Goal: Contribute content: Add original content to the website for others to see

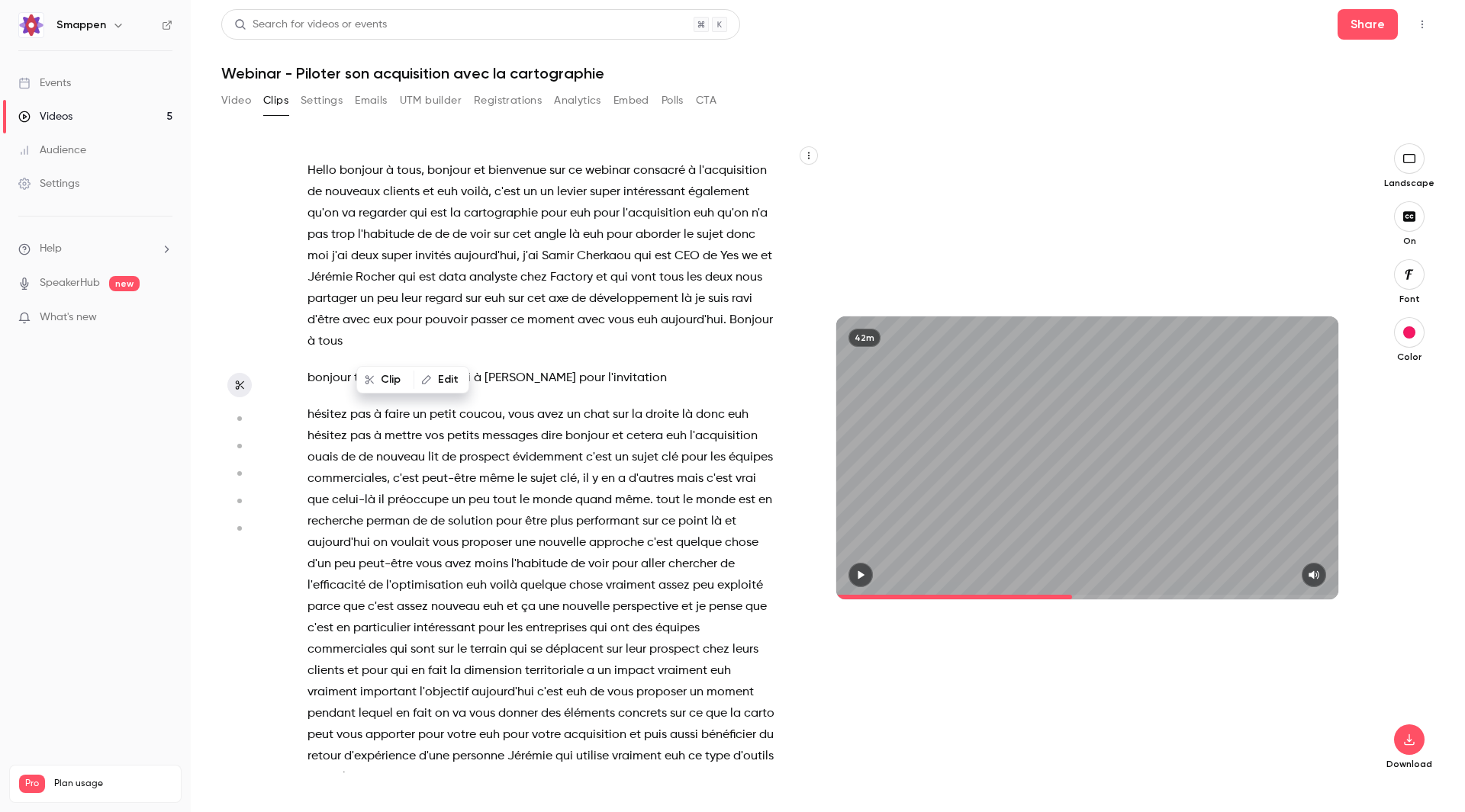
scroll to position [6881, 0]
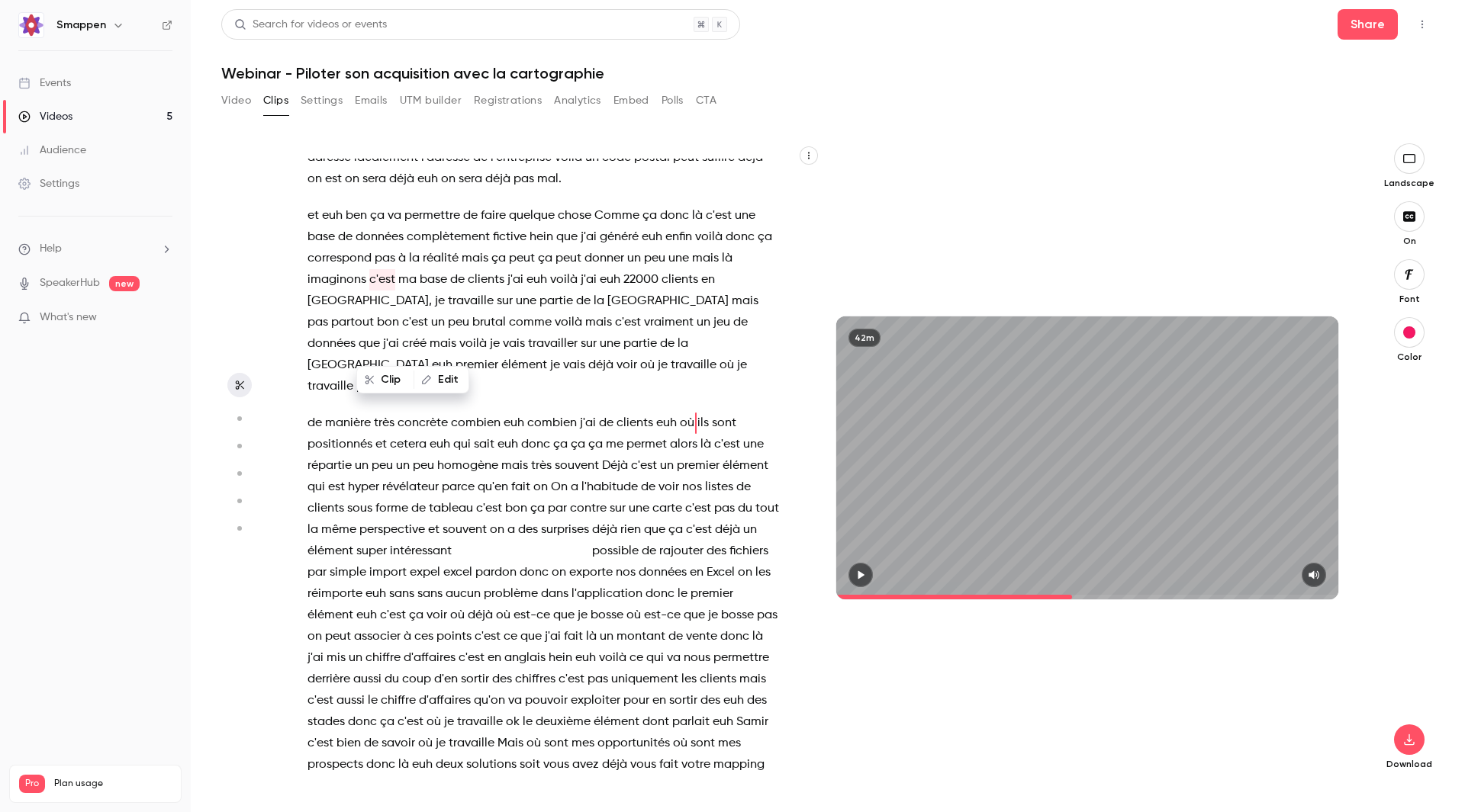
click at [862, 576] on icon "button" at bounding box center [861, 574] width 6 height 9
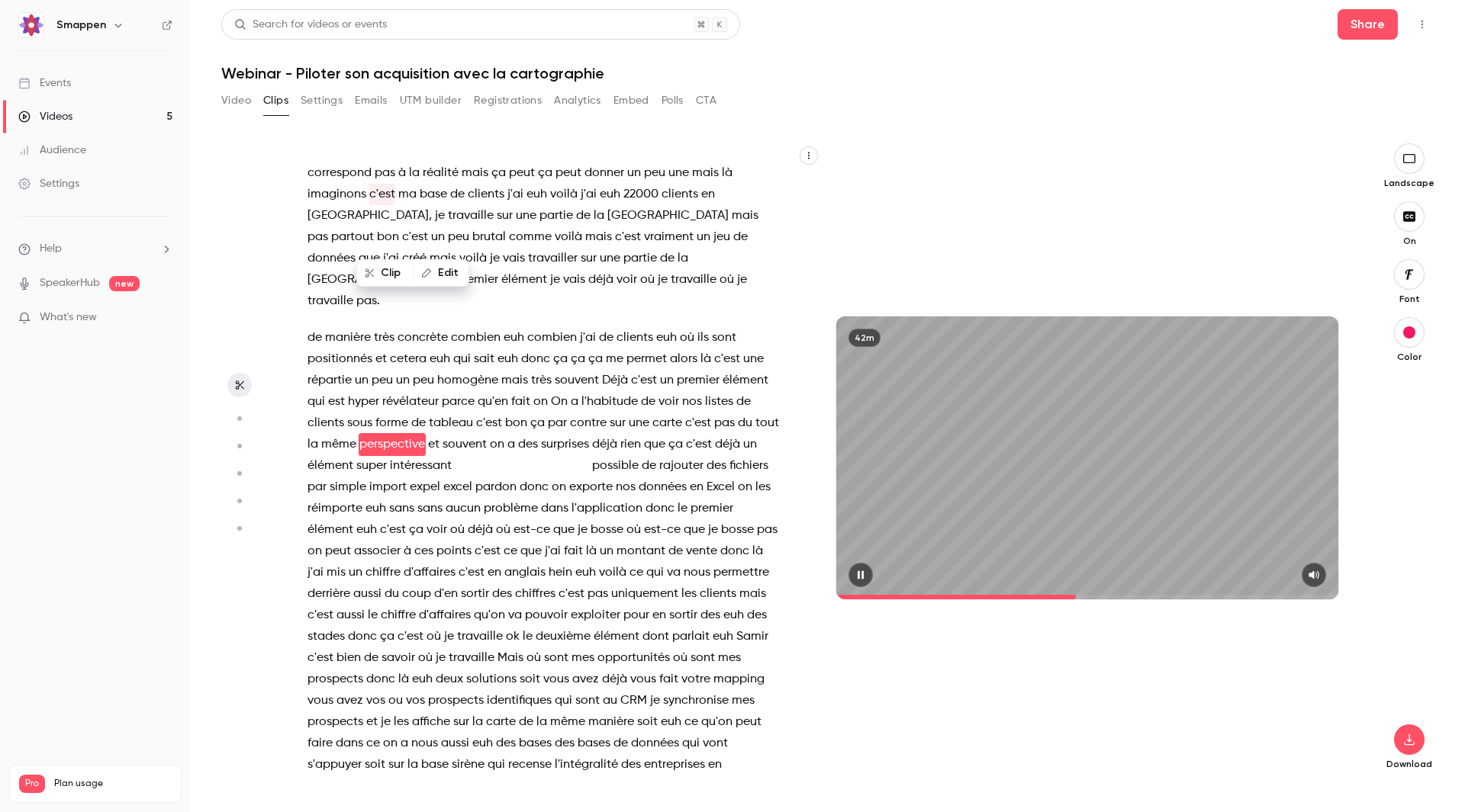
scroll to position [6987, 0]
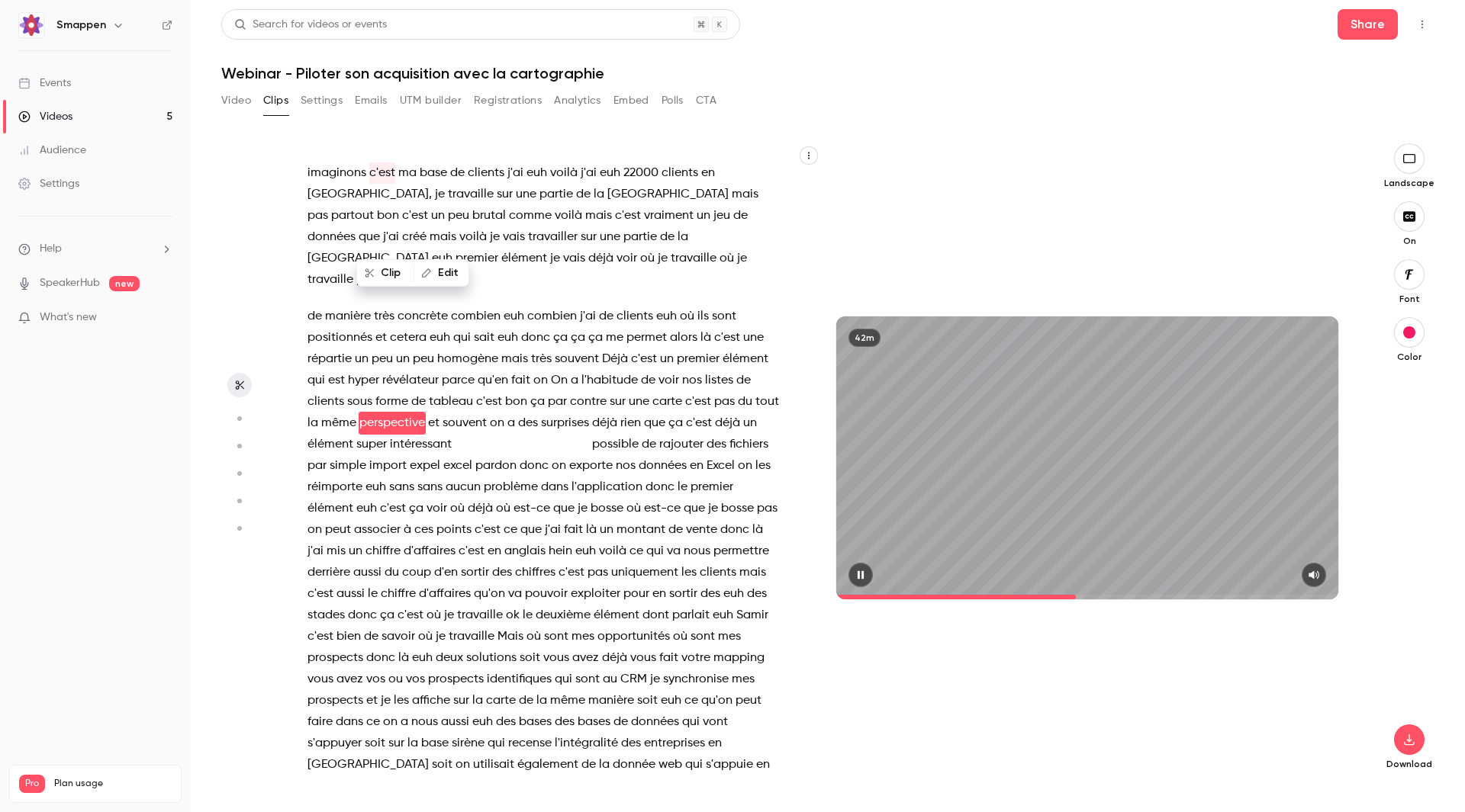
click at [862, 576] on icon "button" at bounding box center [860, 574] width 12 height 10
click at [862, 576] on icon "button" at bounding box center [861, 574] width 6 height 9
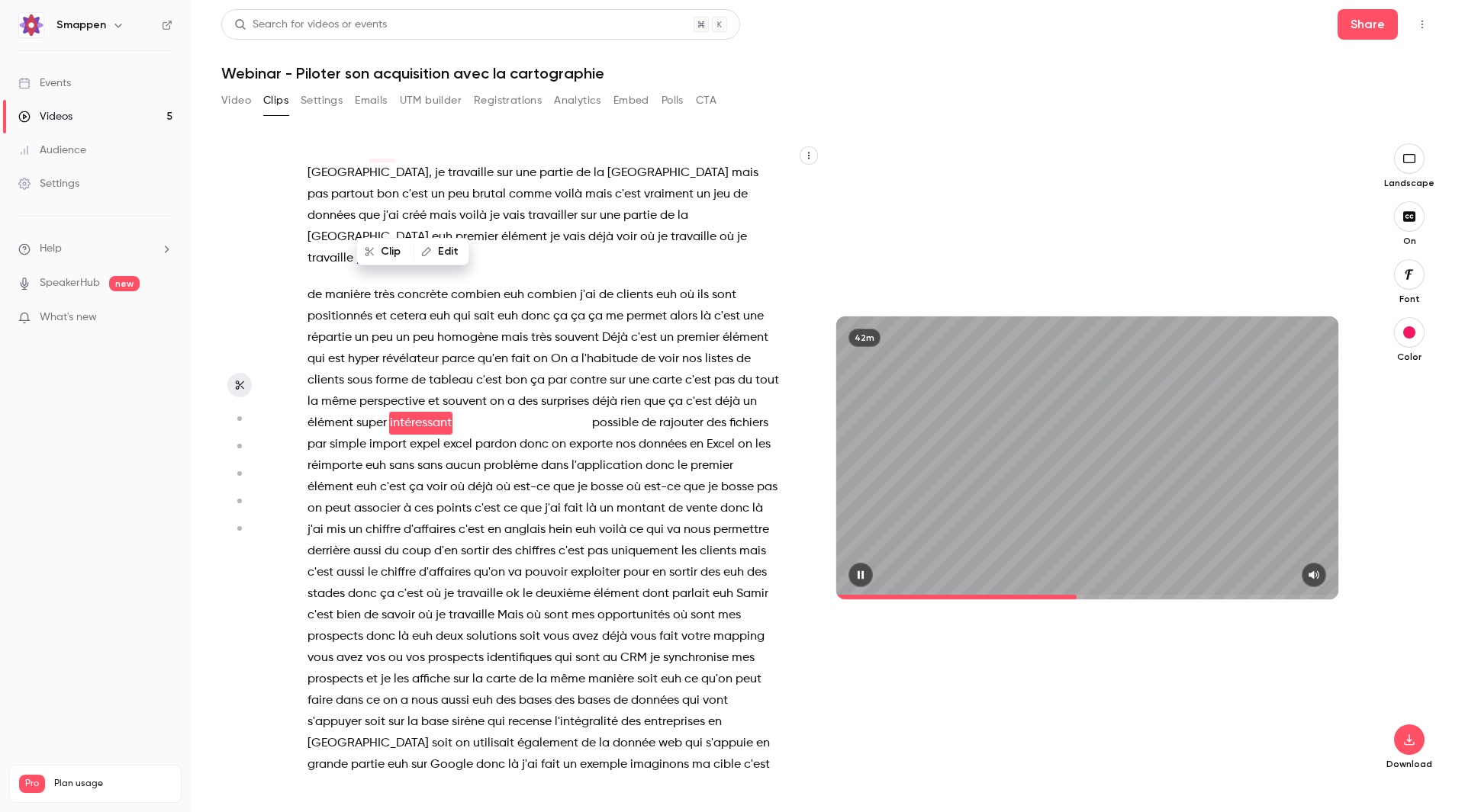
click at [862, 576] on icon "button" at bounding box center [860, 574] width 12 height 10
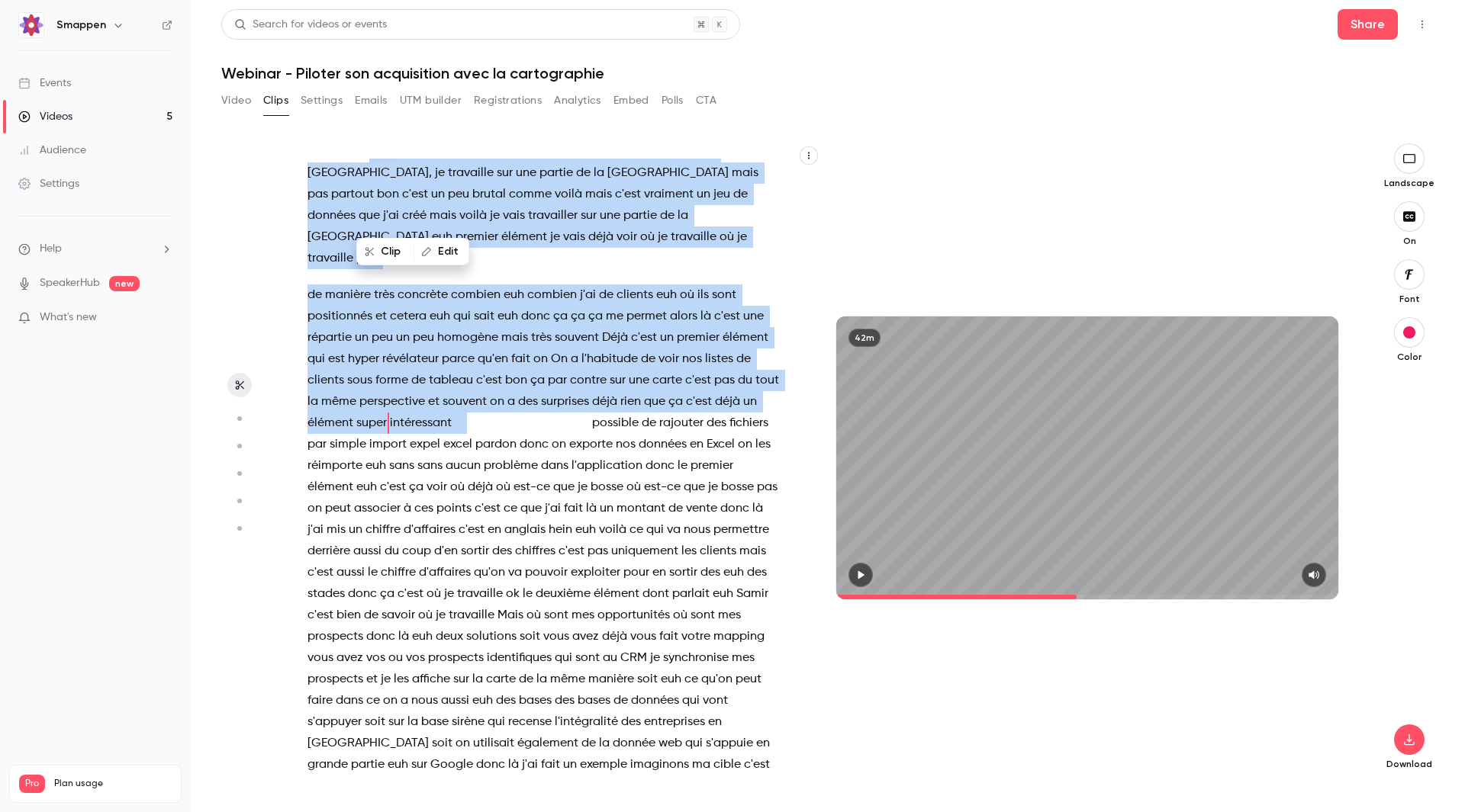
drag, startPoint x: 542, startPoint y: 466, endPoint x: 367, endPoint y: 213, distance: 307.6
click at [367, 213] on div "Hello bonjour à tous , bonjour et bienvenue sur ce webinar consacré à l'acquisi…" at bounding box center [551, 466] width 525 height 614
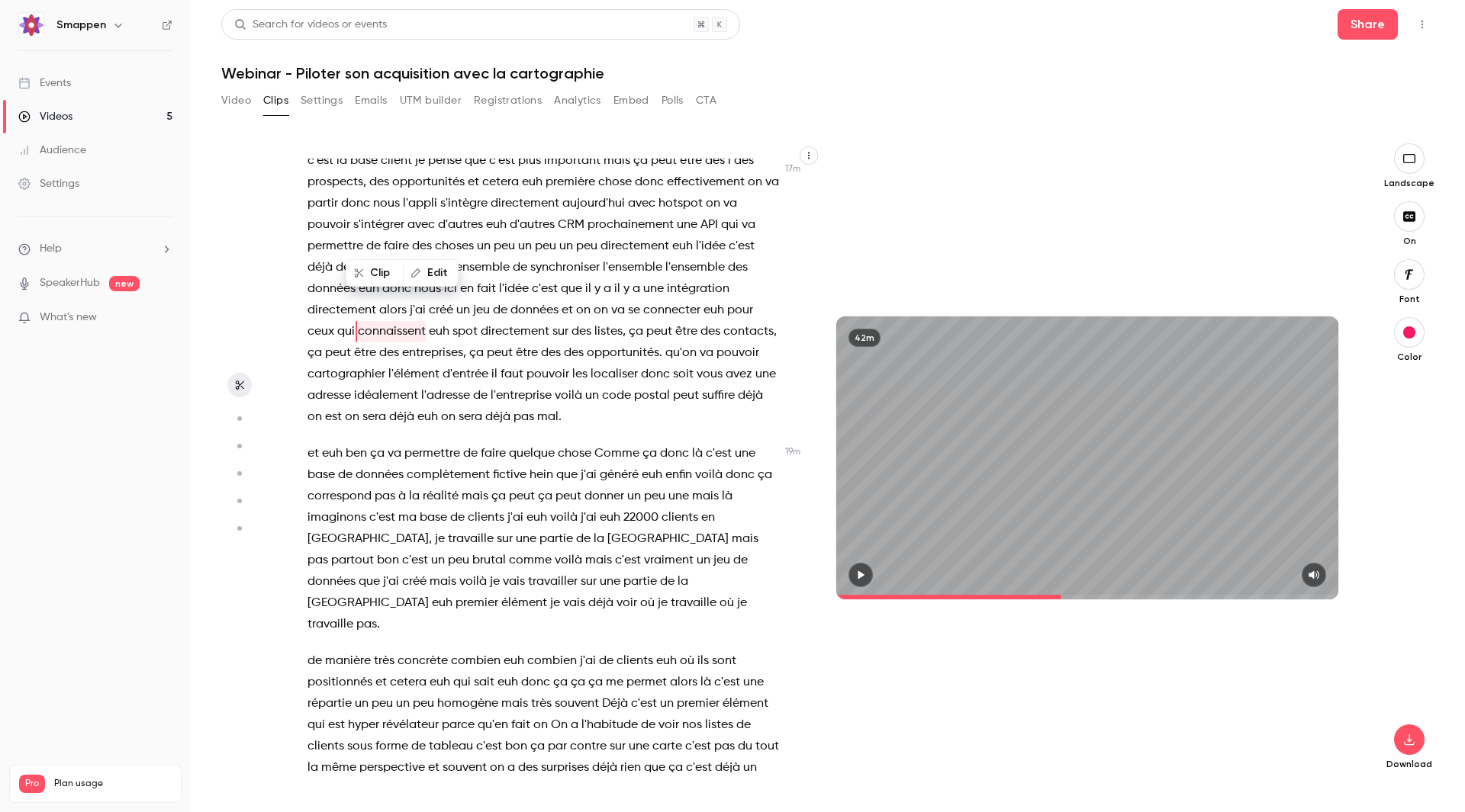
scroll to position [6801, 0]
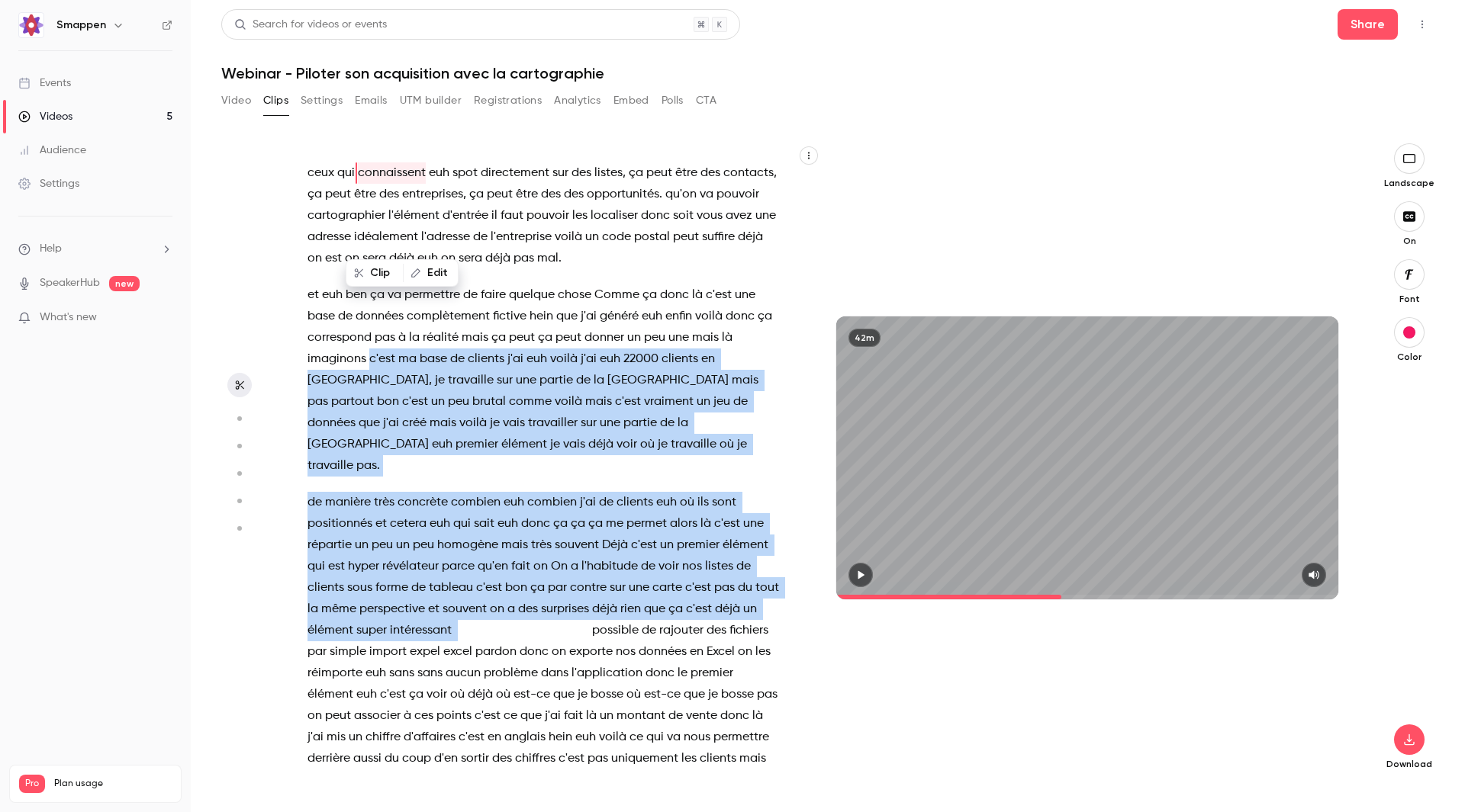
drag, startPoint x: 368, startPoint y: 418, endPoint x: 531, endPoint y: 668, distance: 298.4
click at [531, 668] on div "Hello bonjour à tous , bonjour et bienvenue sur ce webinar consacré à l'acquisi…" at bounding box center [551, 466] width 525 height 614
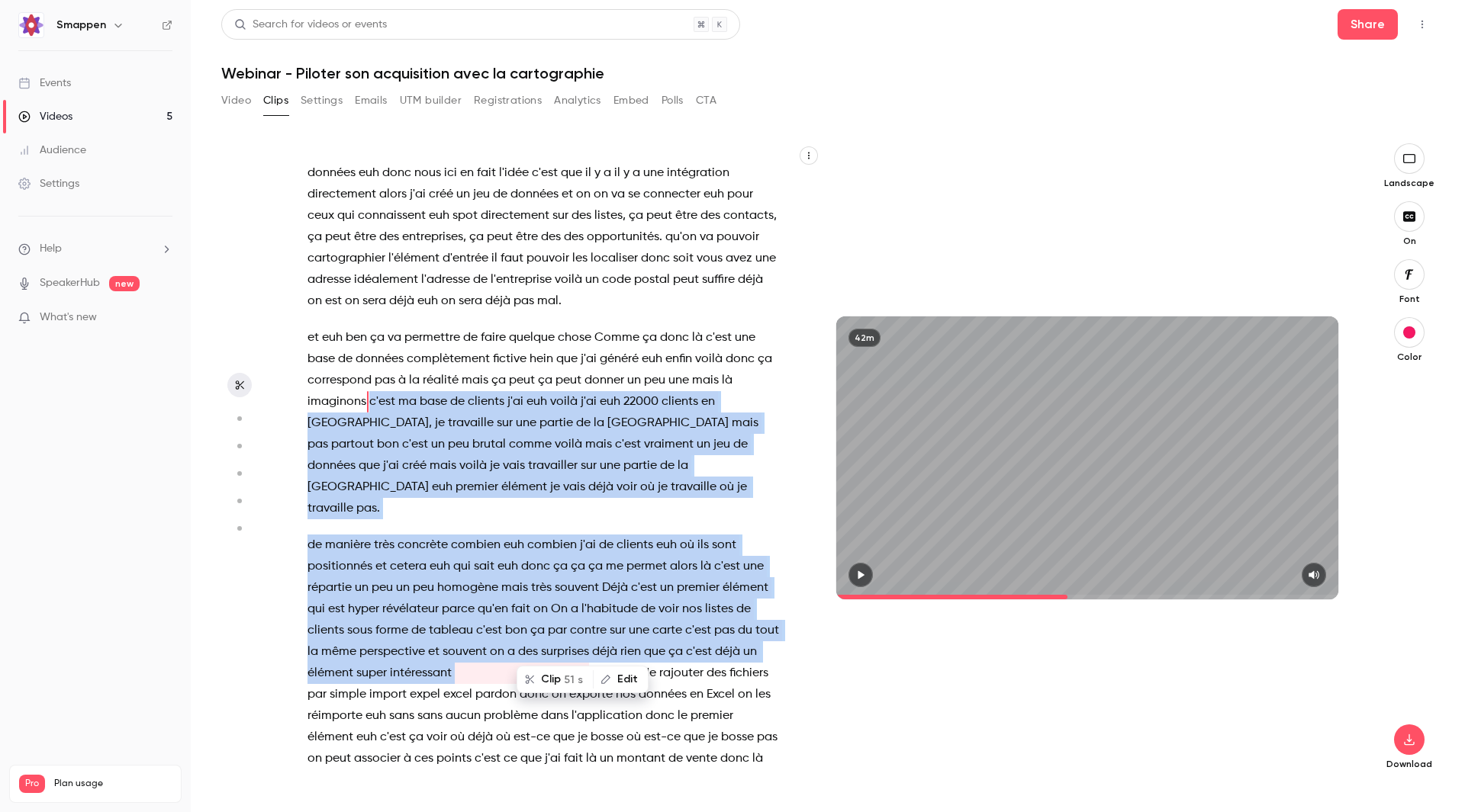
click at [860, 567] on button "button" at bounding box center [861, 575] width 25 height 25
click at [857, 571] on icon "button" at bounding box center [860, 574] width 12 height 10
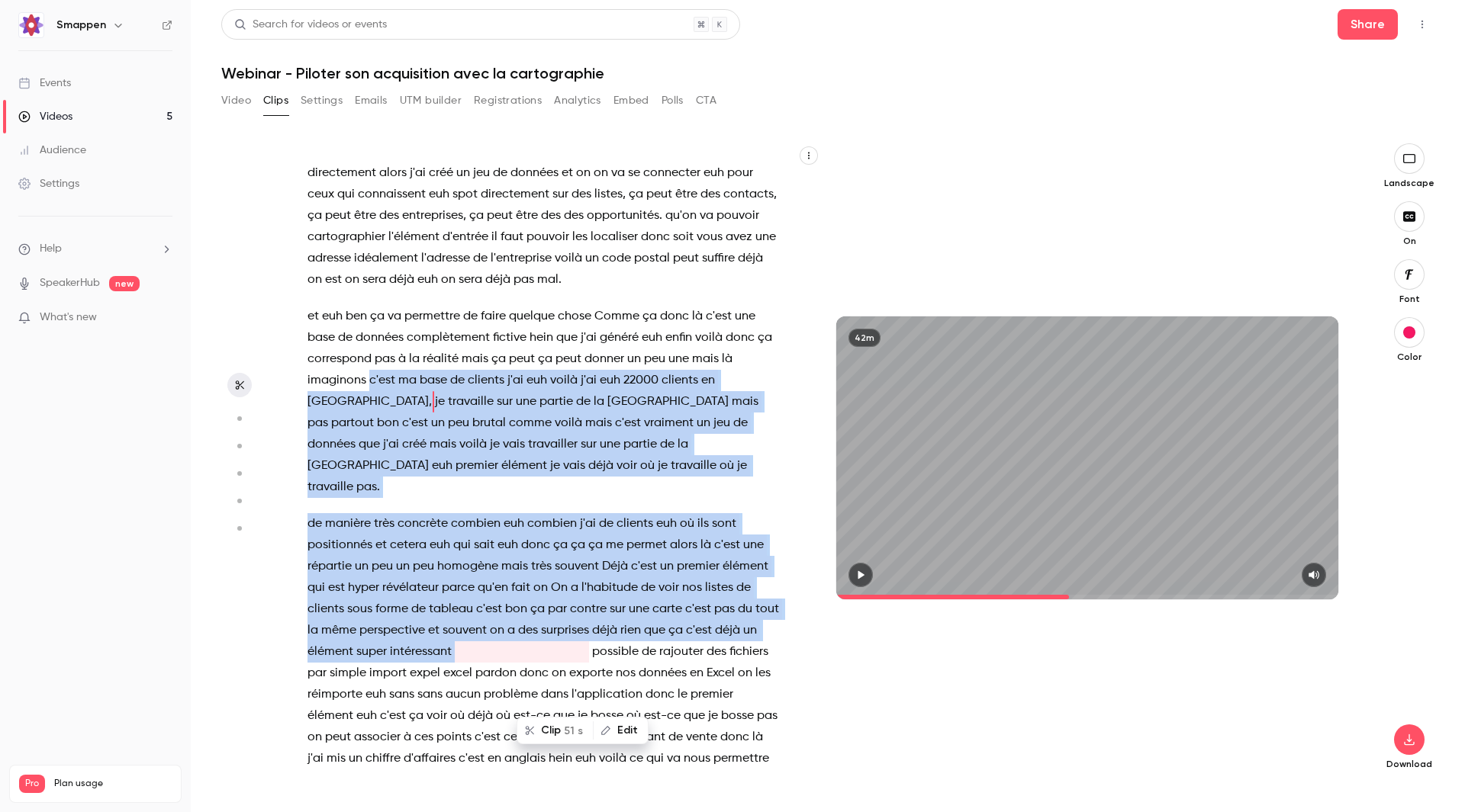
click at [556, 735] on button "Clip 51 s" at bounding box center [555, 731] width 74 height 25
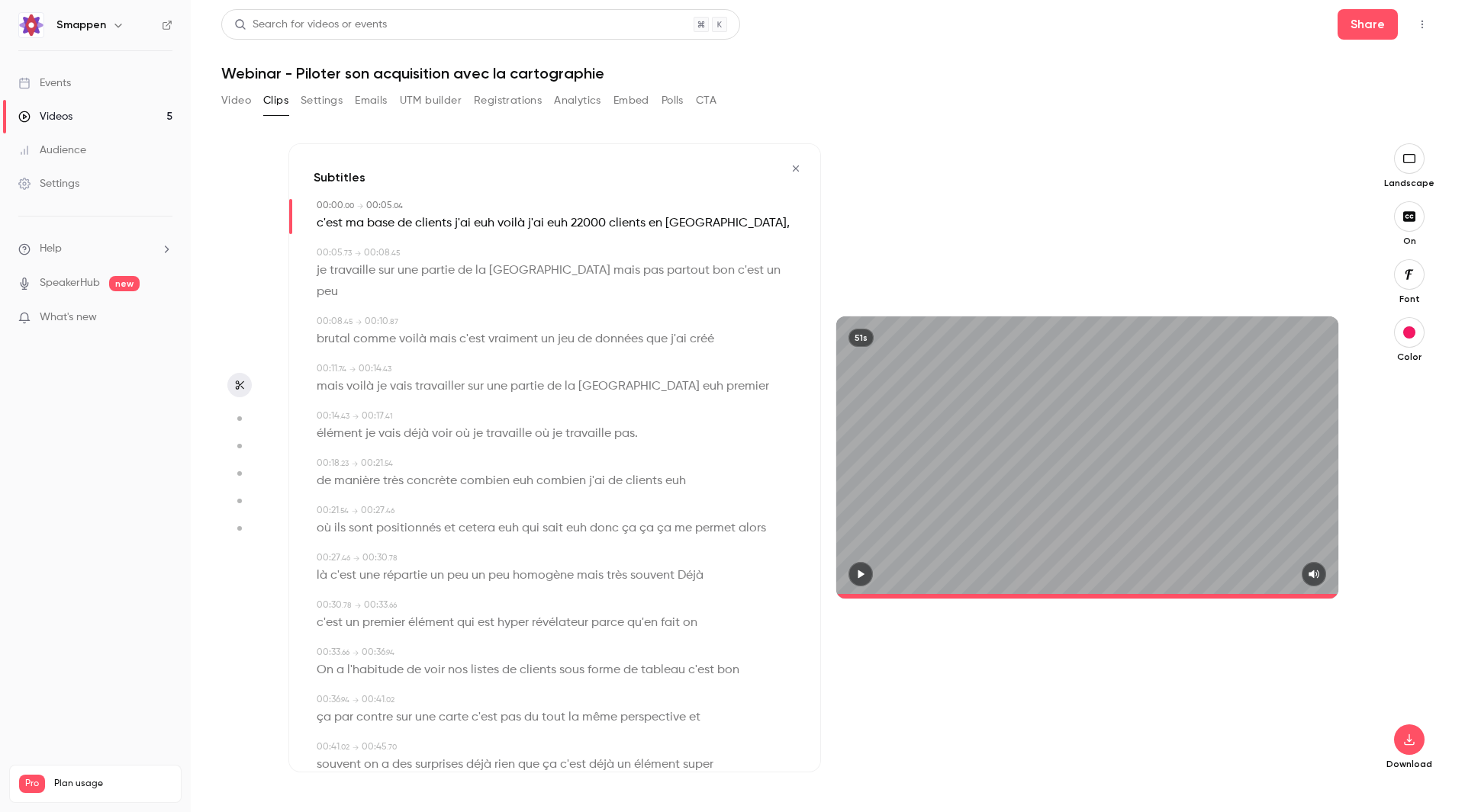
type input "*"
click at [322, 219] on span "c'est" at bounding box center [329, 223] width 26 height 21
click at [322, 250] on button "Edit" at bounding box center [324, 252] width 52 height 25
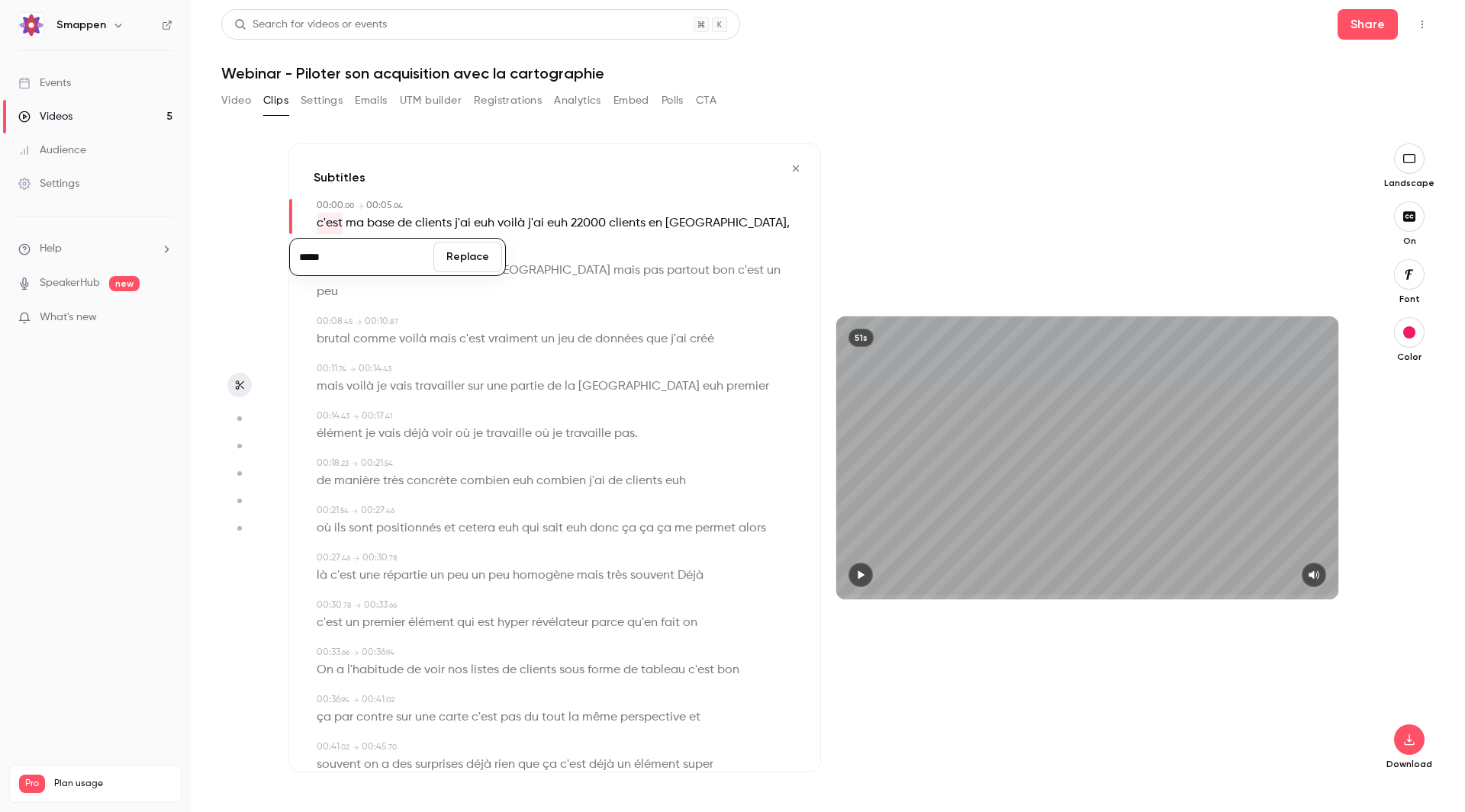
click at [303, 260] on input "*****" at bounding box center [362, 257] width 137 height 31
type input "*****"
click at [477, 268] on button "Replace" at bounding box center [468, 257] width 69 height 31
click at [859, 582] on button "button" at bounding box center [861, 575] width 25 height 25
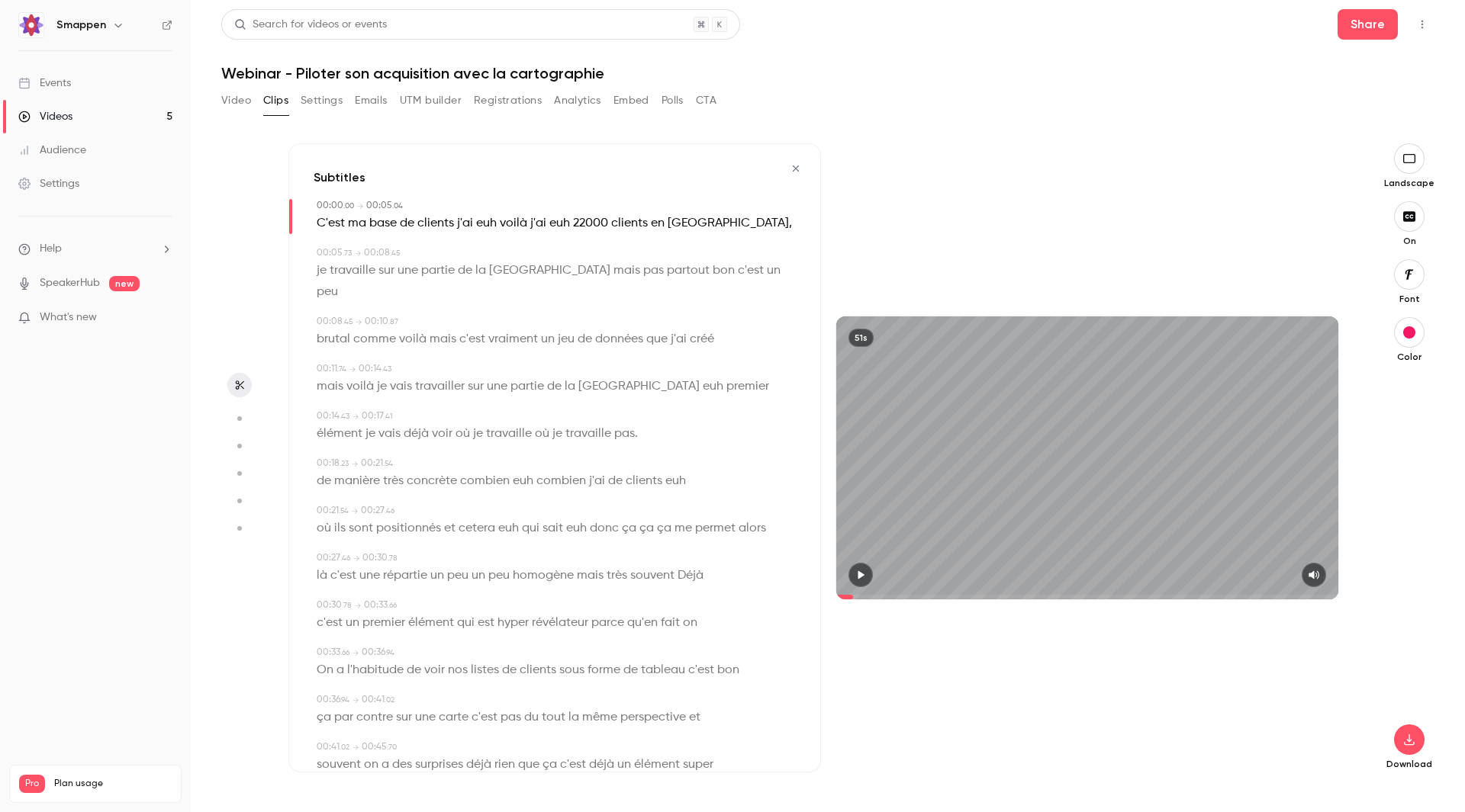
click at [852, 573] on button "button" at bounding box center [861, 575] width 25 height 25
drag, startPoint x: 865, startPoint y: 595, endPoint x: 795, endPoint y: 593, distance: 70.0
click at [795, 593] on div "Subtitles 00:00 . 00 → 00:05 . 04 C'est ma base de clients j'ai euh voilà j'ai …" at bounding box center [821, 458] width 1065 height 630
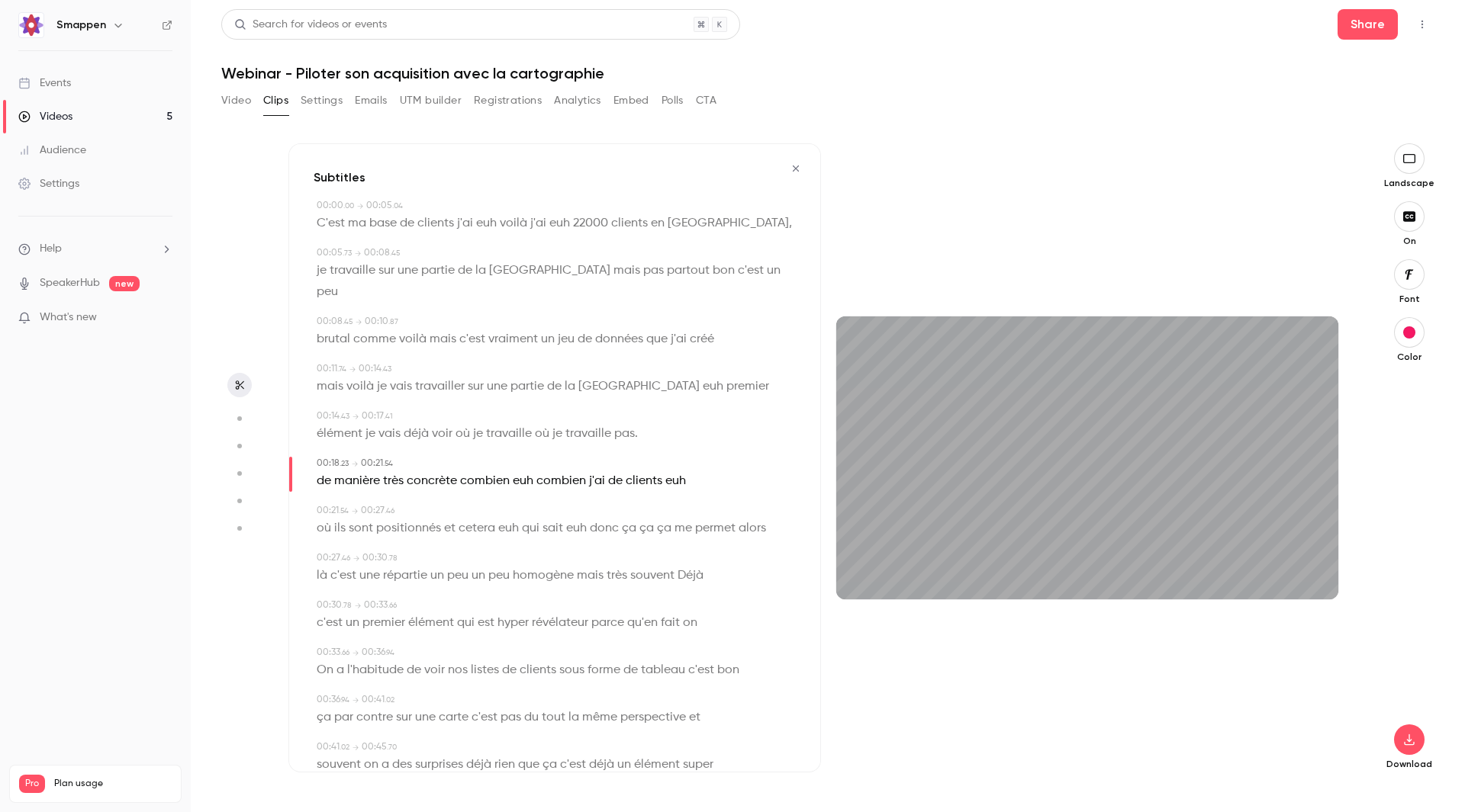
scroll to position [67, 0]
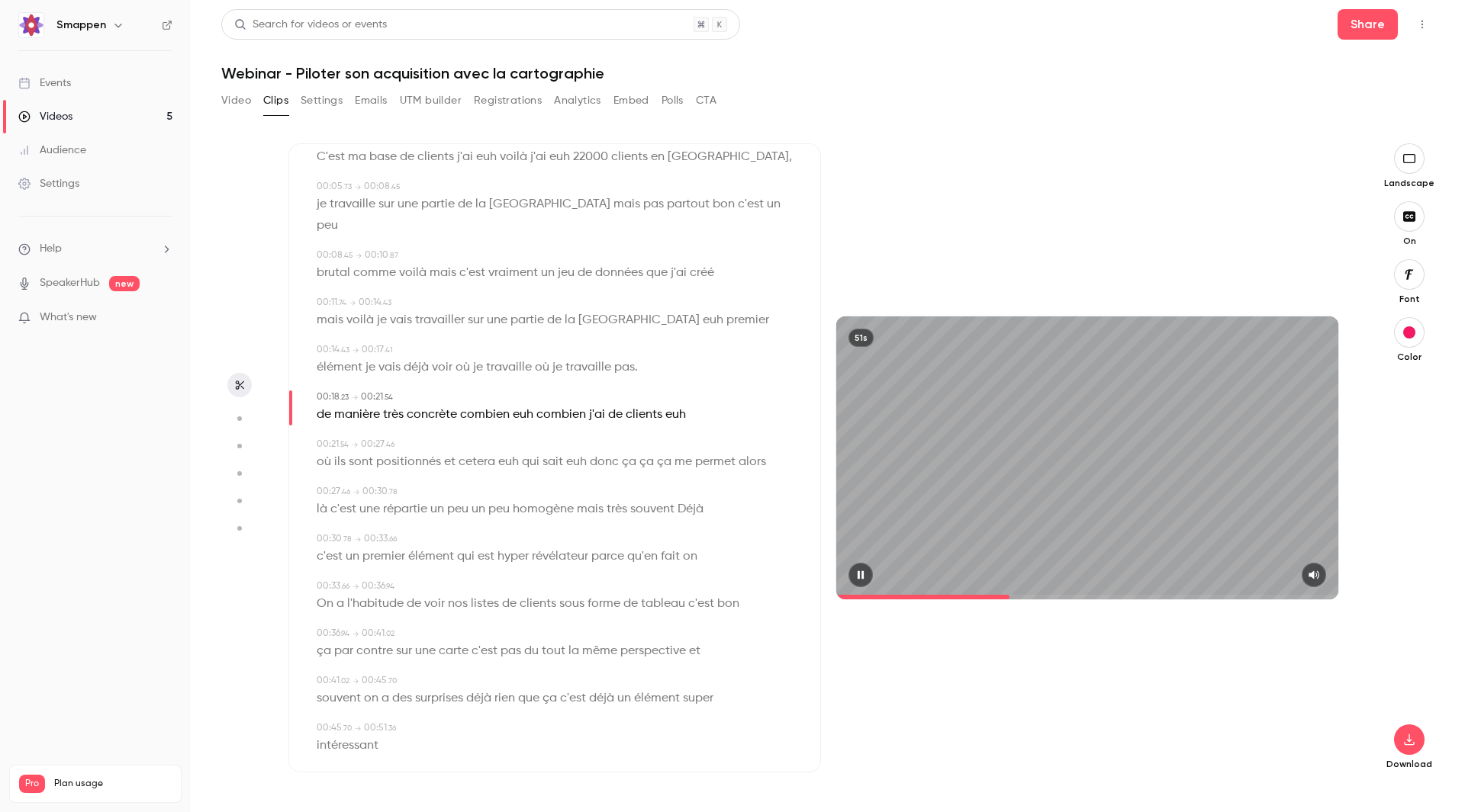
drag, startPoint x: 1297, startPoint y: 588, endPoint x: 1010, endPoint y: 598, distance: 287.2
click at [1010, 598] on span at bounding box center [1087, 597] width 502 height 25
drag, startPoint x: 1010, startPoint y: 598, endPoint x: 992, endPoint y: 593, distance: 18.7
click at [992, 593] on span at bounding box center [1087, 597] width 502 height 25
click at [863, 574] on icon "button" at bounding box center [861, 574] width 6 height 9
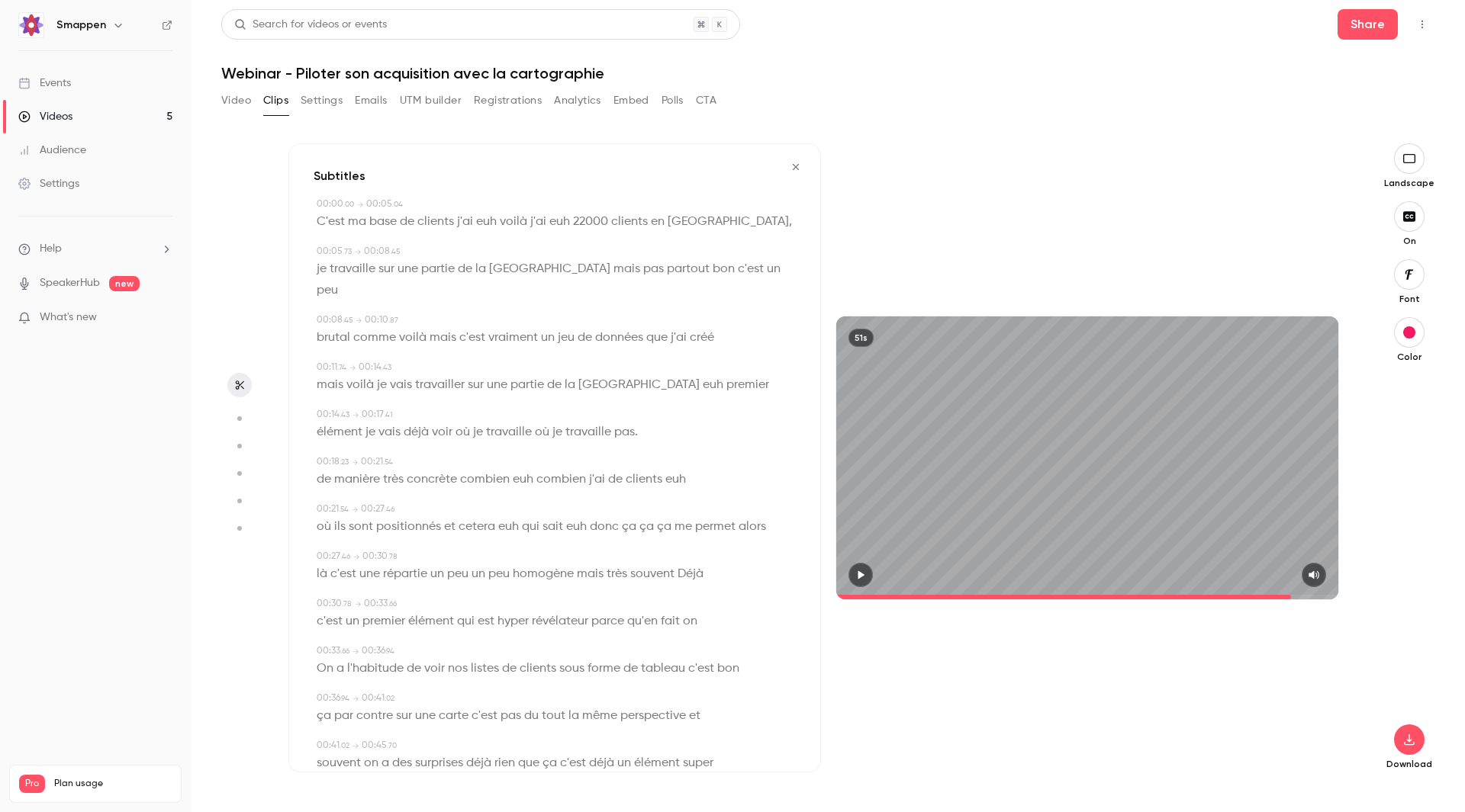
scroll to position [0, 0]
click at [473, 226] on span at bounding box center [474, 223] width 3 height 12
type input "*"
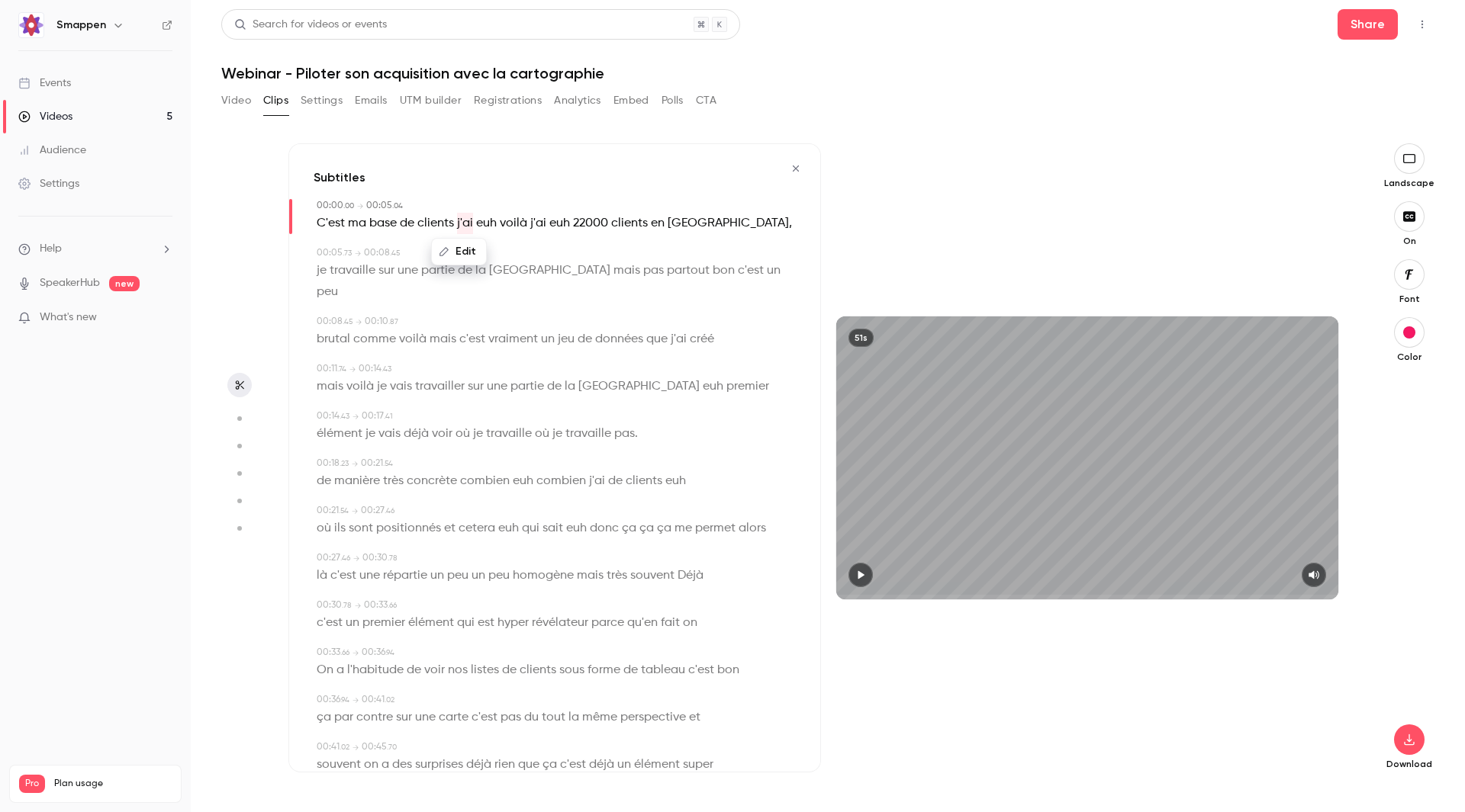
click at [478, 222] on span "euh" at bounding box center [487, 223] width 21 height 21
click at [490, 247] on button "Edit" at bounding box center [480, 252] width 52 height 25
click at [555, 255] on button "Replace" at bounding box center [556, 257] width 69 height 31
click at [528, 226] on span "euh" at bounding box center [536, 223] width 21 height 21
click at [538, 248] on button "Edit" at bounding box center [527, 252] width 52 height 25
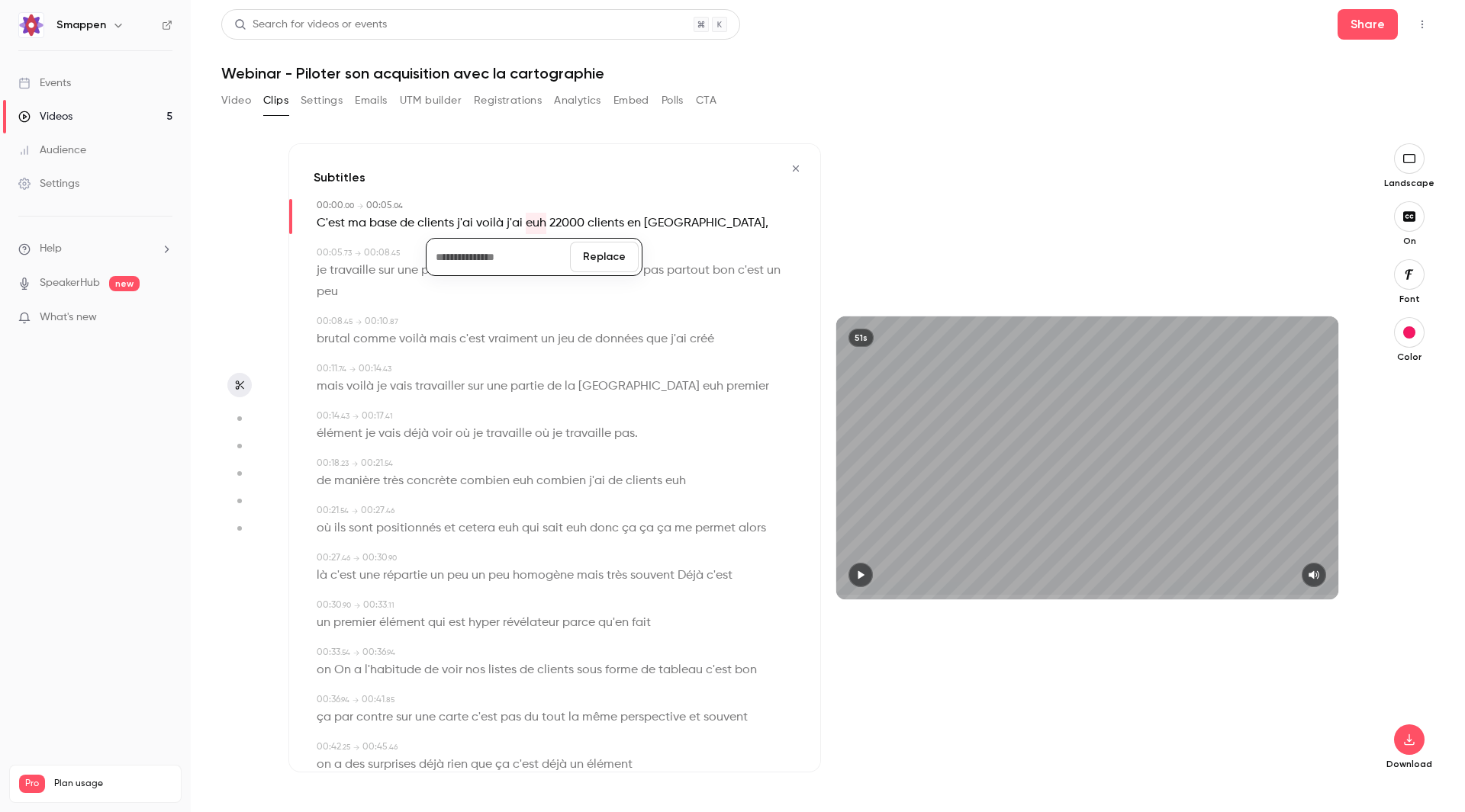
click at [583, 262] on button "Replace" at bounding box center [604, 257] width 69 height 31
click at [543, 225] on span "22000" at bounding box center [543, 223] width 35 height 21
click at [541, 249] on button "Edit" at bounding box center [534, 252] width 52 height 25
click at [454, 259] on input "*****" at bounding box center [506, 257] width 137 height 31
type input "******"
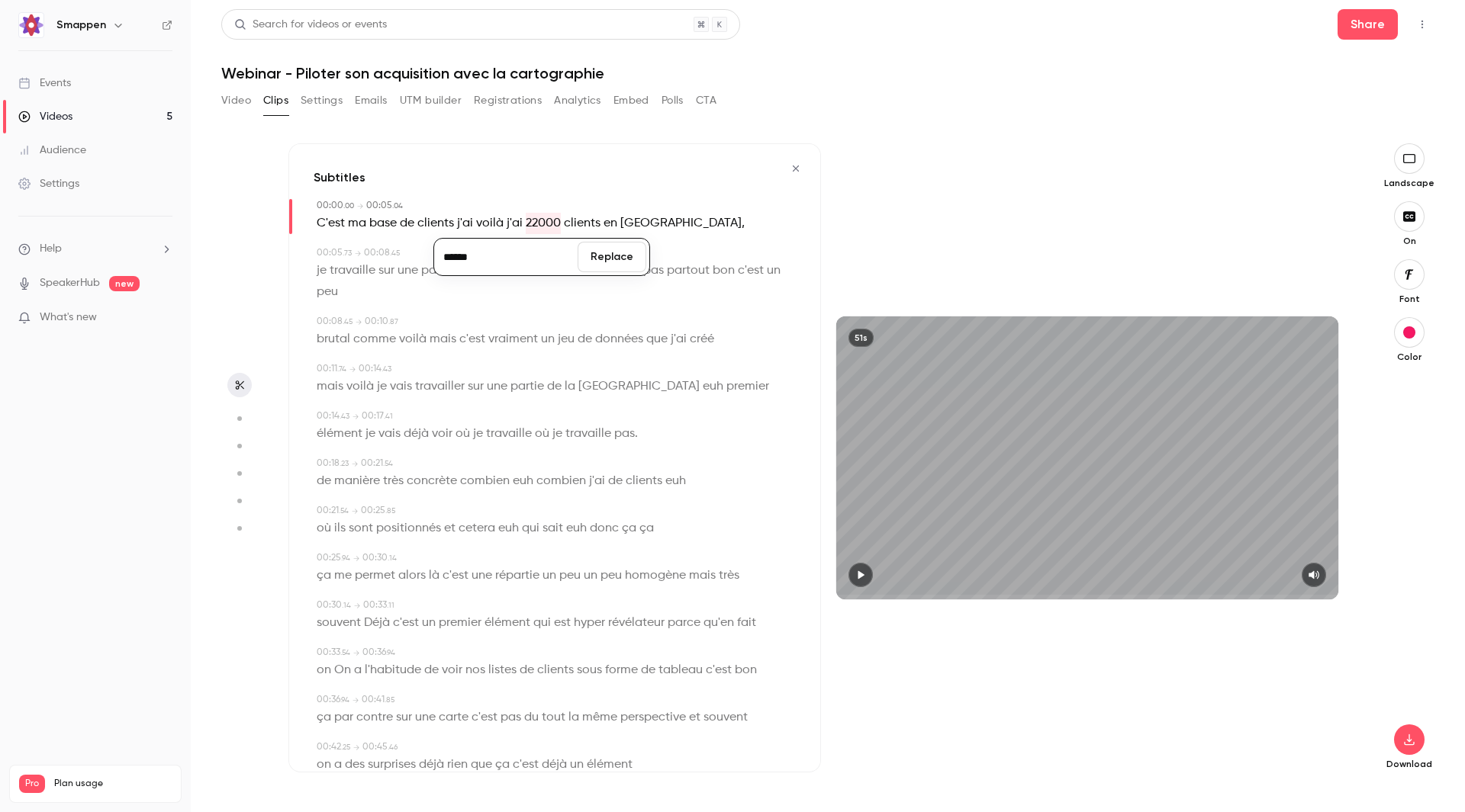
click at [603, 246] on button "Replace" at bounding box center [612, 257] width 69 height 31
click at [702, 376] on span "euh" at bounding box center [713, 386] width 21 height 21
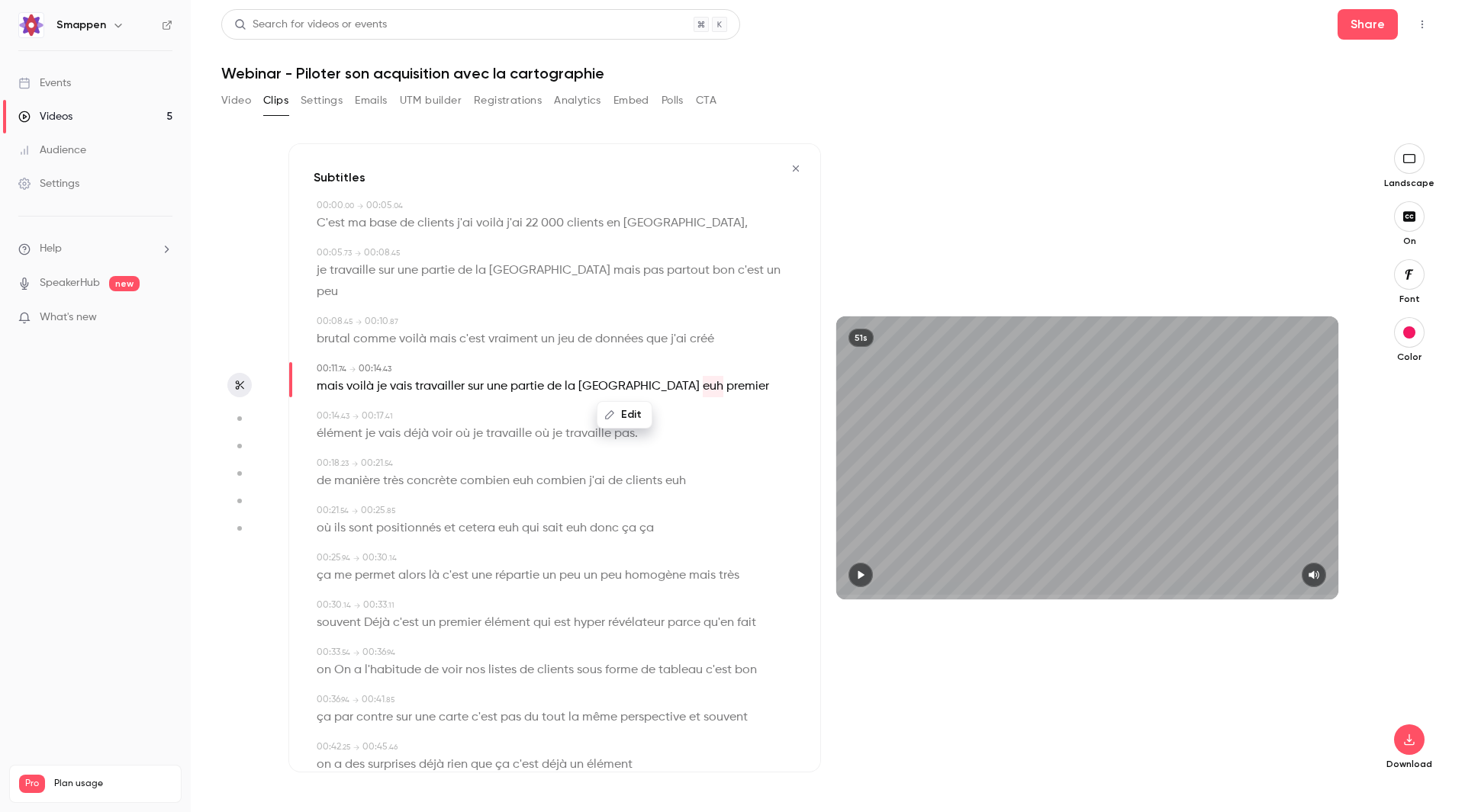
type input "****"
click at [632, 403] on button "Edit" at bounding box center [624, 415] width 52 height 25
click at [701, 405] on button "Replace" at bounding box center [701, 420] width 69 height 31
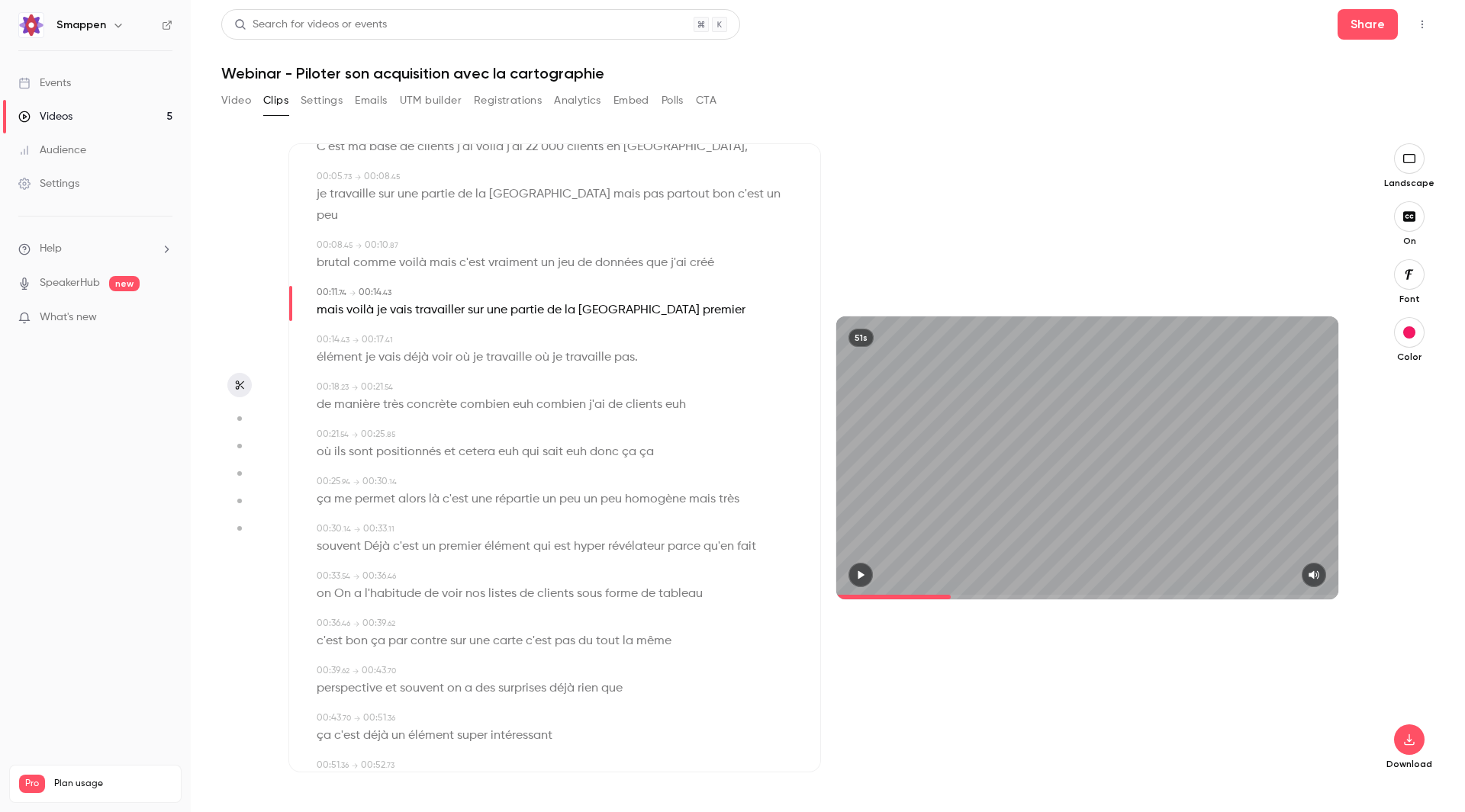
click at [520, 394] on span "euh" at bounding box center [523, 405] width 21 height 21
type input "****"
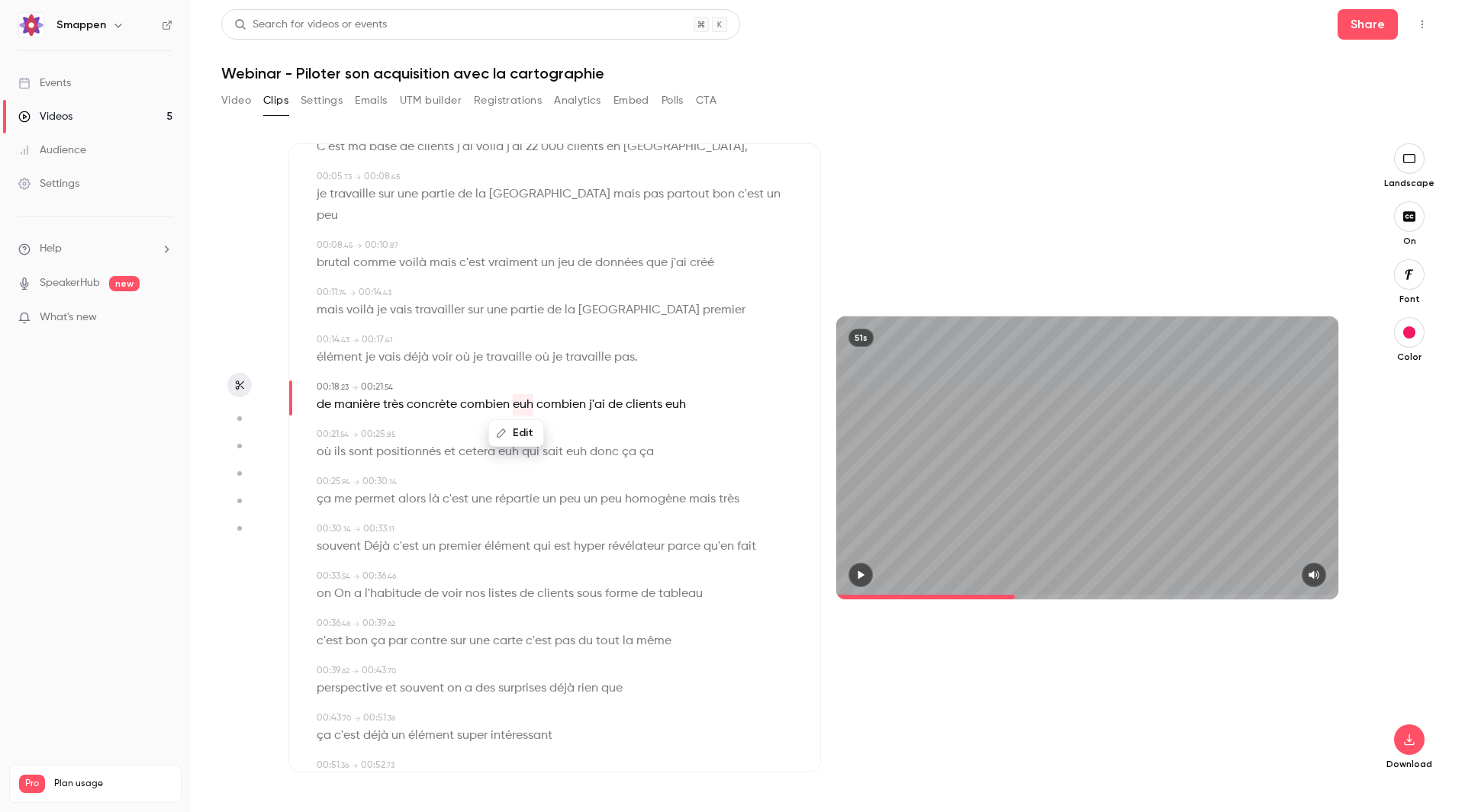
click at [526, 421] on button "Edit" at bounding box center [515, 433] width 52 height 25
click at [582, 424] on button "Replace" at bounding box center [593, 439] width 69 height 31
click at [648, 394] on span "euh" at bounding box center [652, 405] width 21 height 21
click at [645, 421] on button "Edit" at bounding box center [643, 433] width 52 height 25
click at [715, 424] on button "Replace" at bounding box center [721, 439] width 69 height 31
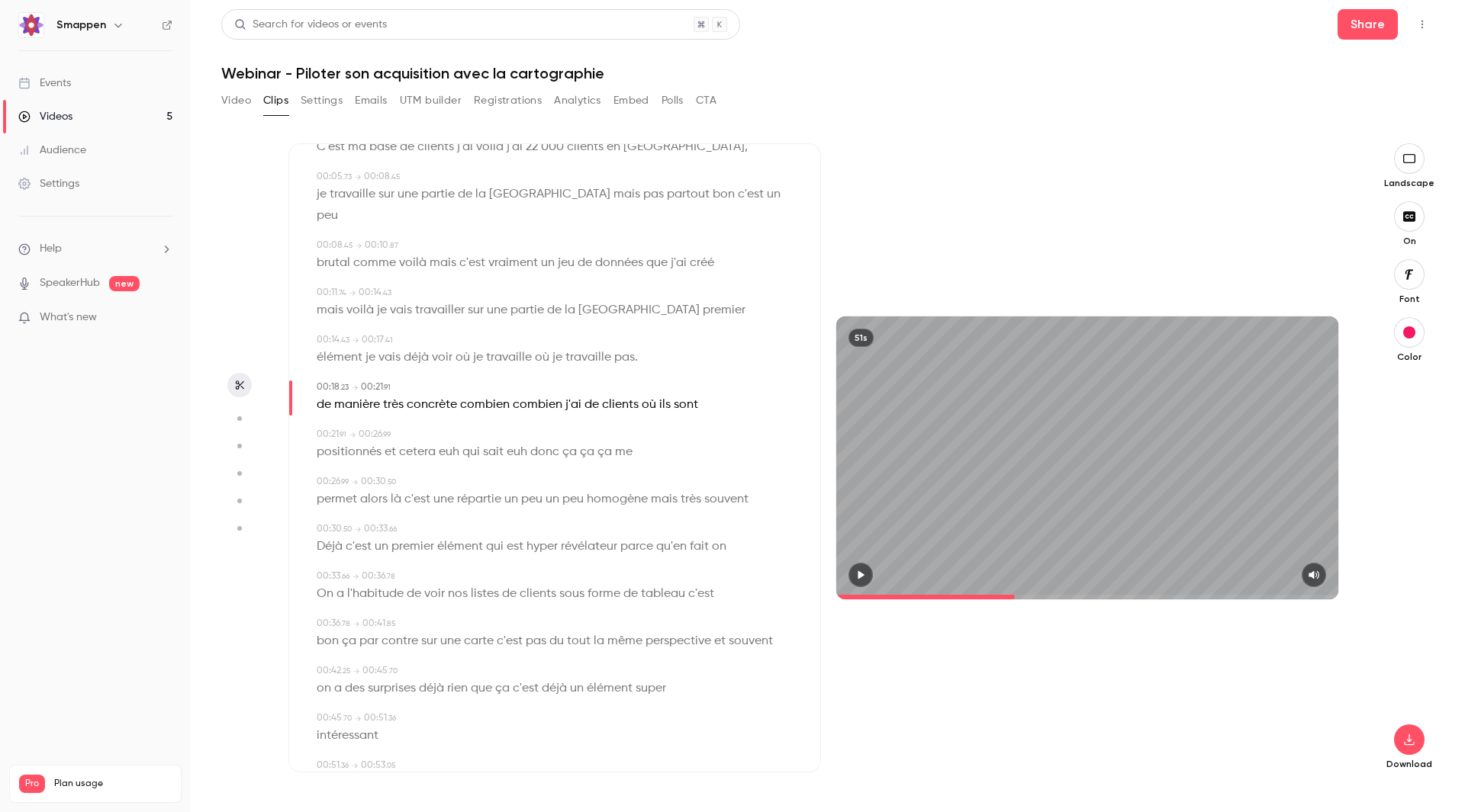
click at [409, 442] on span "cetera" at bounding box center [417, 452] width 36 height 21
type input "****"
click at [420, 468] on button "Edit" at bounding box center [410, 481] width 52 height 25
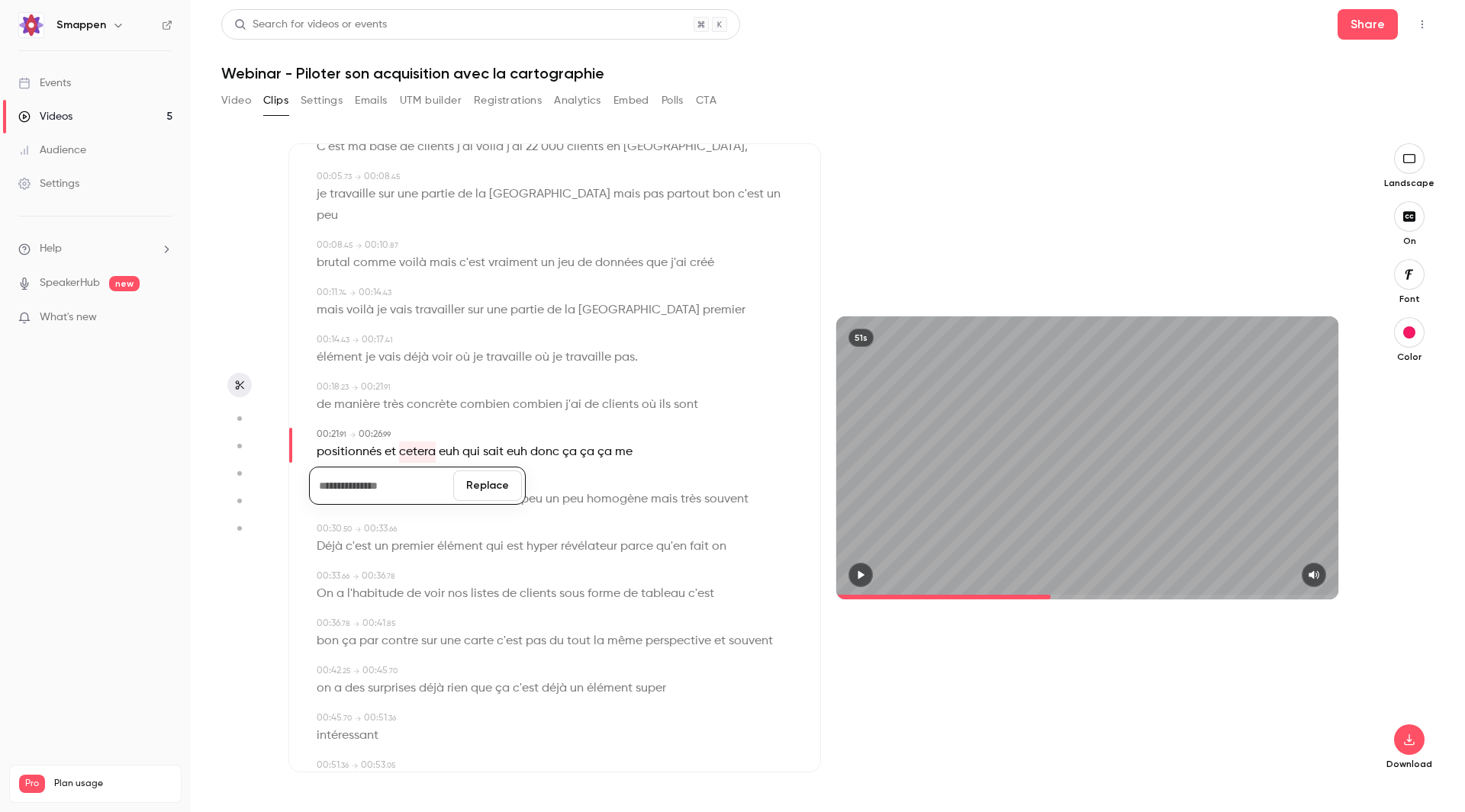
click at [485, 470] on button "Replace" at bounding box center [488, 486] width 69 height 31
type input "****"
click at [389, 442] on span "et" at bounding box center [390, 452] width 11 height 21
click at [397, 468] on button "Edit" at bounding box center [384, 481] width 52 height 25
type input "***"
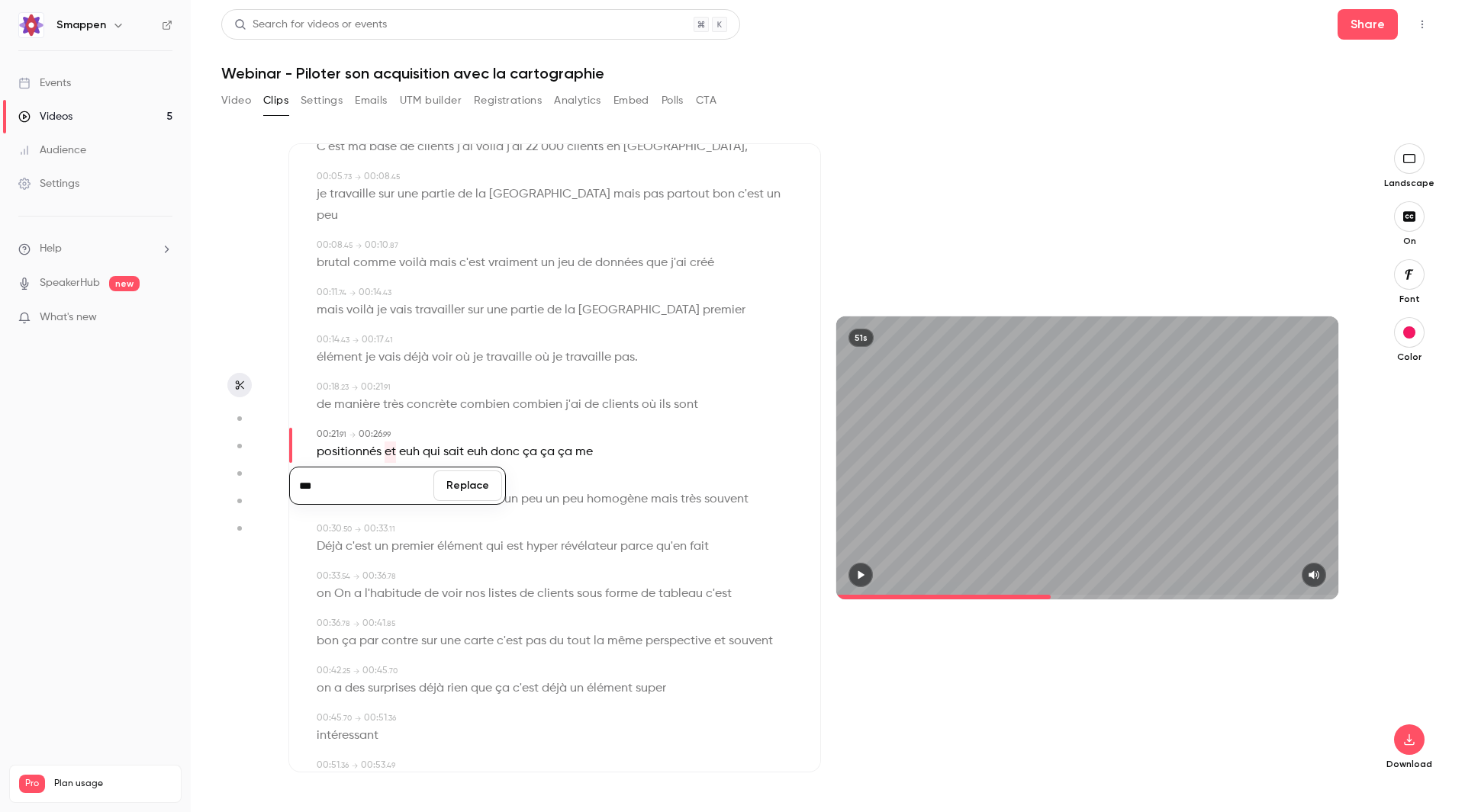
click at [471, 470] on button "Replace" at bounding box center [468, 486] width 69 height 31
type input "****"
click at [415, 442] on span "euh" at bounding box center [416, 452] width 21 height 21
click at [428, 468] on button "Edit" at bounding box center [409, 481] width 52 height 25
click at [481, 470] on button "Replace" at bounding box center [487, 486] width 69 height 31
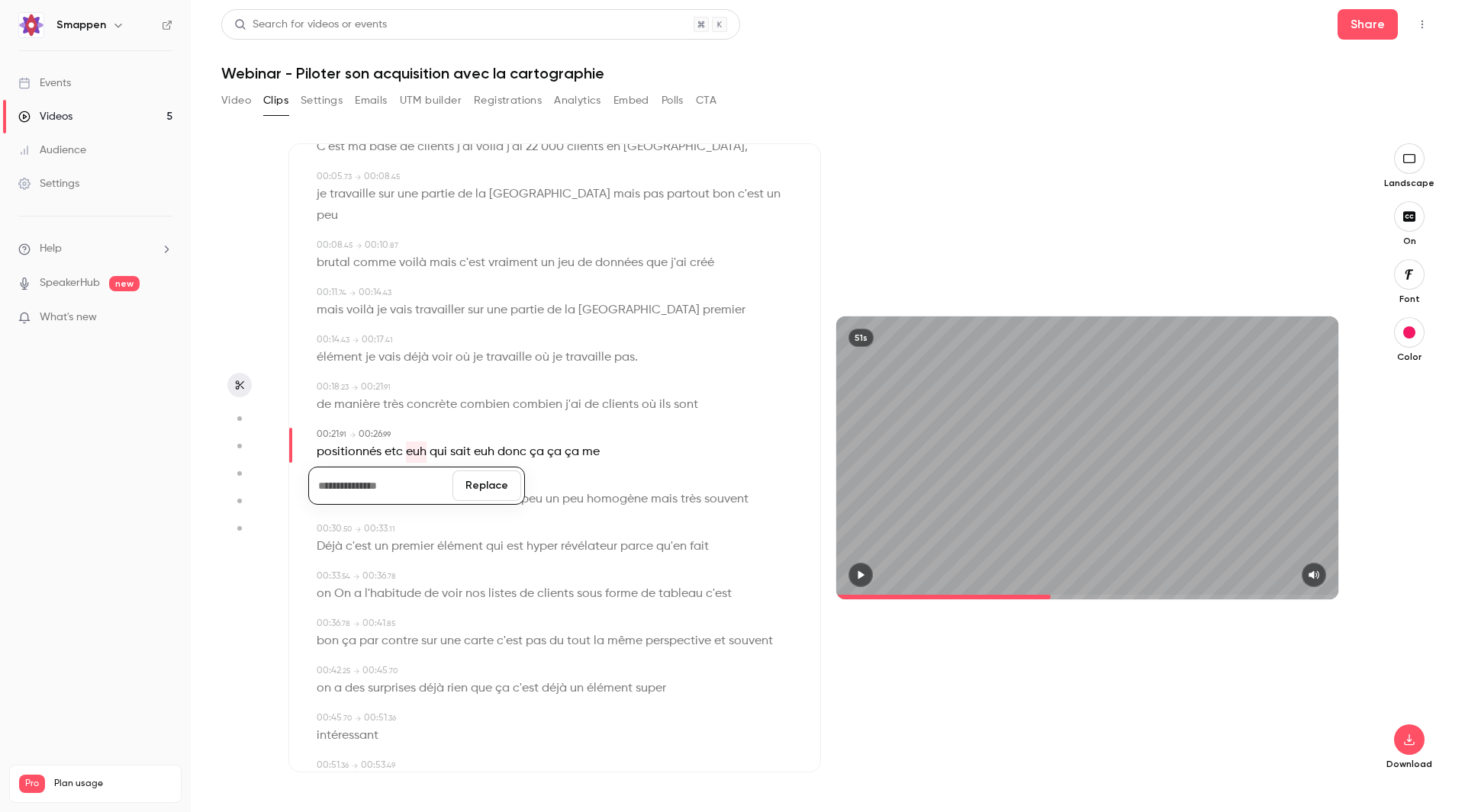
type input "****"
click at [454, 442] on span "euh" at bounding box center [461, 452] width 21 height 21
click at [466, 468] on button "Edit" at bounding box center [453, 481] width 52 height 25
click at [528, 470] on button "Replace" at bounding box center [531, 486] width 69 height 31
type input "****"
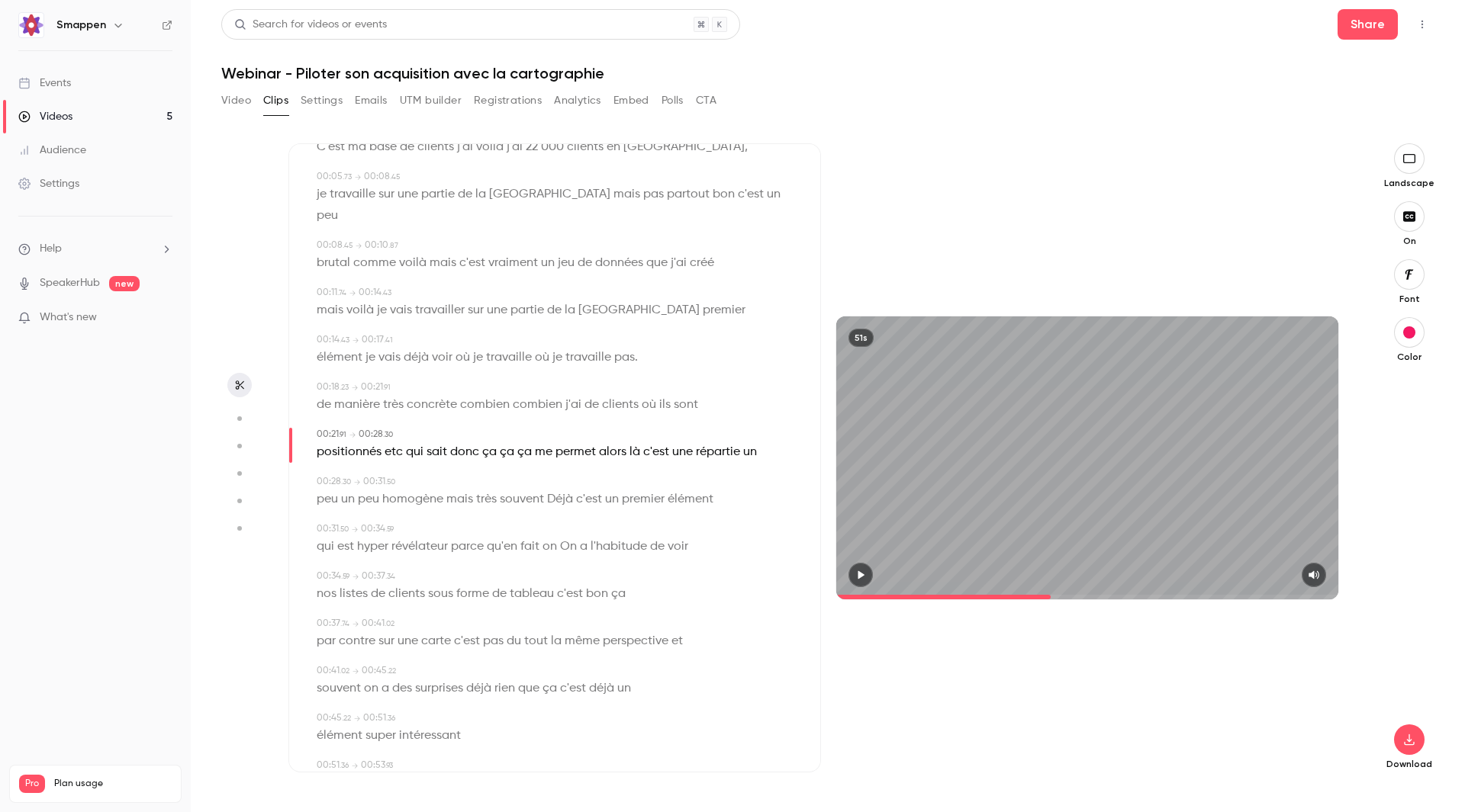
click at [502, 442] on span "ça" at bounding box center [507, 452] width 14 height 21
click at [512, 468] on button "Edit" at bounding box center [499, 481] width 52 height 25
click at [563, 470] on button "Replace" at bounding box center [576, 486] width 69 height 31
click at [509, 489] on span "souvent" at bounding box center [522, 499] width 44 height 21
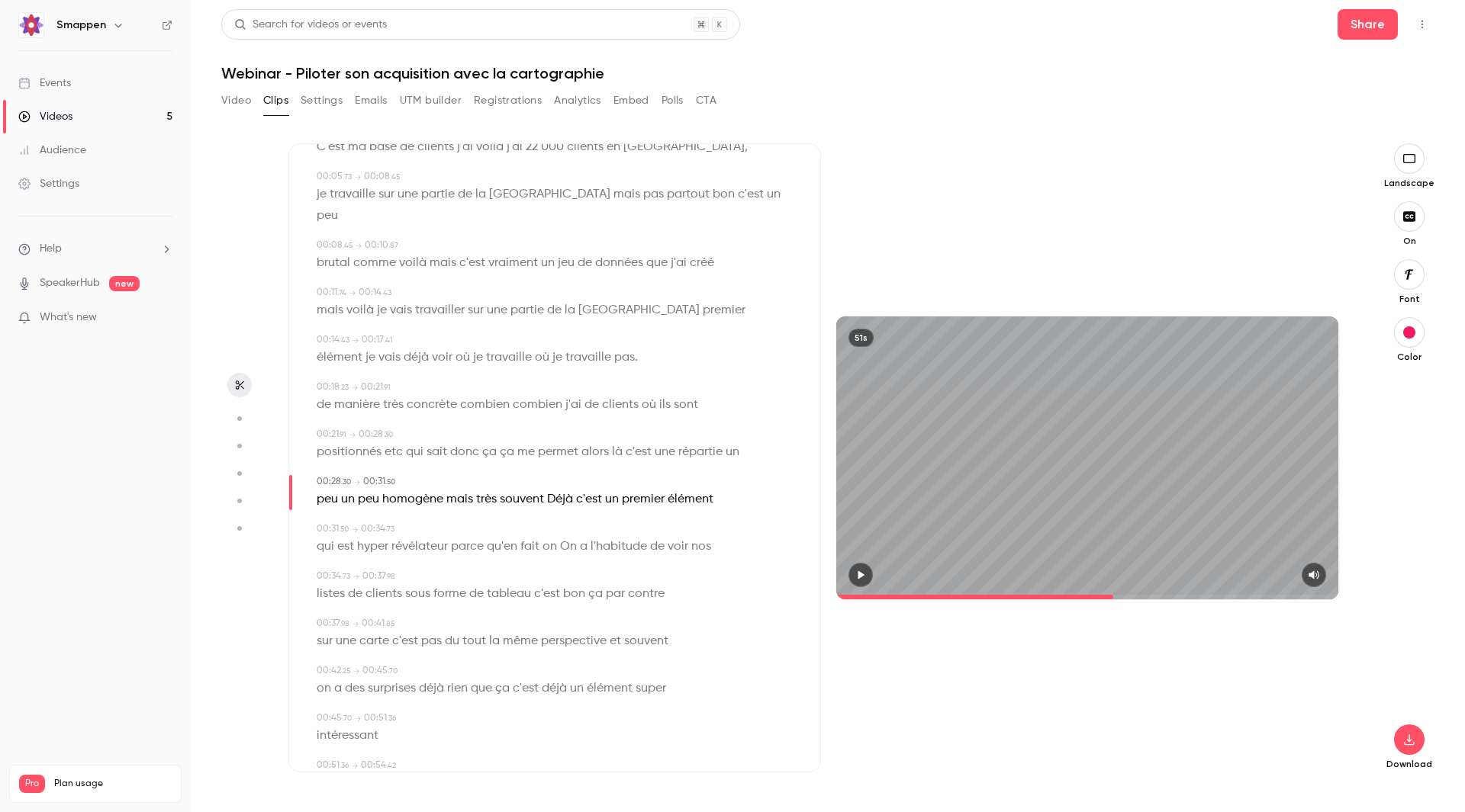
click at [858, 573] on icon "button" at bounding box center [860, 574] width 12 height 10
click at [551, 489] on span "Déjà" at bounding box center [559, 499] width 26 height 21
type input "****"
click at [560, 515] on button "Edit" at bounding box center [555, 528] width 52 height 25
click at [472, 518] on input "****" at bounding box center [527, 533] width 137 height 31
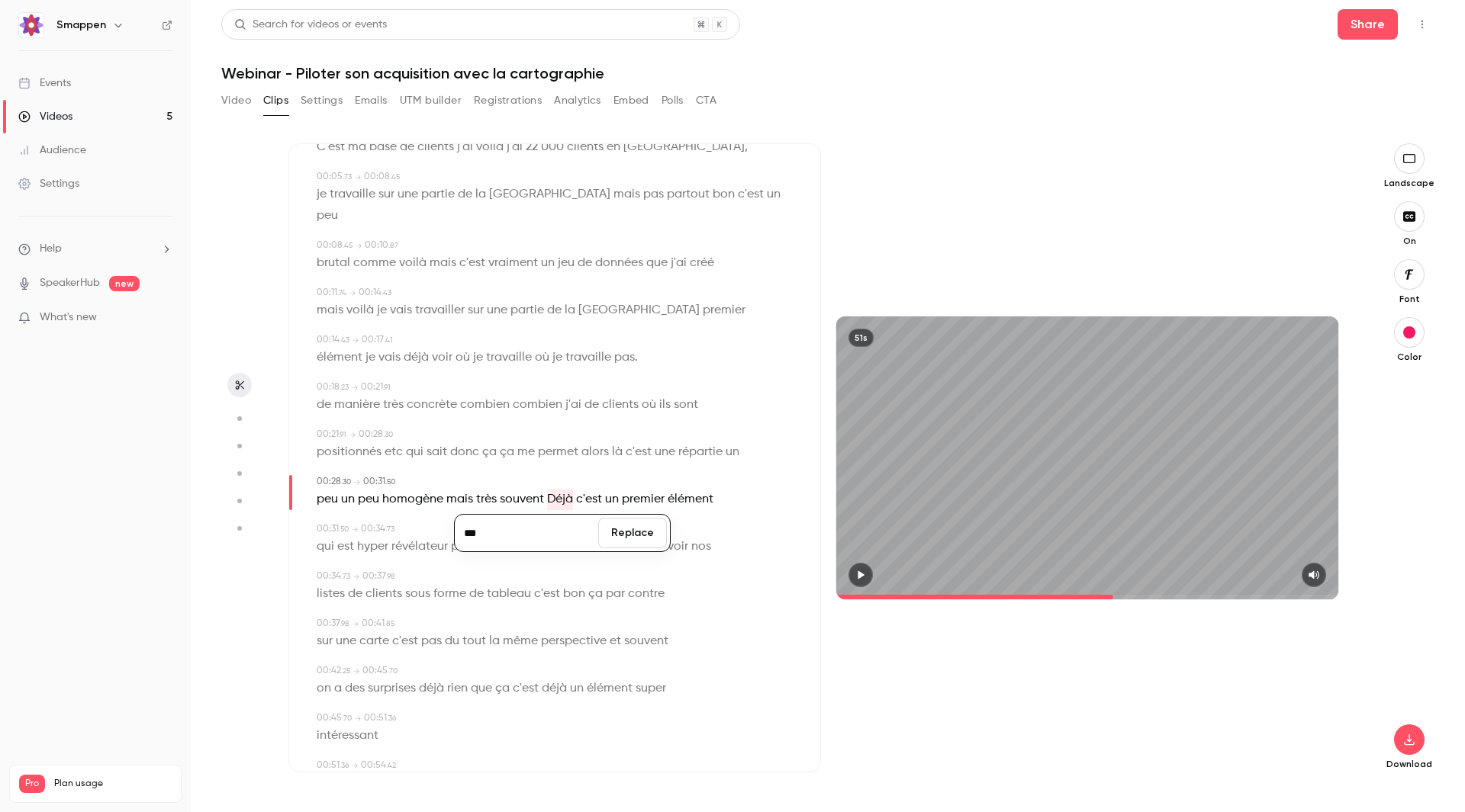
type input "****"
click at [619, 518] on button "Replace" at bounding box center [633, 533] width 69 height 31
click at [565, 536] on span "On a" at bounding box center [574, 547] width 28 height 21
type input "****"
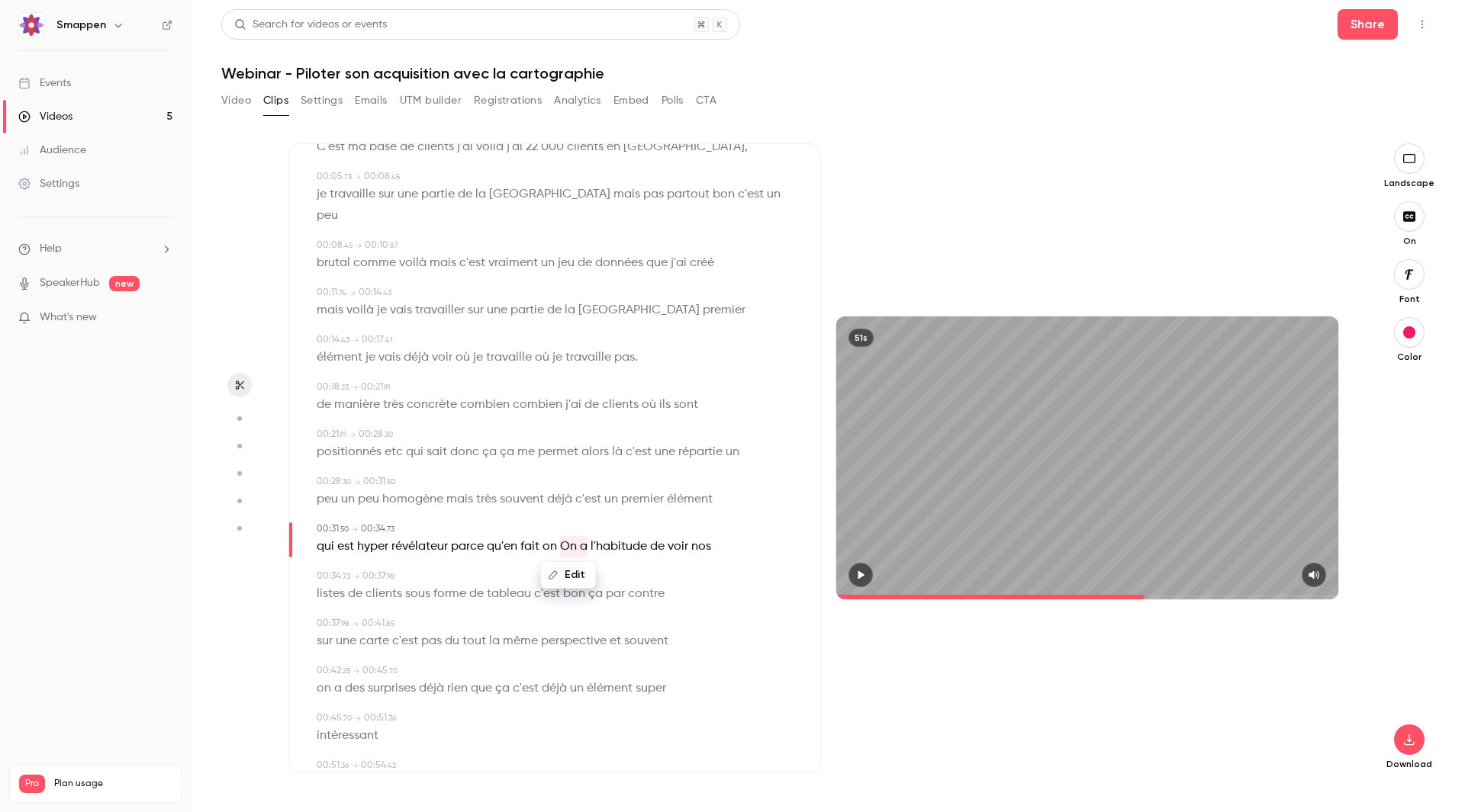
click at [566, 563] on button "Edit" at bounding box center [568, 575] width 52 height 25
click at [489, 565] on input "****" at bounding box center [538, 580] width 137 height 31
drag, startPoint x: 489, startPoint y: 560, endPoint x: 471, endPoint y: 560, distance: 18.0
click at [471, 565] on input "****" at bounding box center [538, 580] width 137 height 31
type input "*"
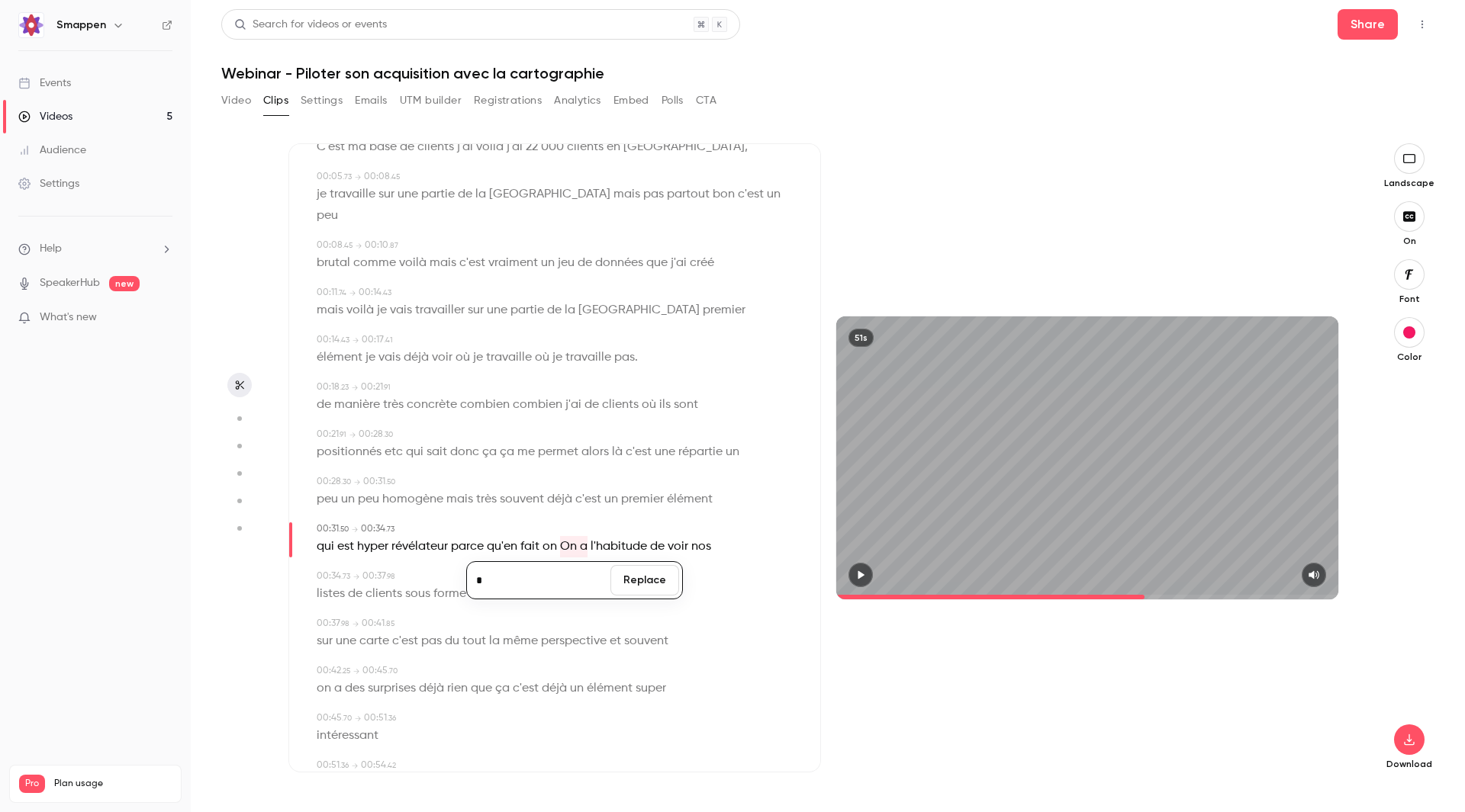
click at [645, 565] on button "Replace" at bounding box center [645, 580] width 69 height 31
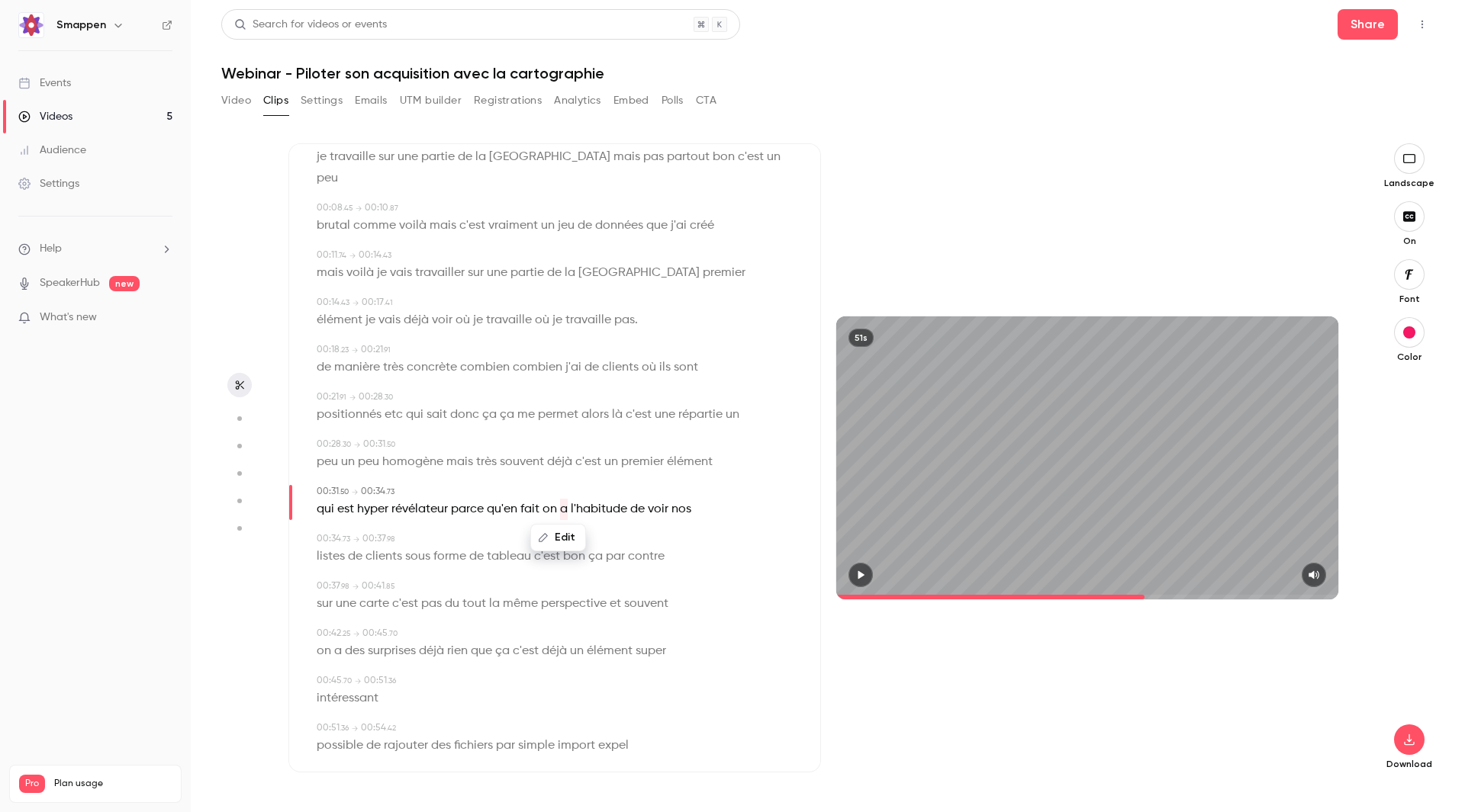
click at [360, 688] on span "intéressant" at bounding box center [347, 698] width 62 height 21
click at [857, 578] on icon "button" at bounding box center [860, 574] width 12 height 10
click at [857, 577] on icon "button" at bounding box center [860, 574] width 12 height 10
click at [858, 584] on button "button" at bounding box center [861, 575] width 25 height 25
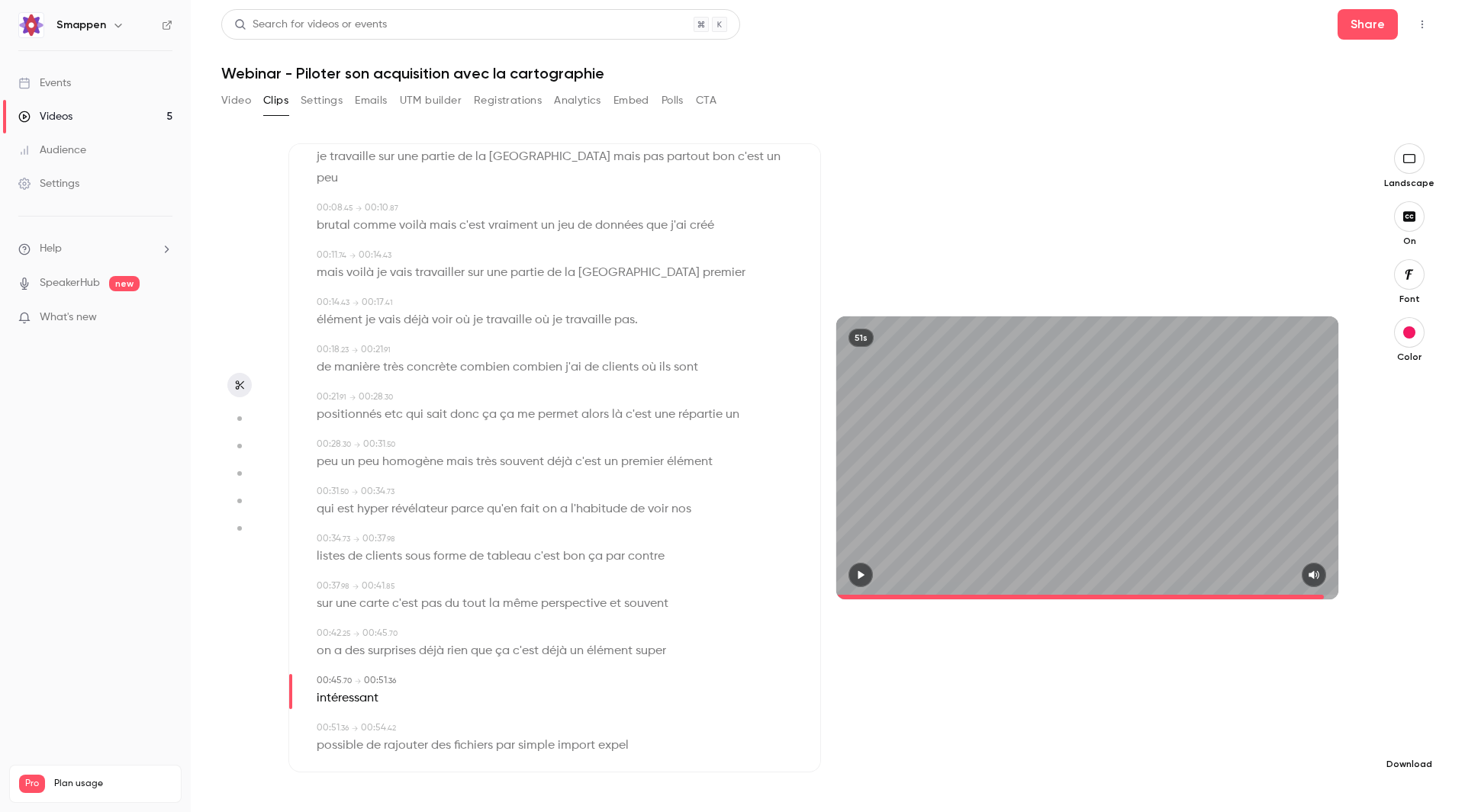
click at [1412, 739] on icon "button" at bounding box center [1409, 739] width 18 height 12
click at [1312, 762] on span "Standard" at bounding box center [1294, 766] width 175 height 16
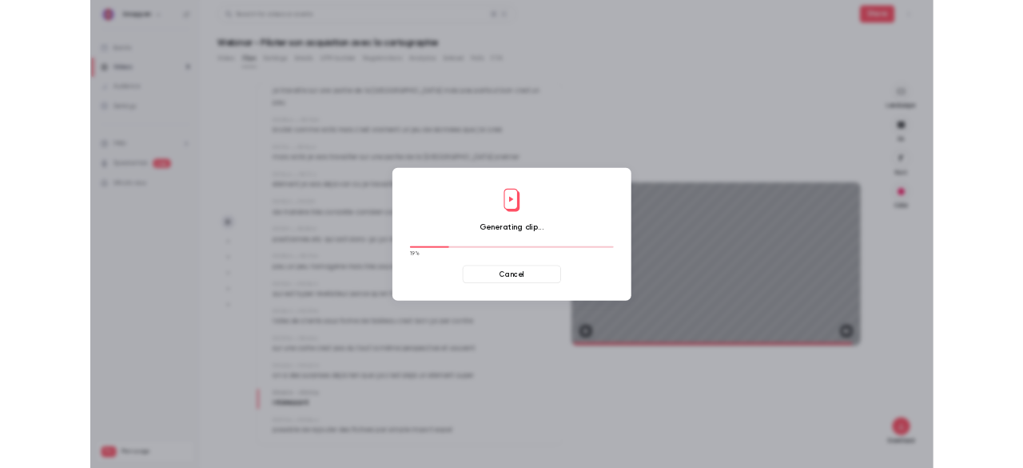
scroll to position [118, 0]
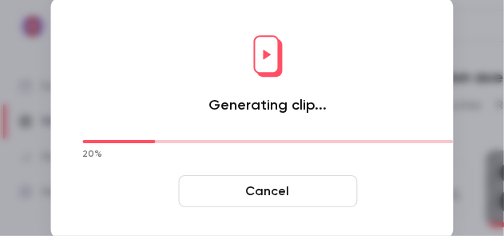
type input "****"
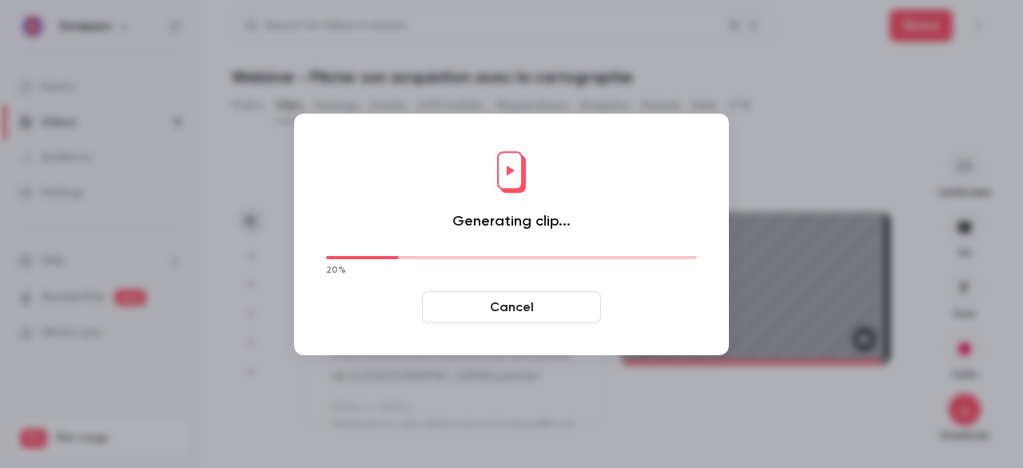
scroll to position [18, 0]
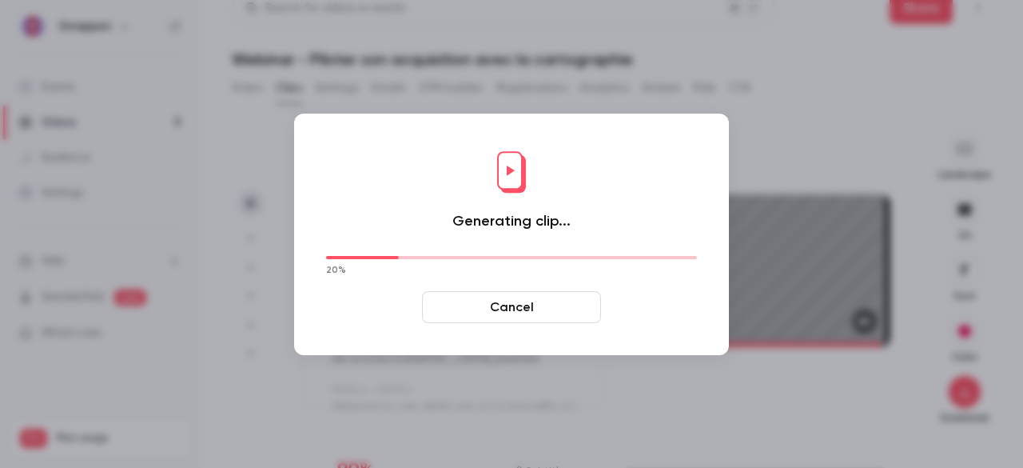
click at [618, 169] on div "Generating clip... 20 % Cancel" at bounding box center [511, 234] width 403 height 209
click at [537, 301] on button "Cancel" at bounding box center [511, 307] width 179 height 32
click at [345, 56] on div at bounding box center [511, 234] width 1023 height 468
click at [521, 317] on button "Cancel" at bounding box center [511, 307] width 179 height 32
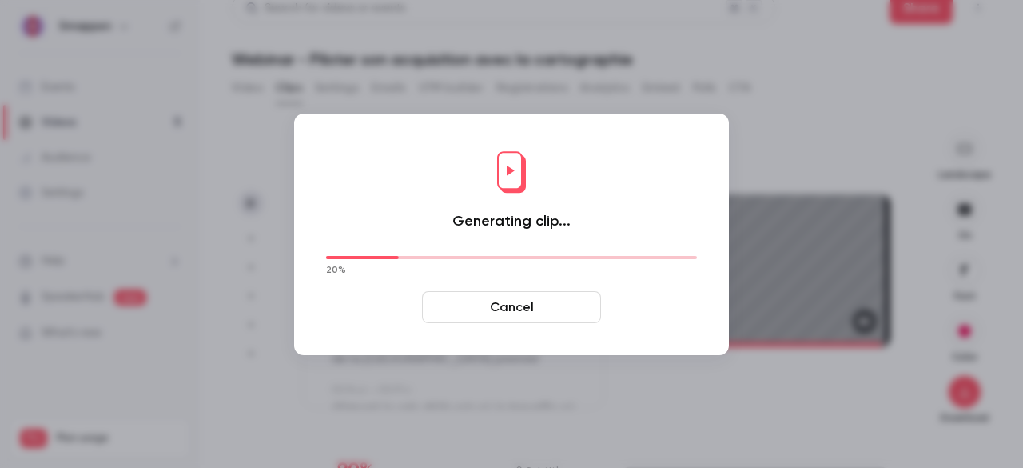
click at [515, 308] on button "Cancel" at bounding box center [511, 307] width 179 height 32
click at [594, 429] on div at bounding box center [511, 234] width 1023 height 468
click at [635, 391] on div at bounding box center [511, 234] width 1023 height 468
click at [516, 309] on button "Cancel" at bounding box center [511, 307] width 179 height 32
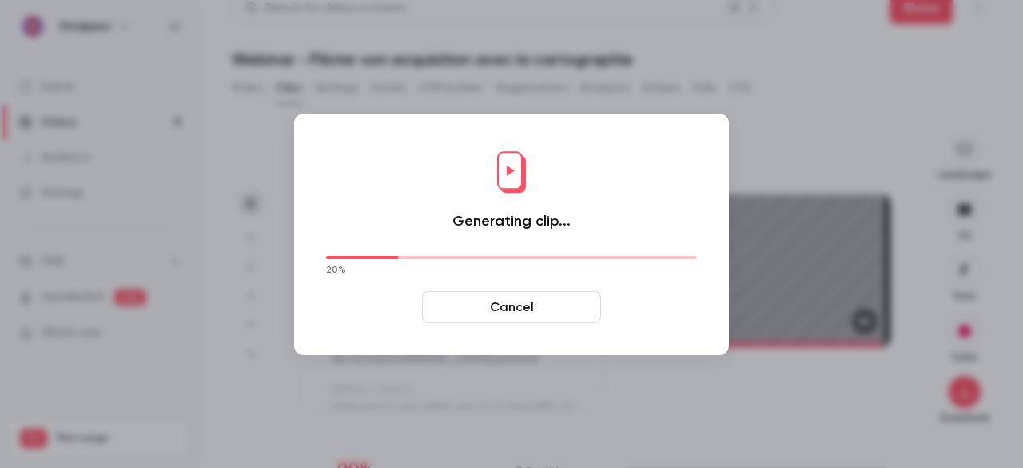
click at [516, 309] on button "Cancel" at bounding box center [511, 307] width 179 height 32
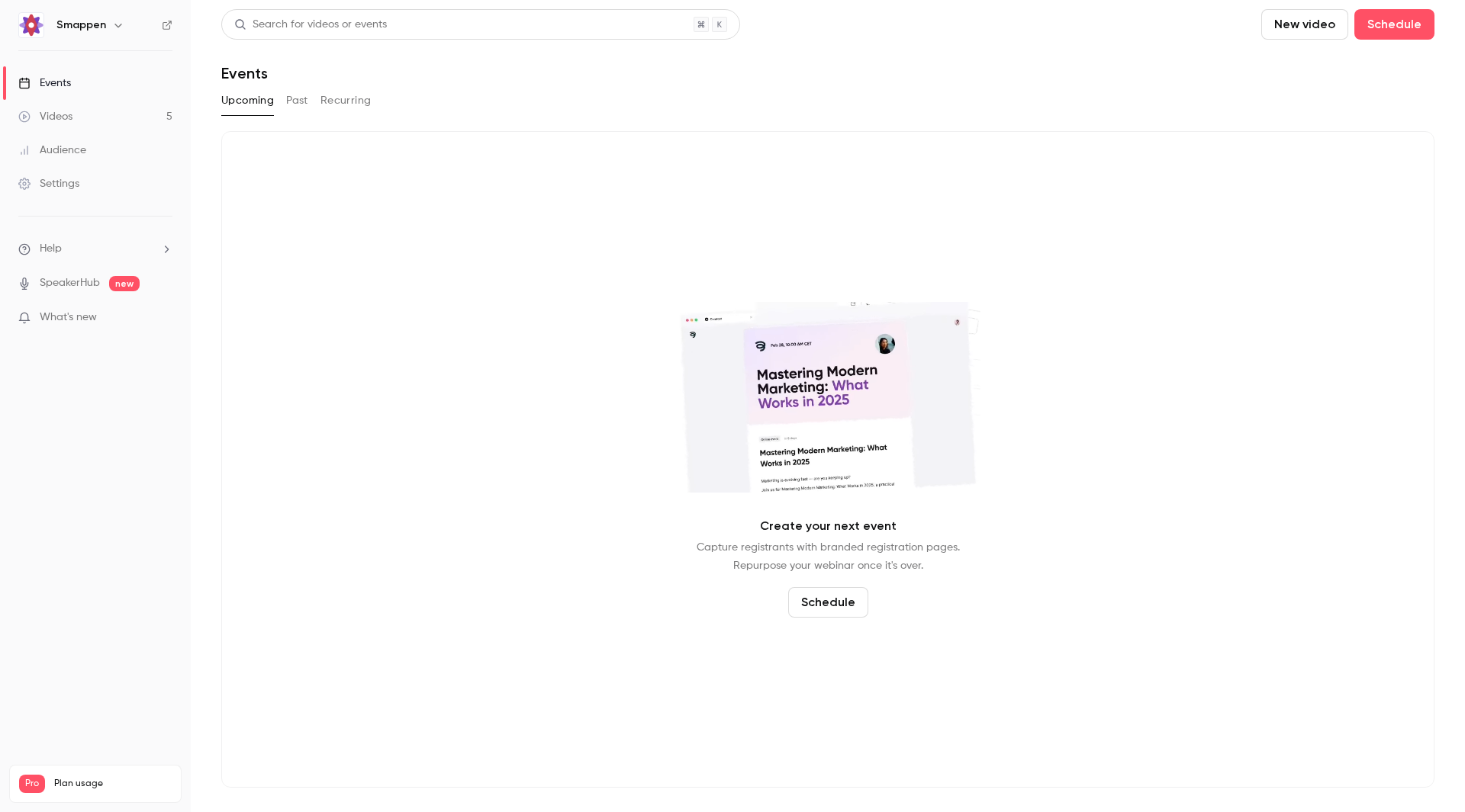
click at [101, 85] on link "Events" at bounding box center [95, 83] width 191 height 33
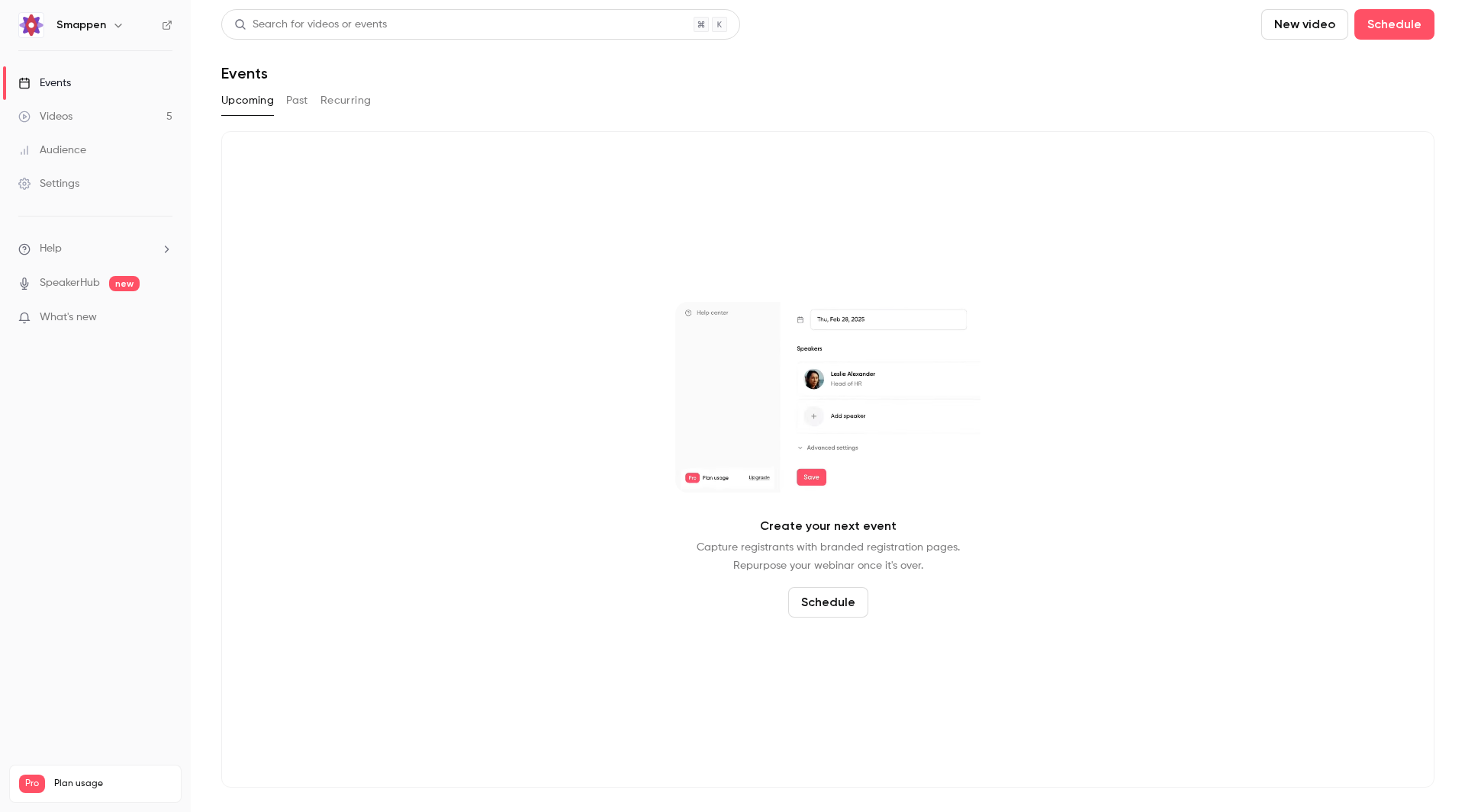
click at [94, 113] on link "Videos 5" at bounding box center [95, 116] width 191 height 33
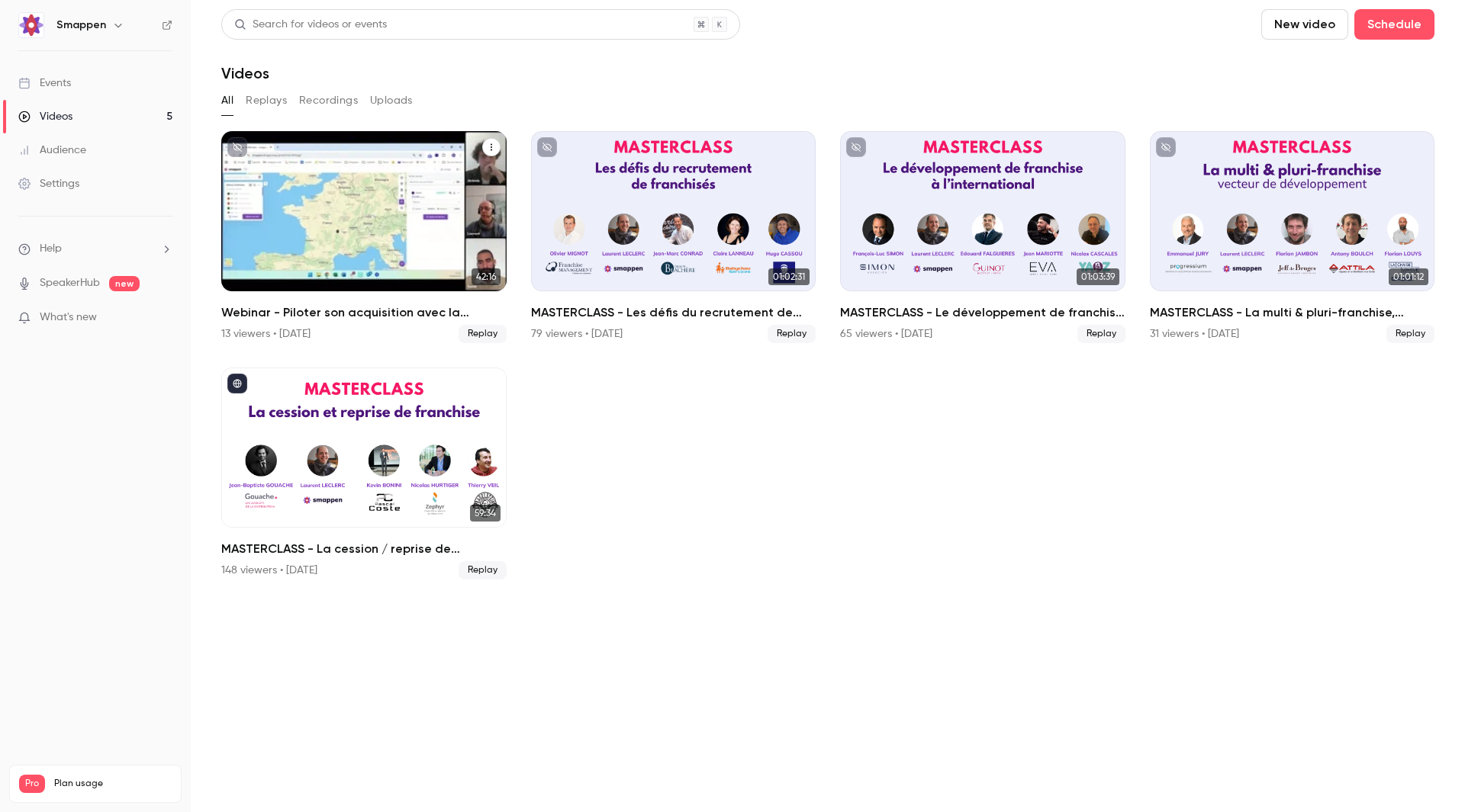
click at [303, 220] on div "Webinar - Piloter son acquisition avec la cartographie" at bounding box center [364, 211] width 285 height 160
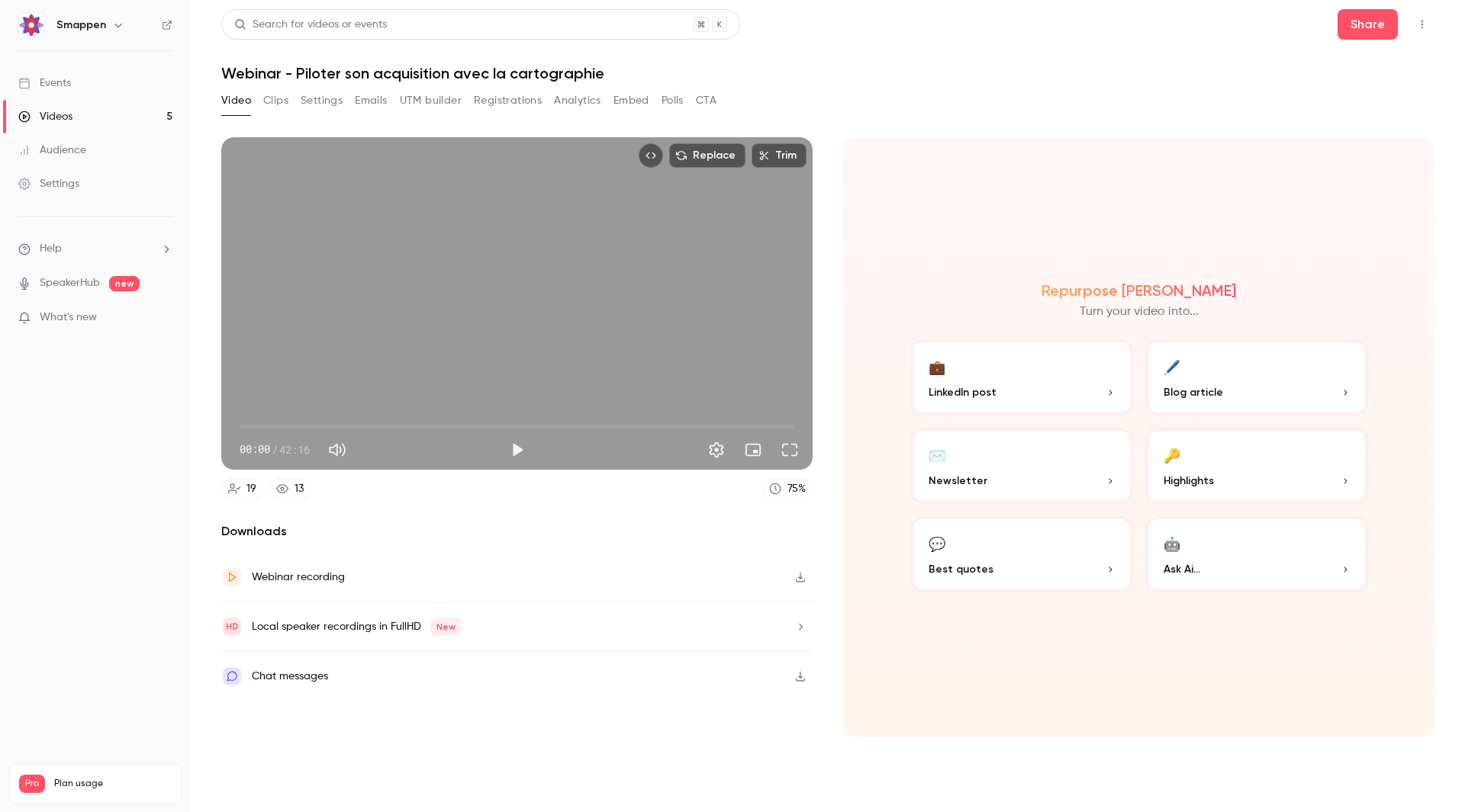
click at [276, 97] on button "Clips" at bounding box center [276, 101] width 25 height 25
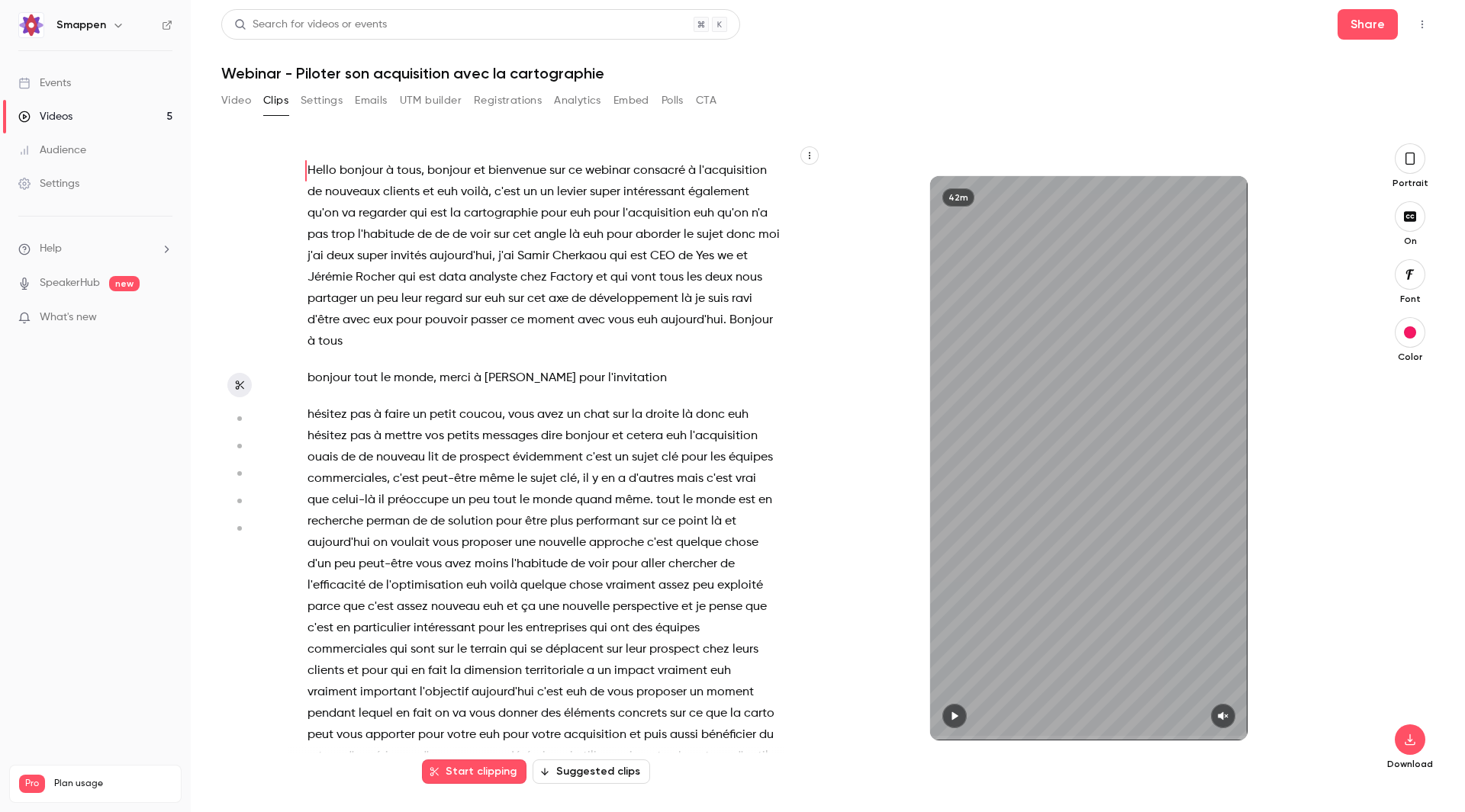
click at [1403, 161] on button "button" at bounding box center [1410, 158] width 31 height 31
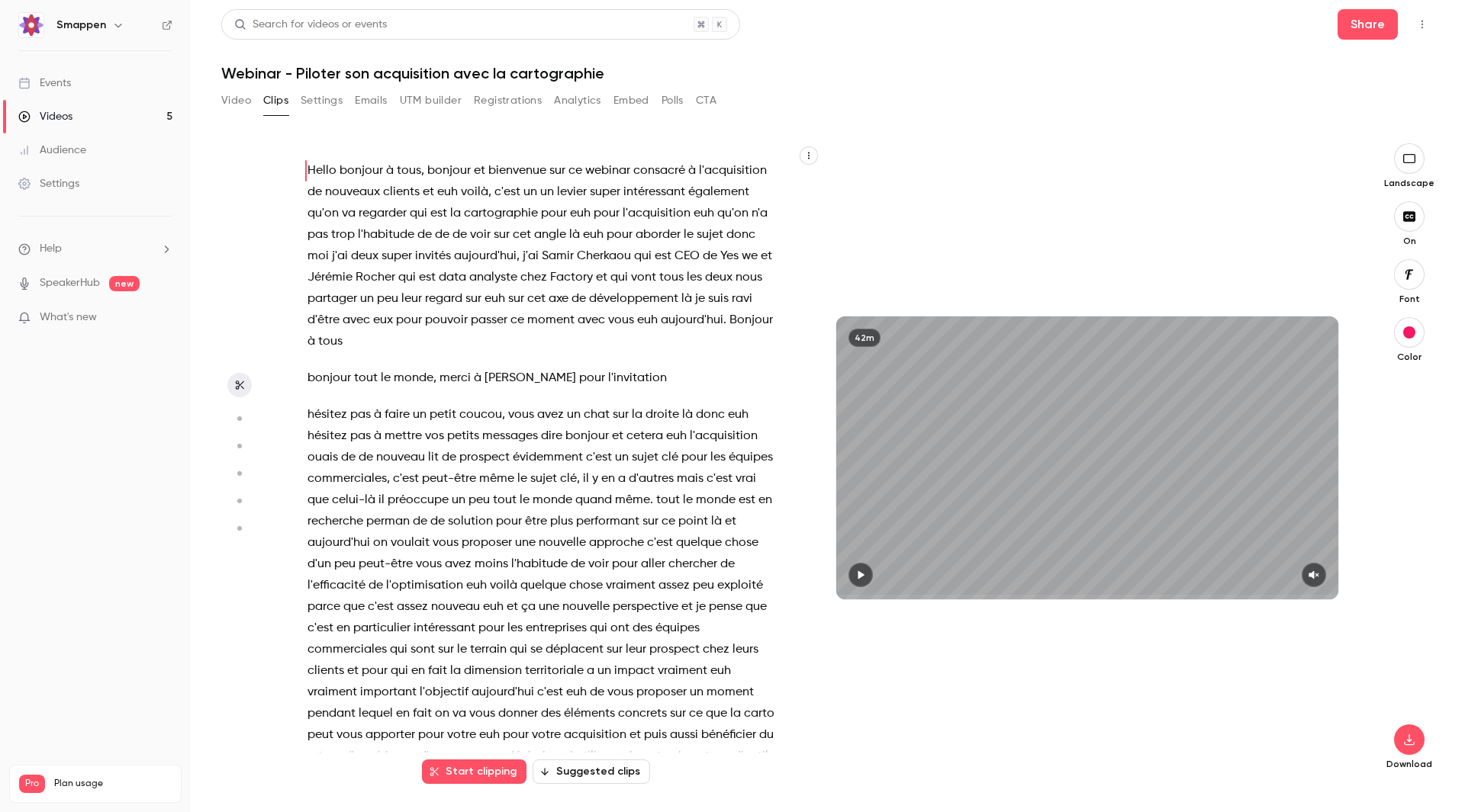
click at [846, 188] on div "42m" at bounding box center [1087, 458] width 533 height 630
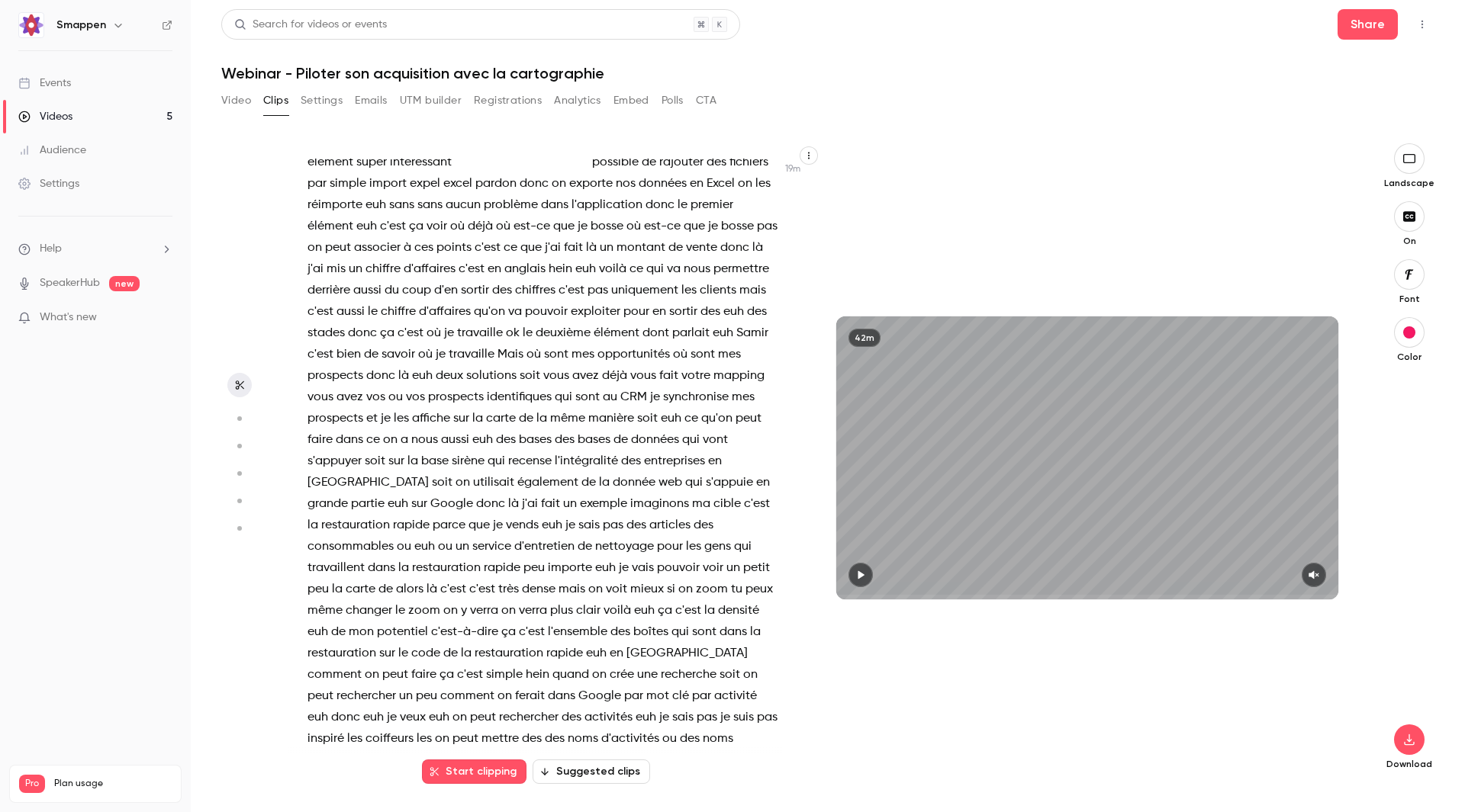
scroll to position [7293, 0]
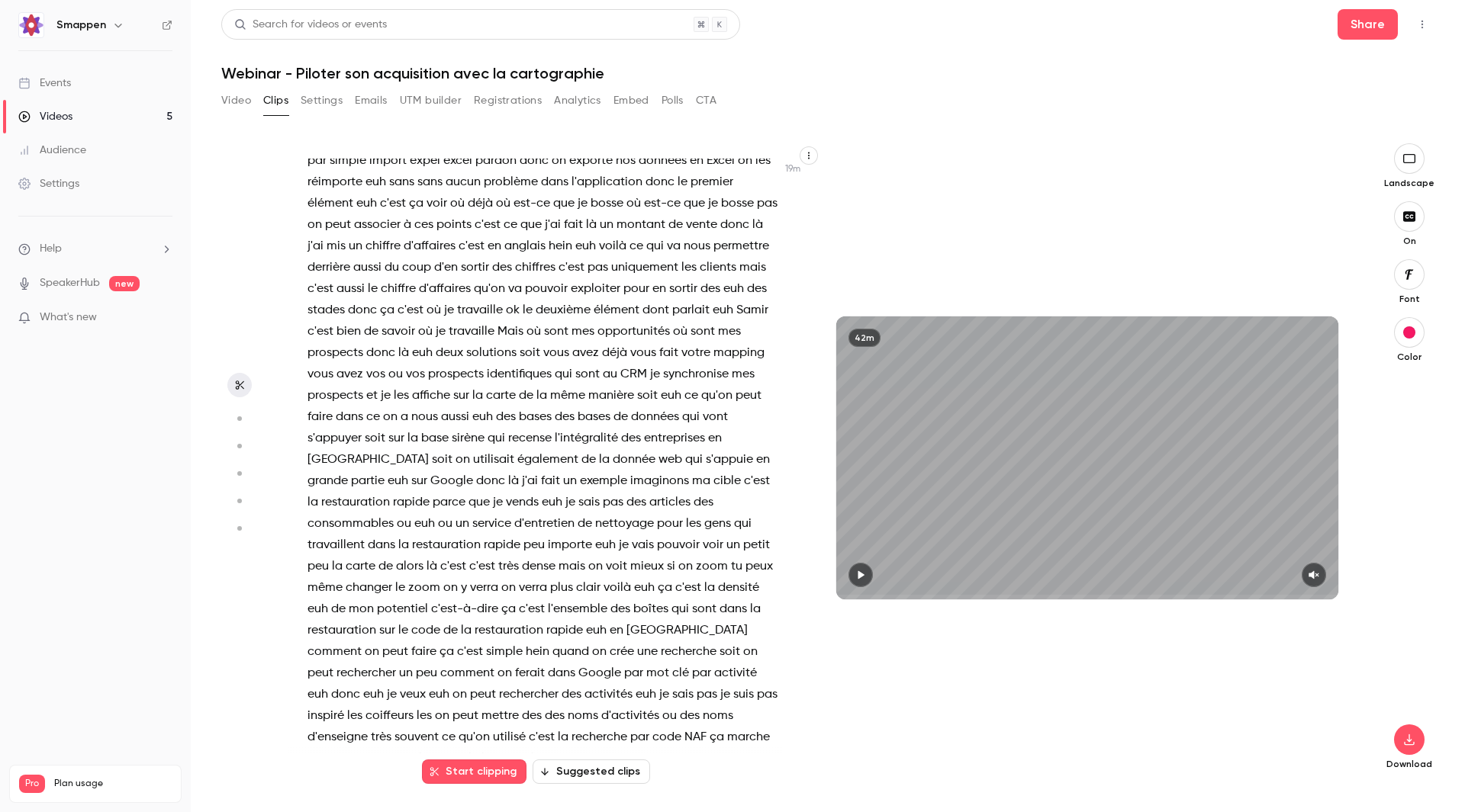
click at [663, 385] on span "synchronise" at bounding box center [696, 374] width 66 height 21
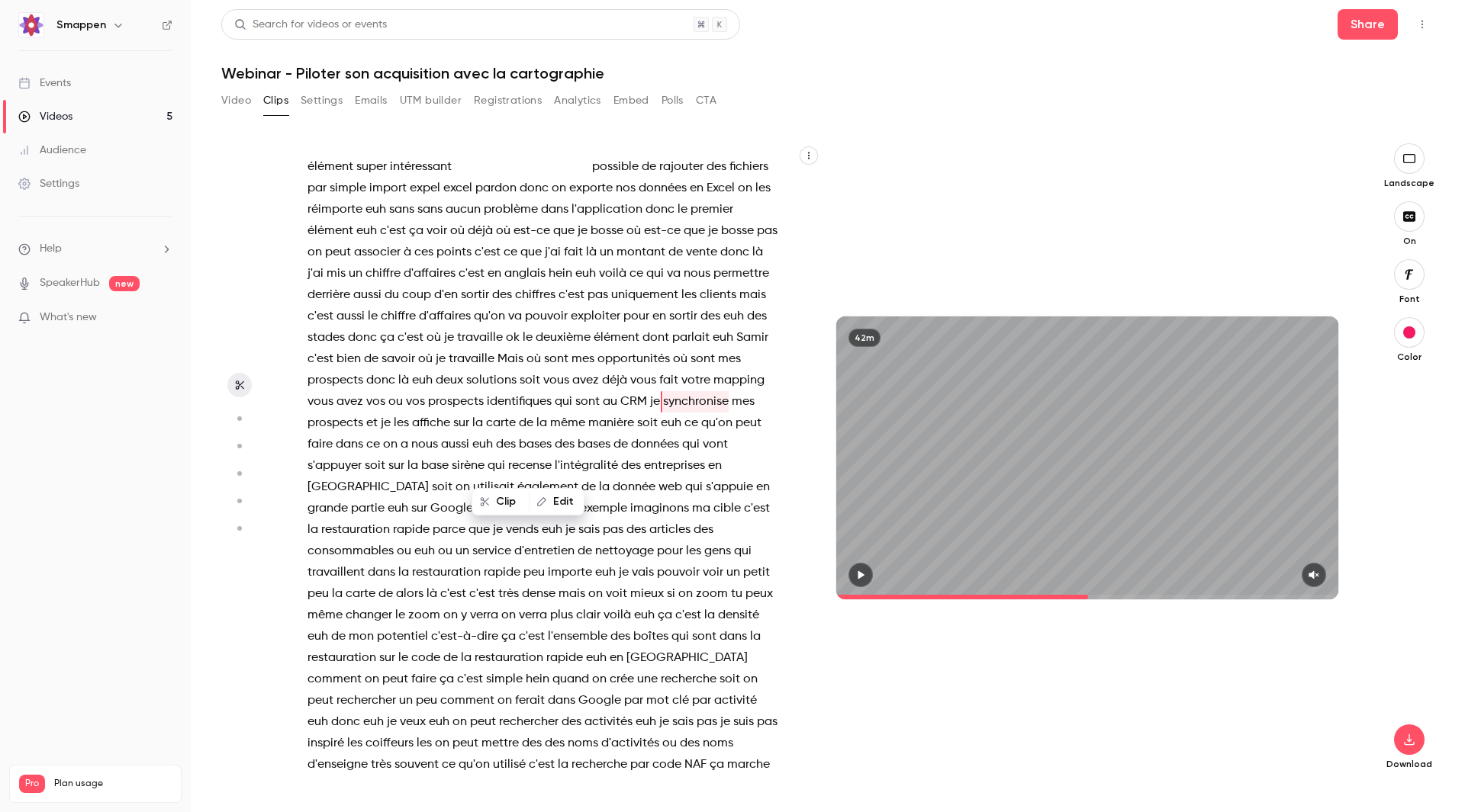
click at [868, 570] on button "button" at bounding box center [861, 575] width 25 height 25
click at [1316, 573] on icon "button" at bounding box center [1313, 574] width 12 height 10
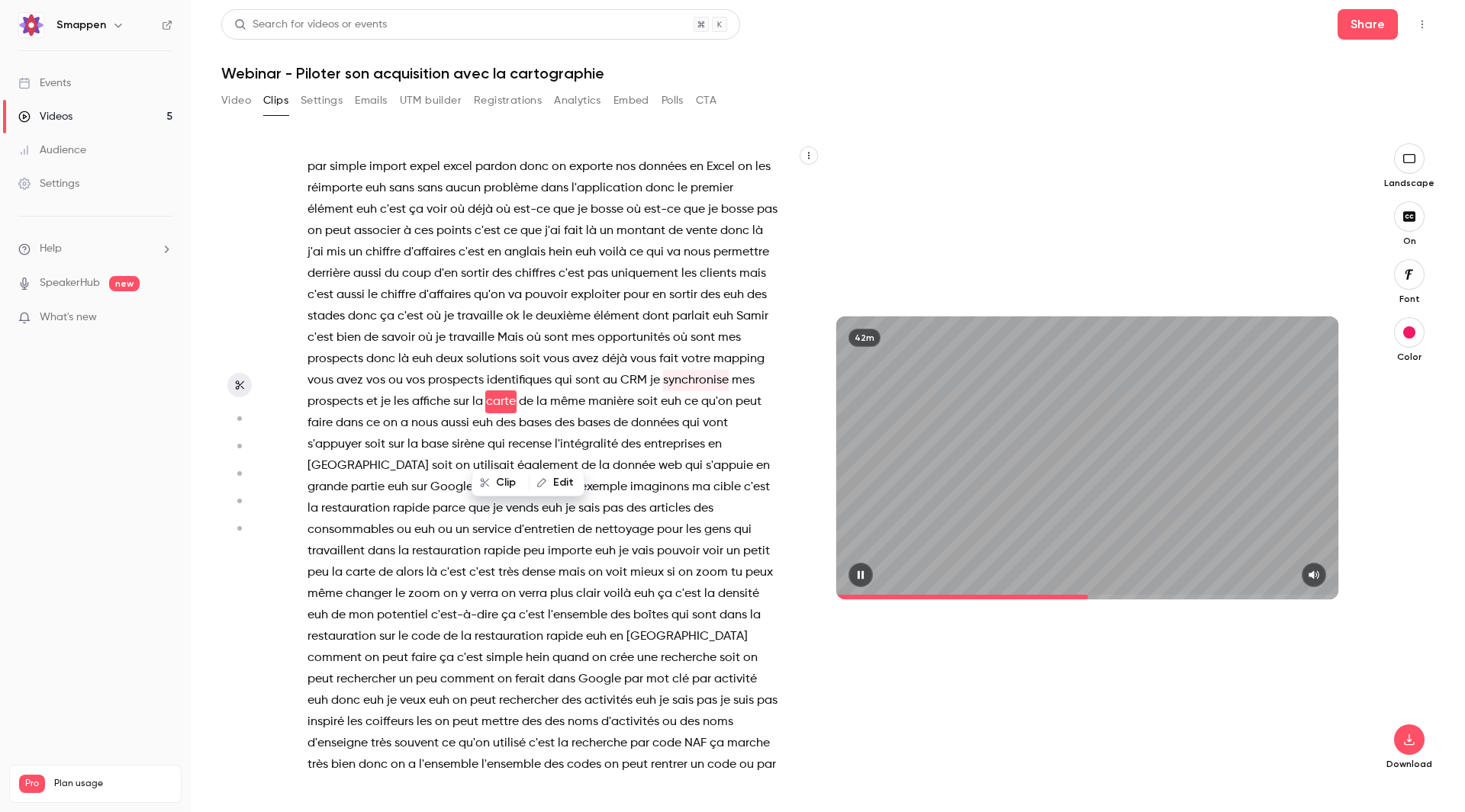
click at [1099, 595] on span at bounding box center [1087, 597] width 502 height 5
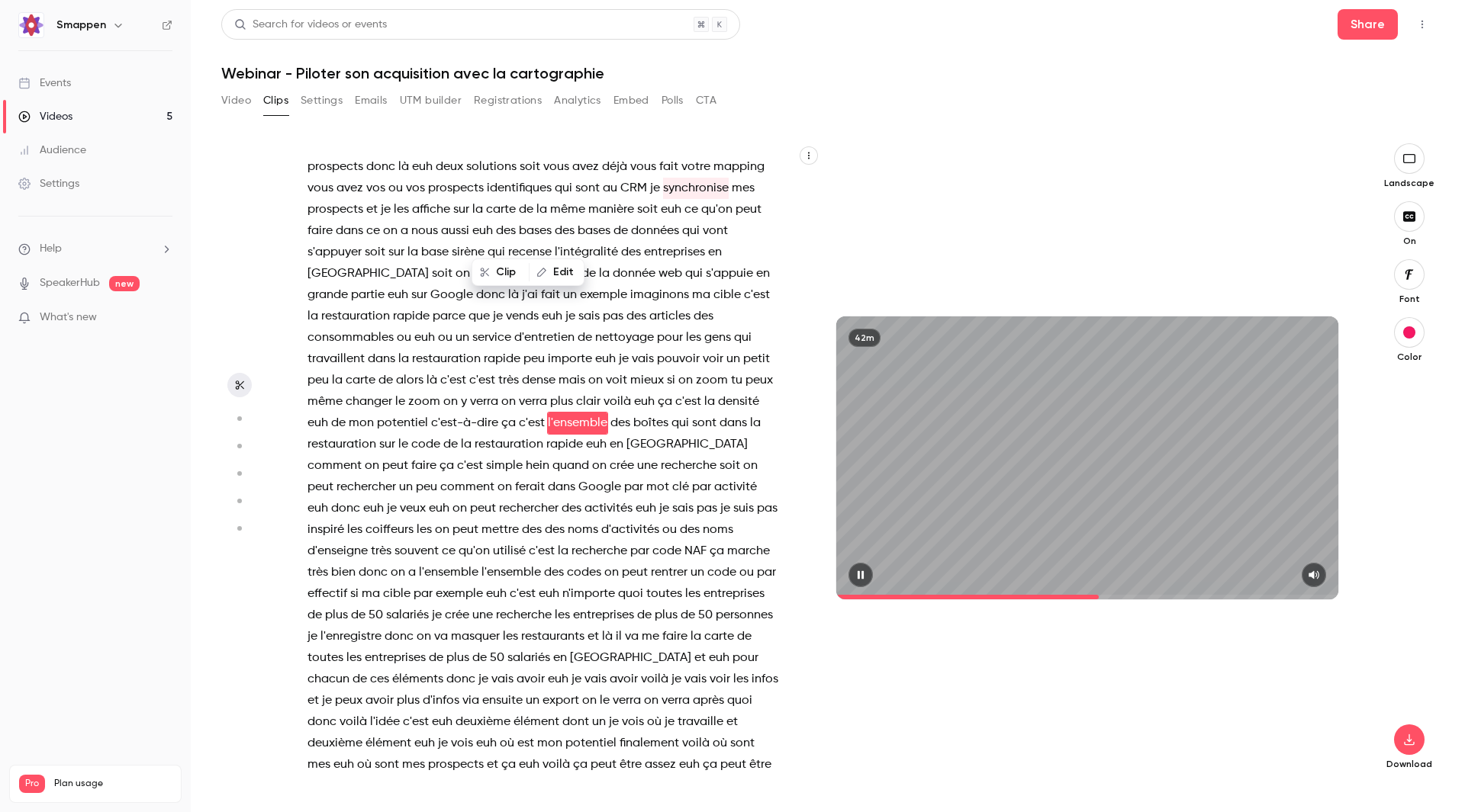
scroll to position [7501, 0]
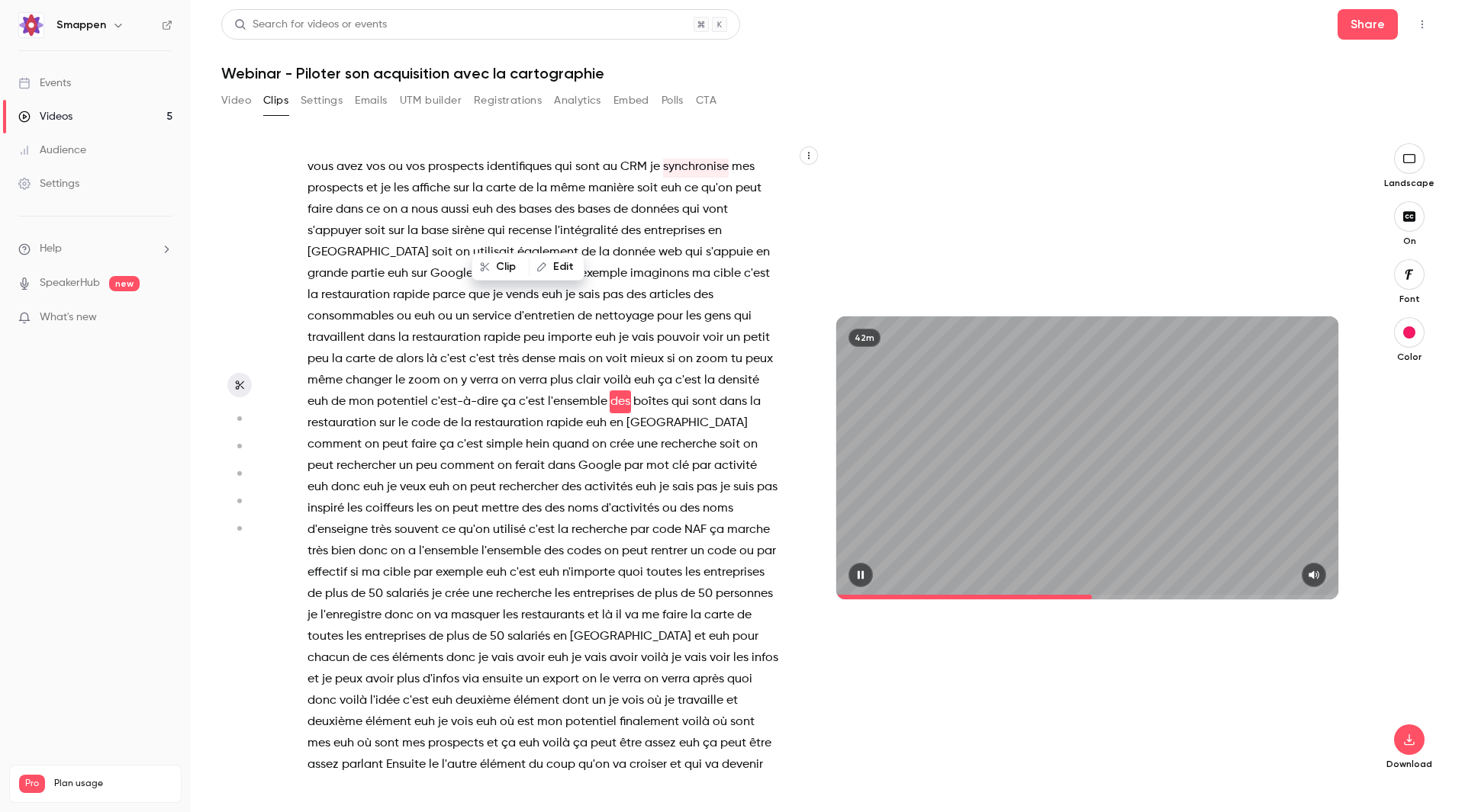
click at [1092, 595] on span at bounding box center [964, 597] width 256 height 5
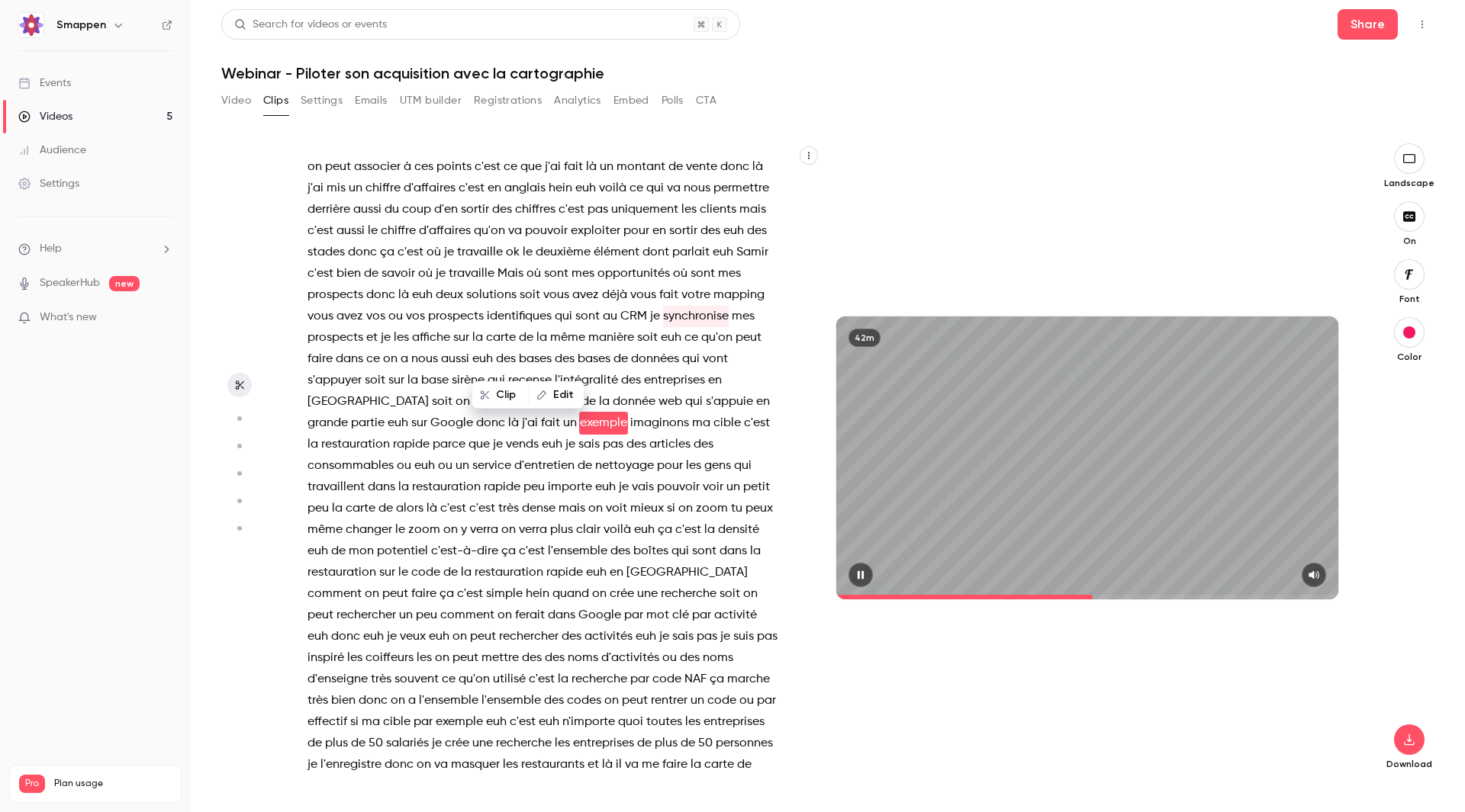
scroll to position [7372, 0]
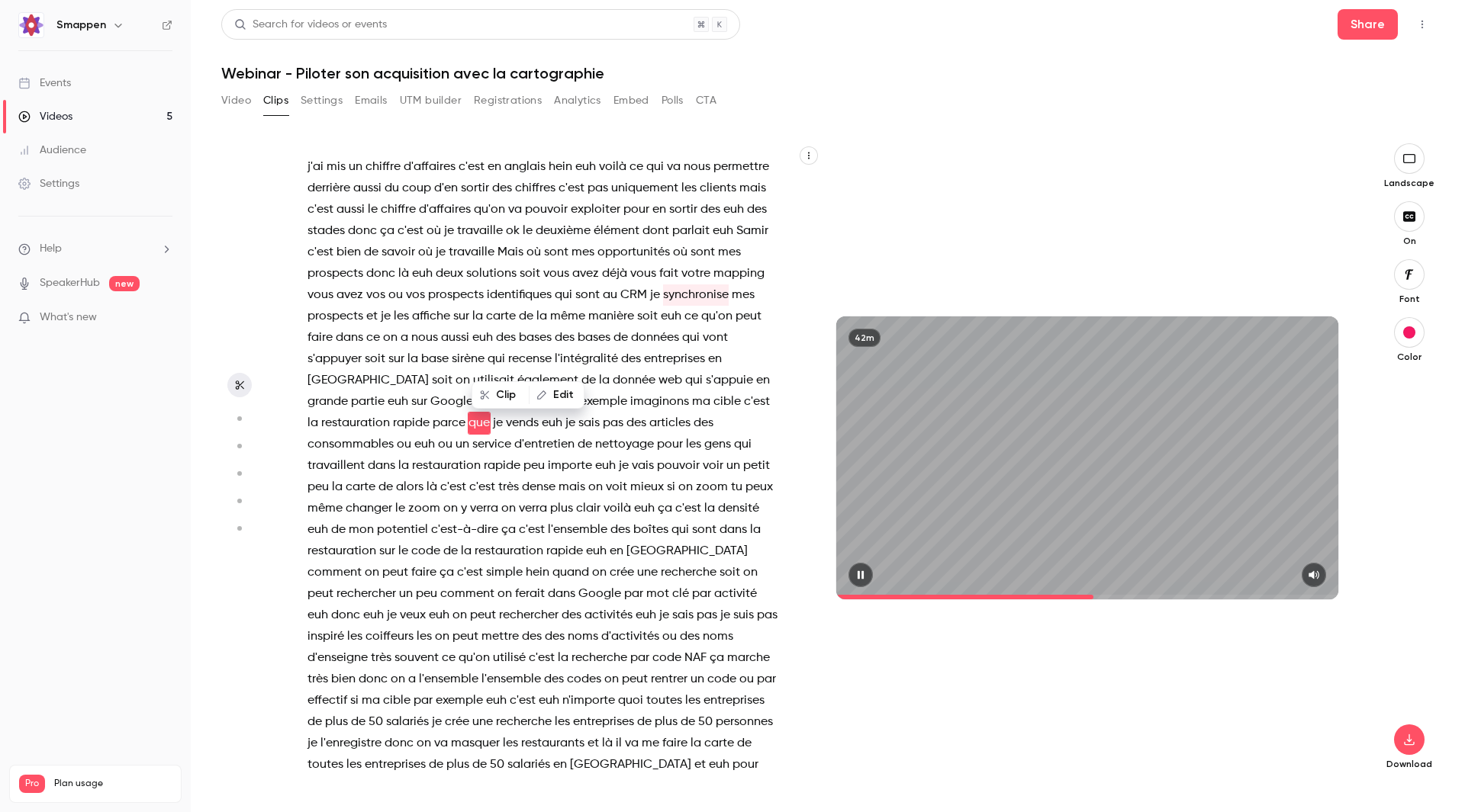
click at [861, 577] on icon "button" at bounding box center [860, 574] width 12 height 10
click at [519, 348] on span "bases" at bounding box center [535, 338] width 32 height 21
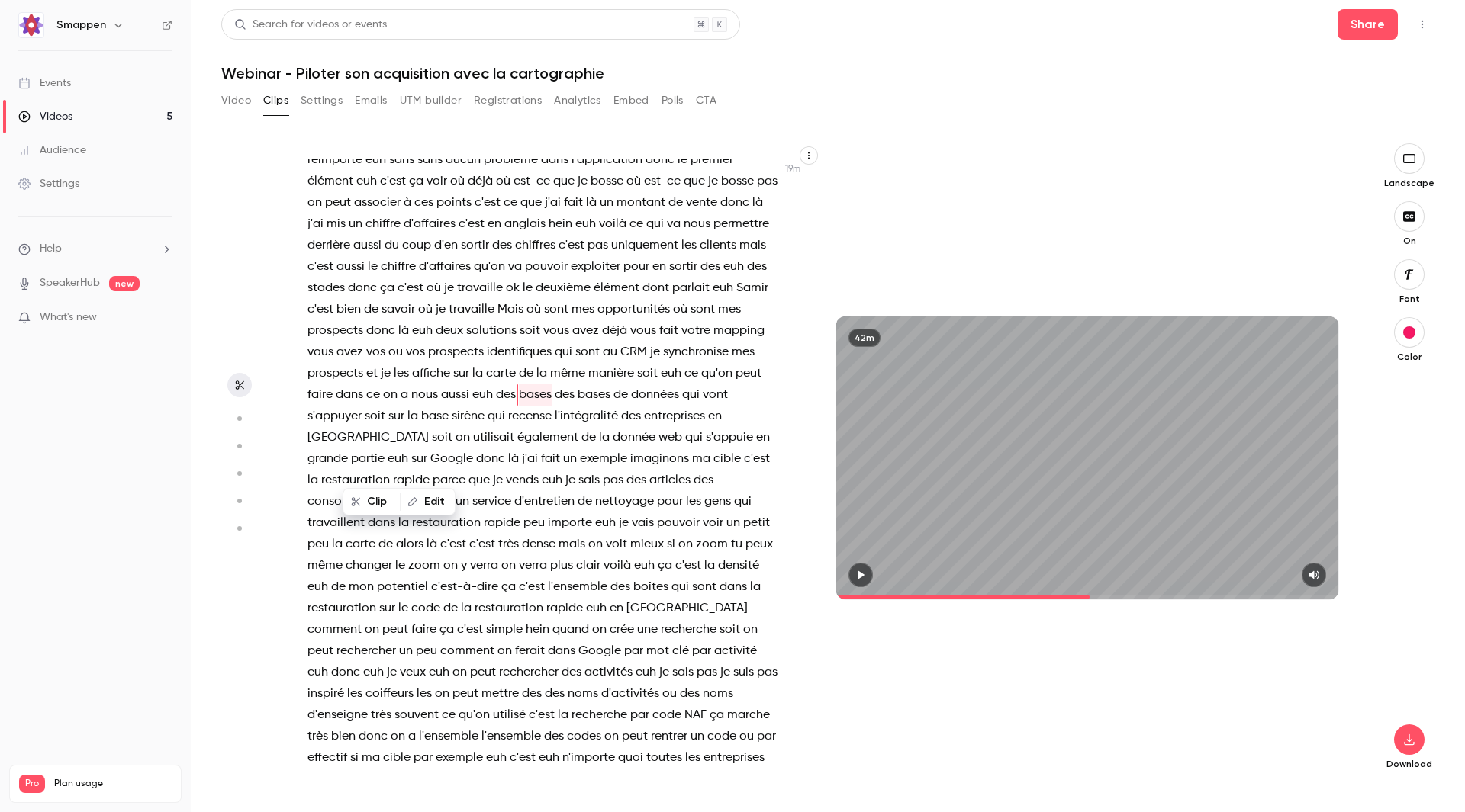
scroll to position [7308, 0]
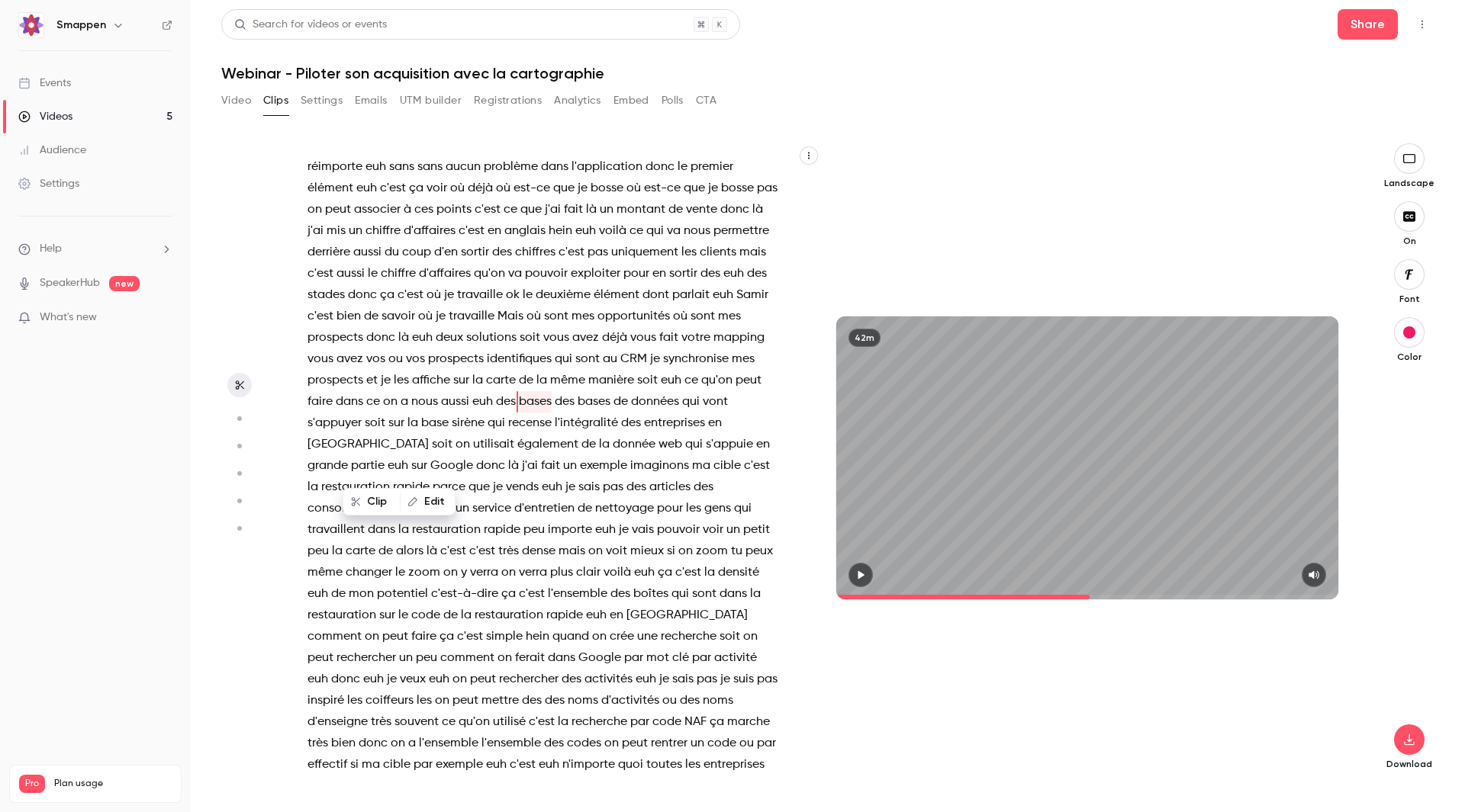
click at [869, 571] on button "button" at bounding box center [861, 575] width 25 height 25
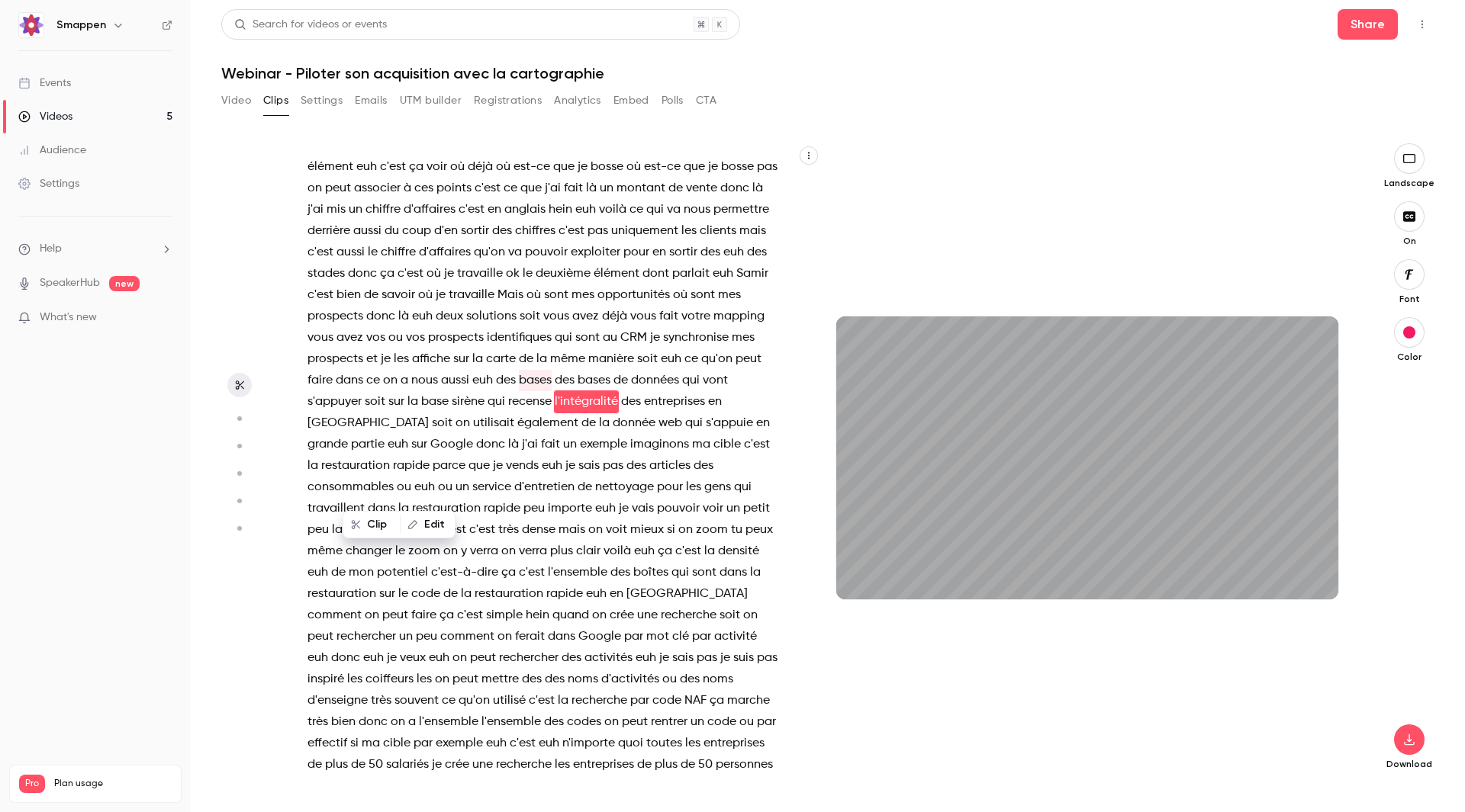
type input "******"
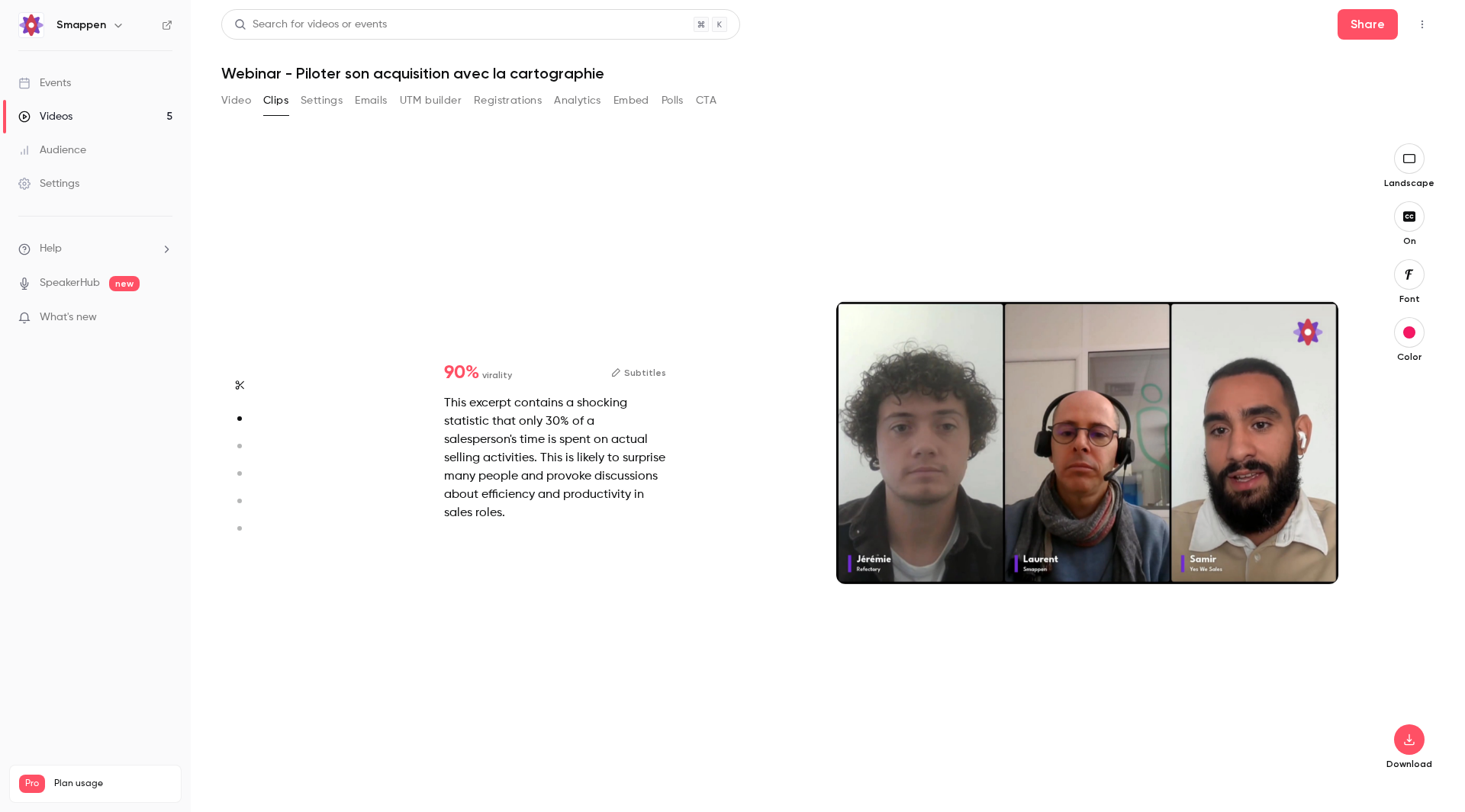
scroll to position [340, 0]
type input "*"
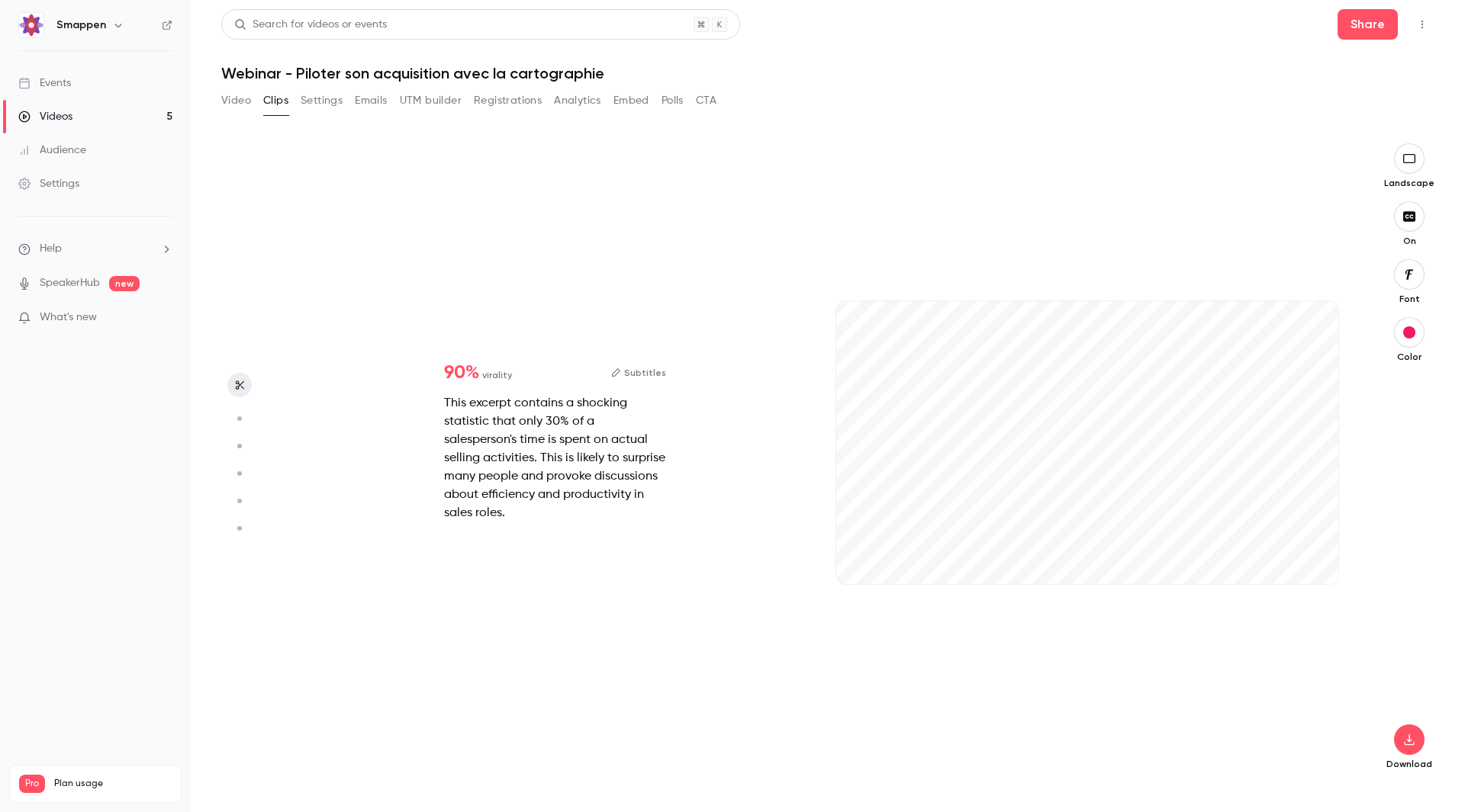
type input "******"
type input "*"
type input "******"
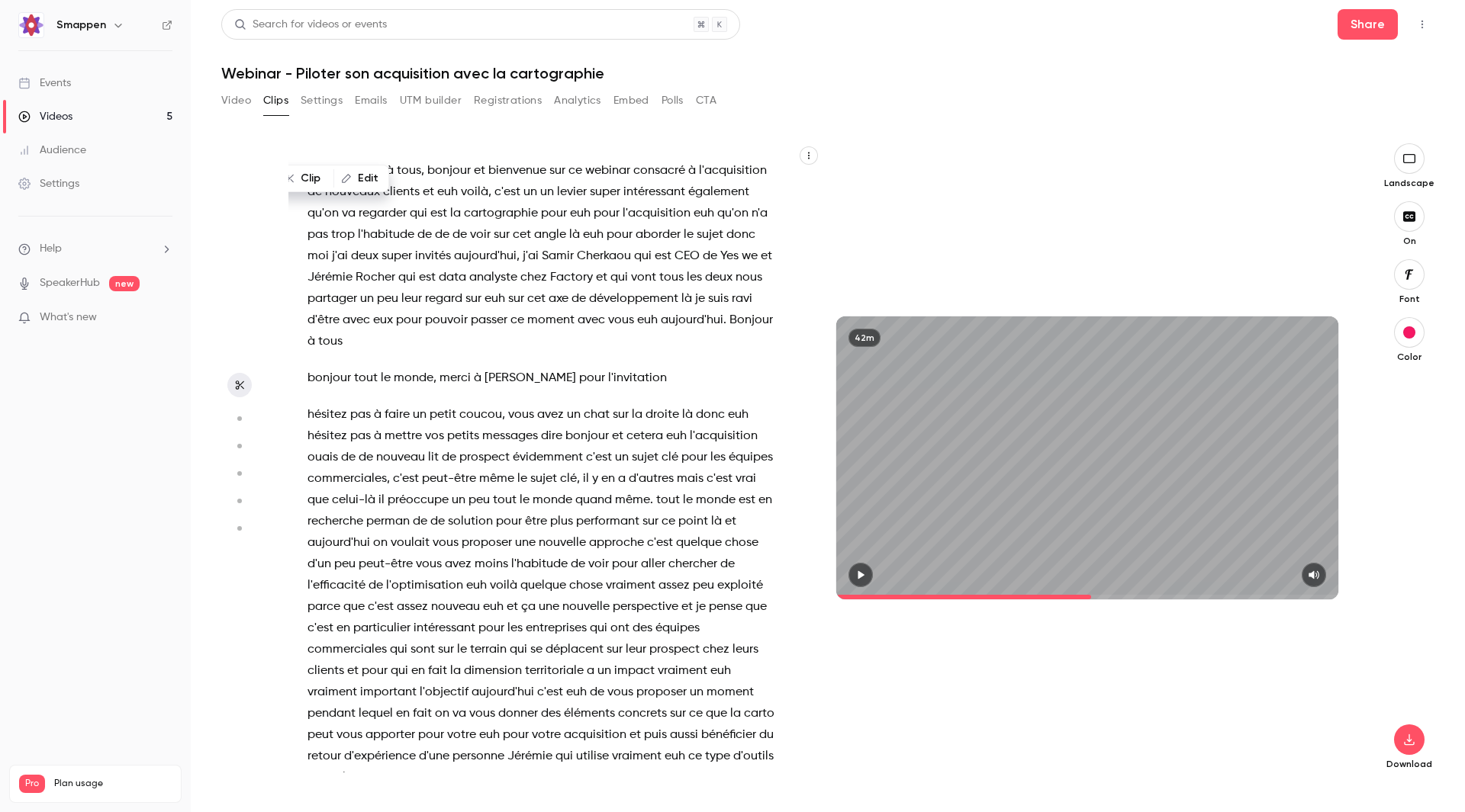
type input "*"
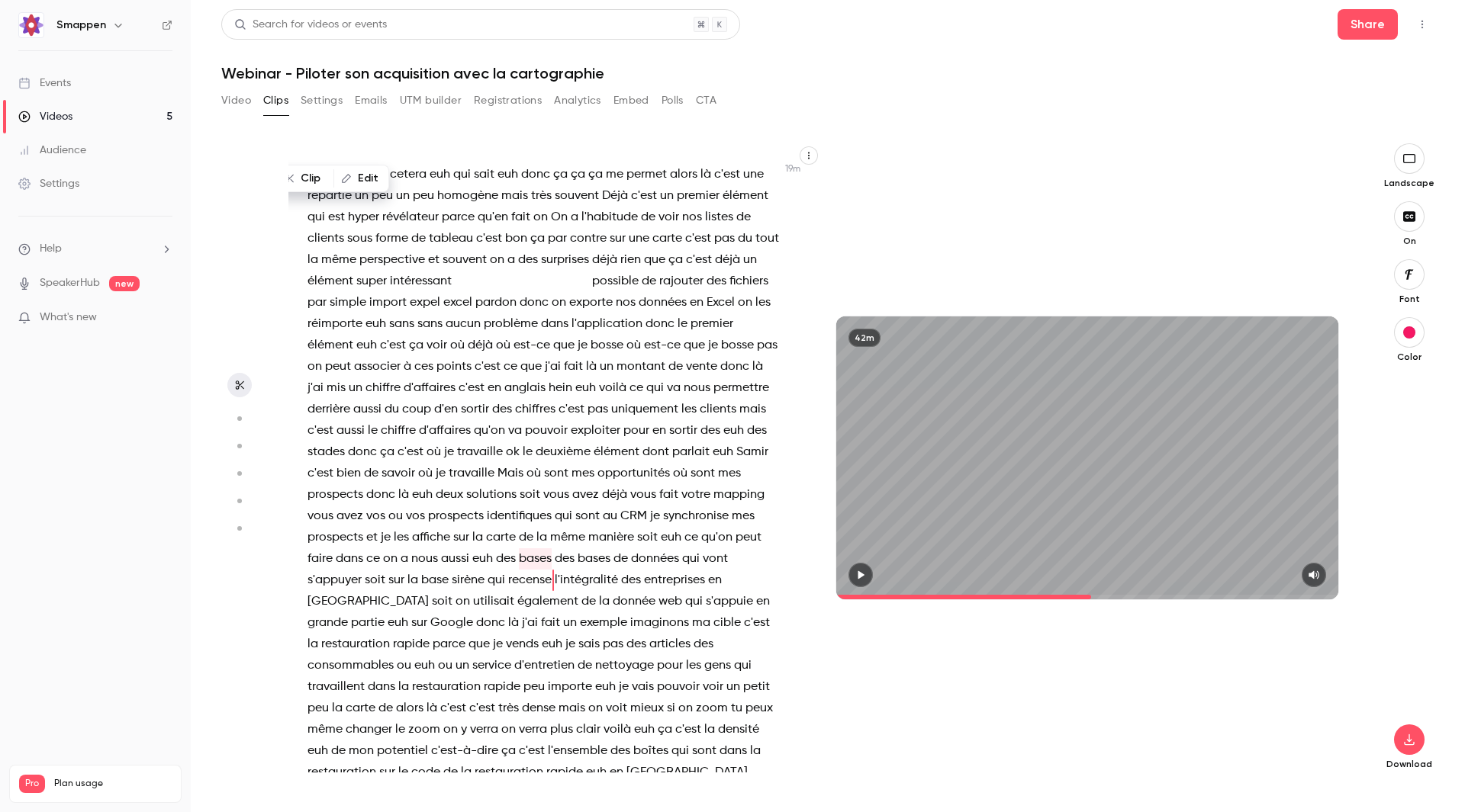
click at [861, 574] on icon "button" at bounding box center [861, 574] width 6 height 9
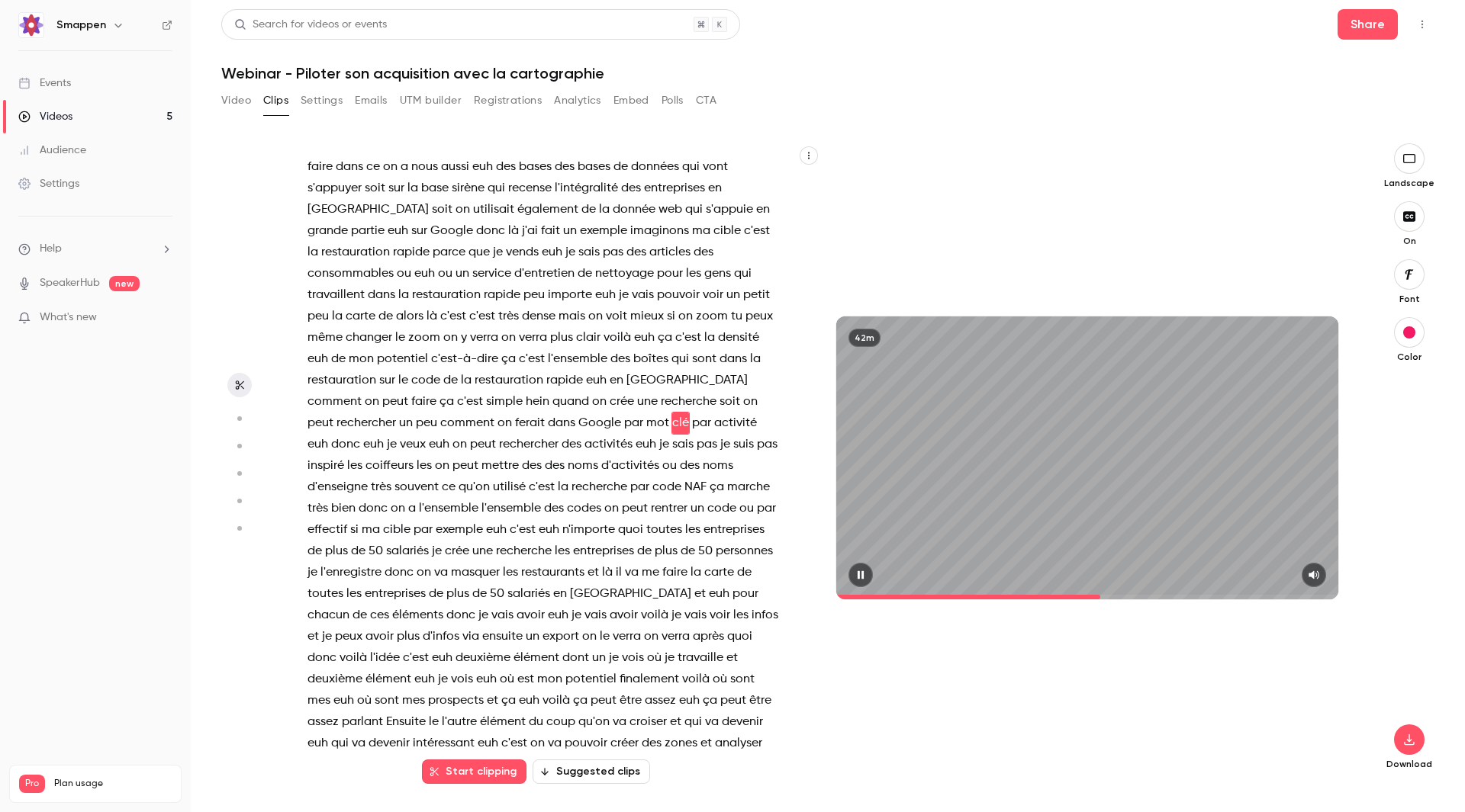
scroll to position [7565, 0]
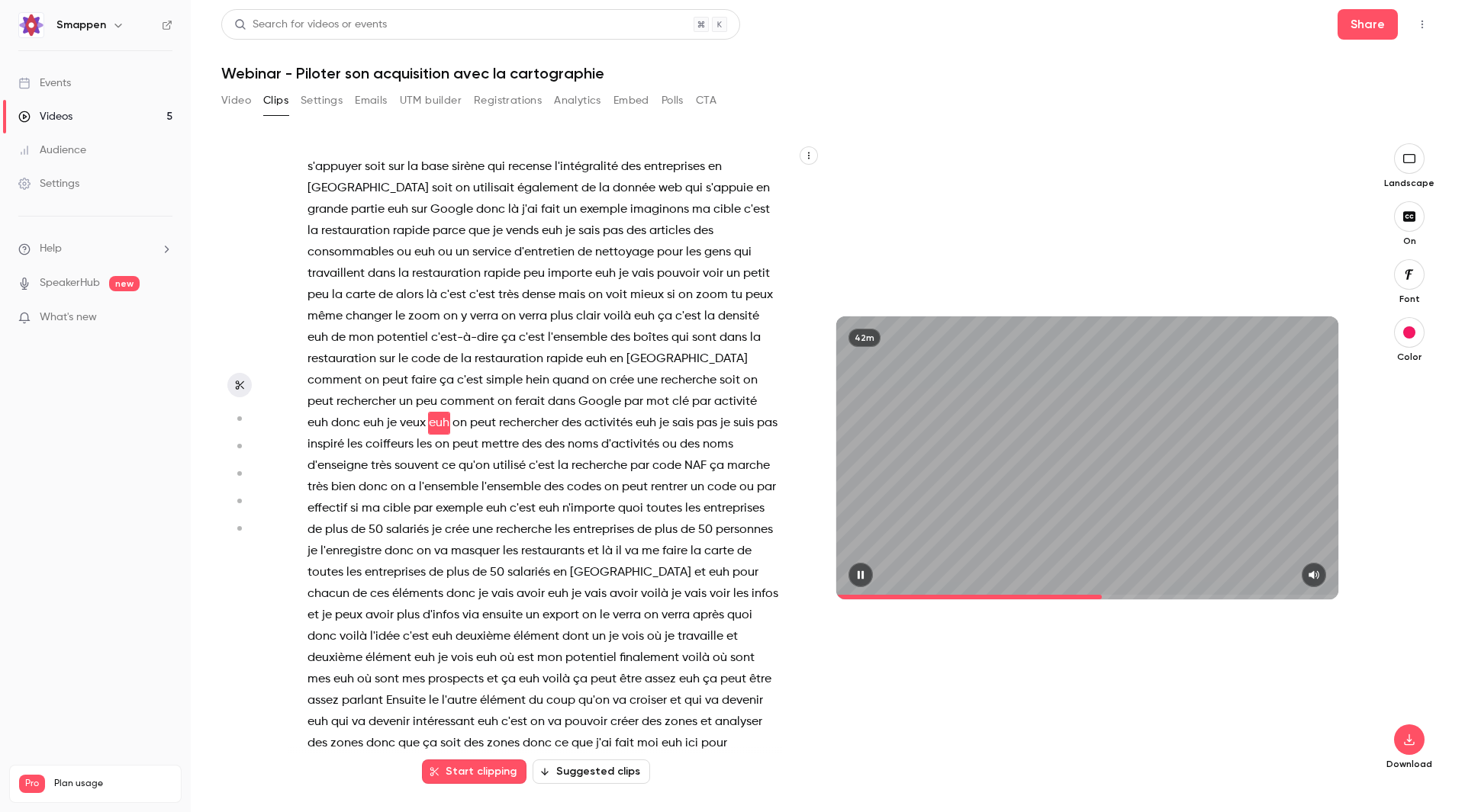
click at [861, 574] on icon "button" at bounding box center [860, 574] width 12 height 10
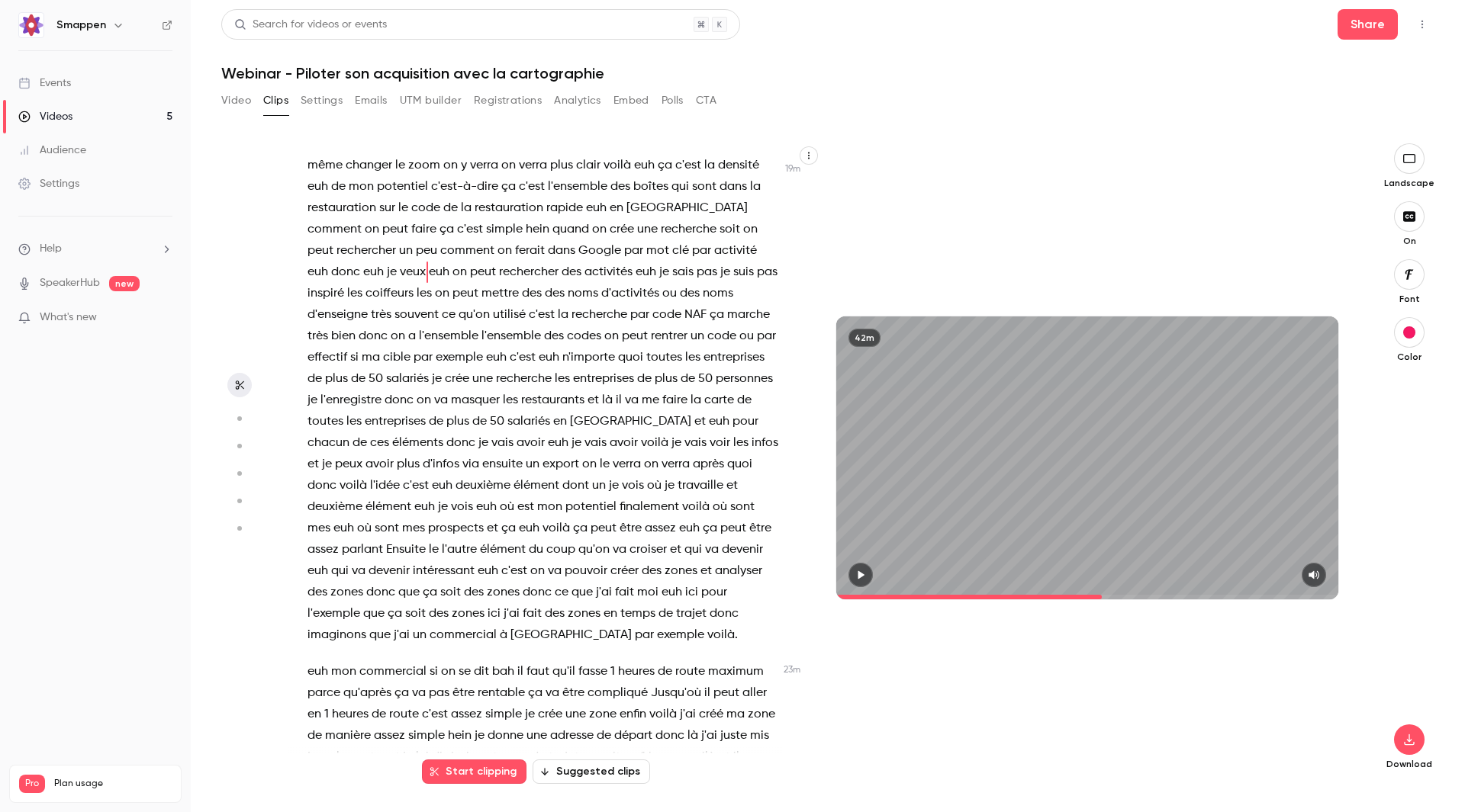
scroll to position [7717, 0]
click at [709, 623] on span "donc" at bounding box center [723, 613] width 29 height 21
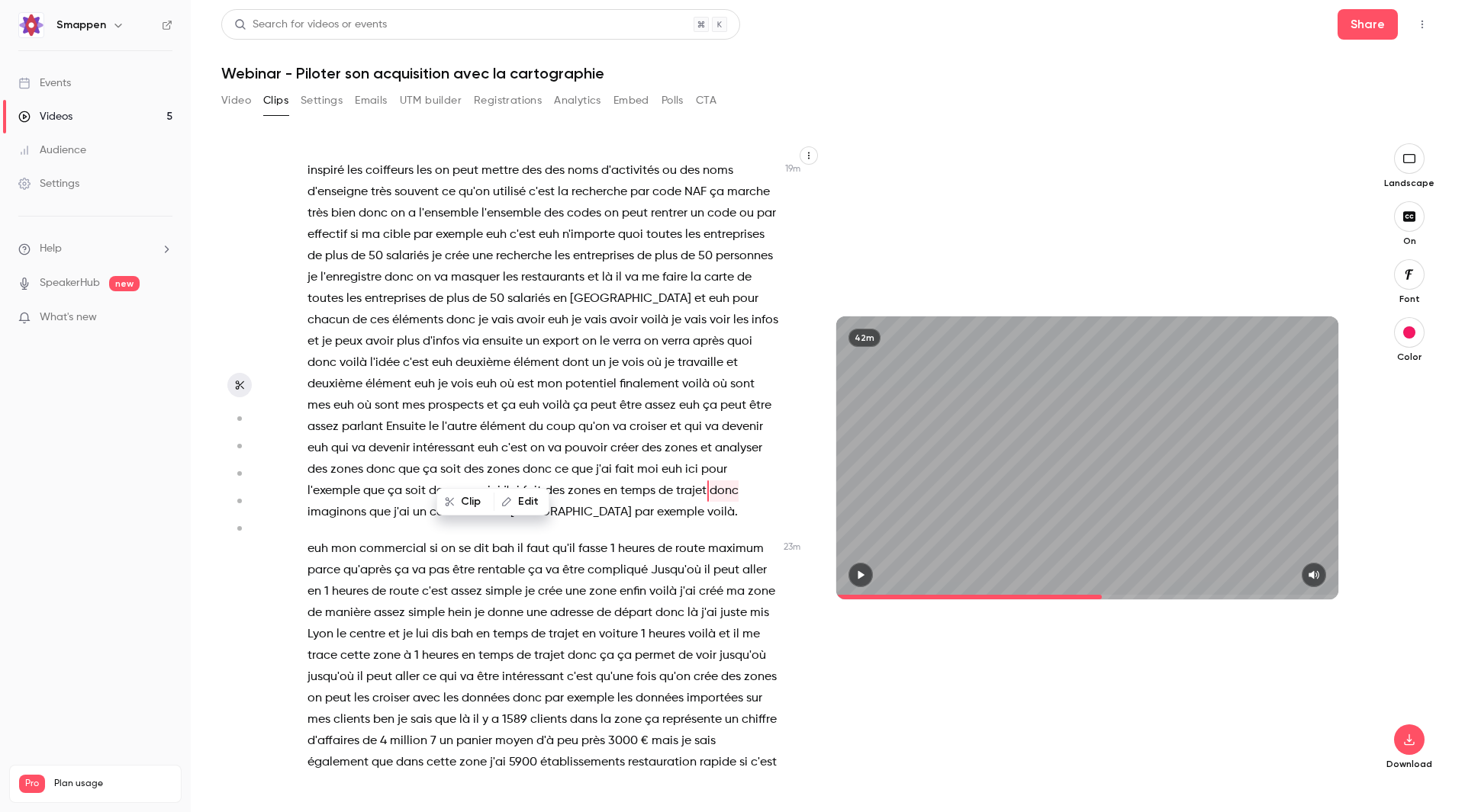
scroll to position [7927, 0]
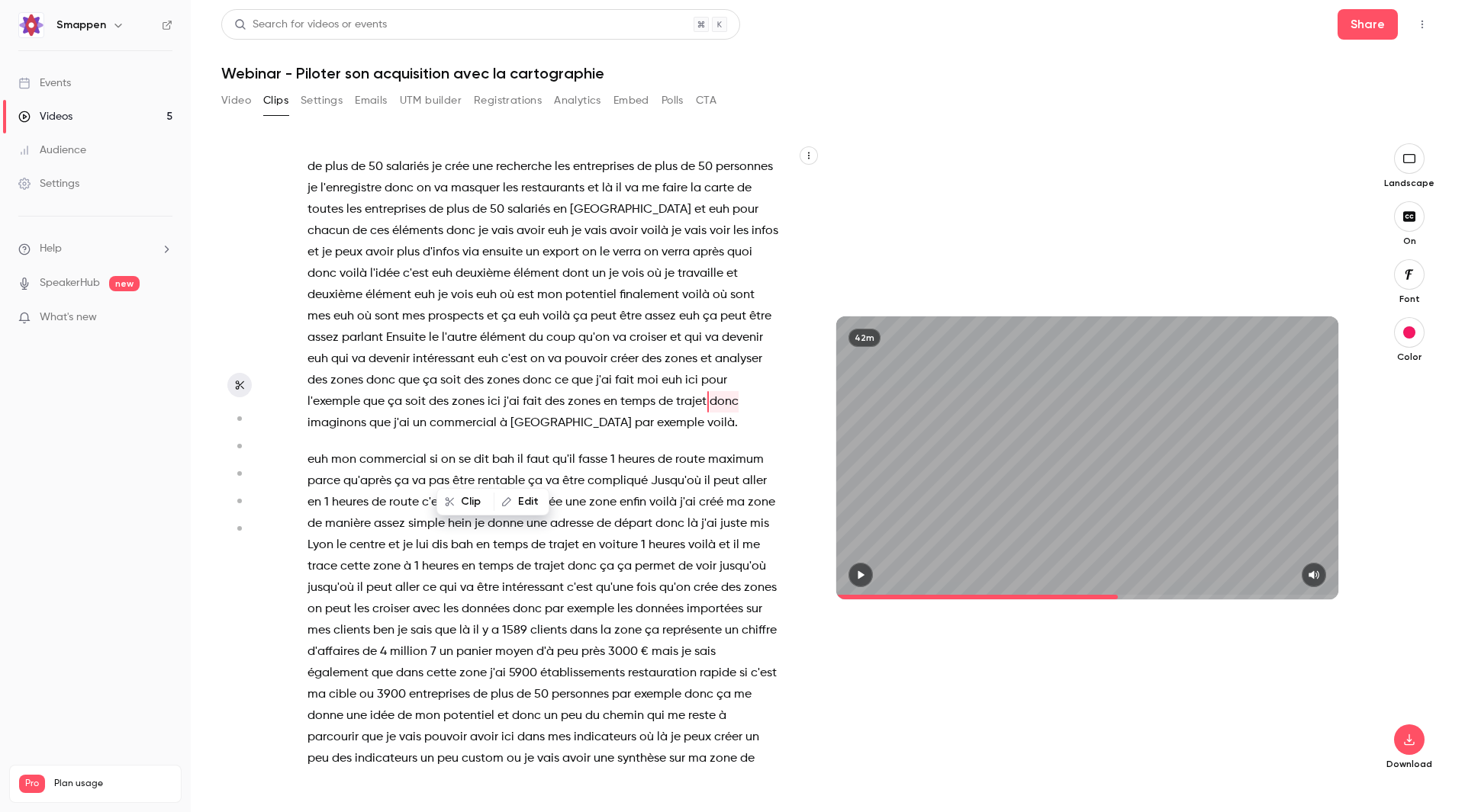
click at [869, 569] on button "button" at bounding box center [861, 575] width 25 height 25
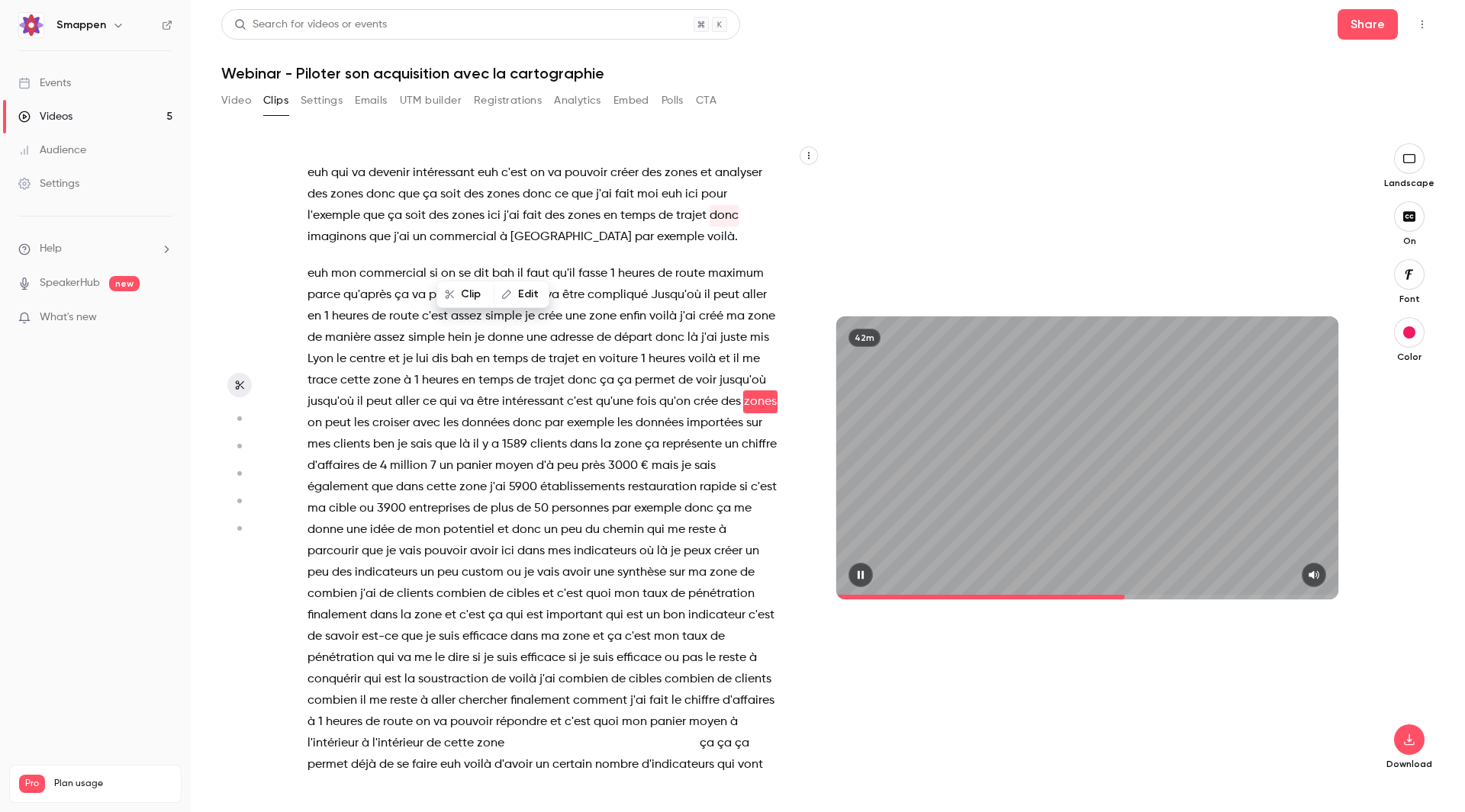
scroll to position [8135, 0]
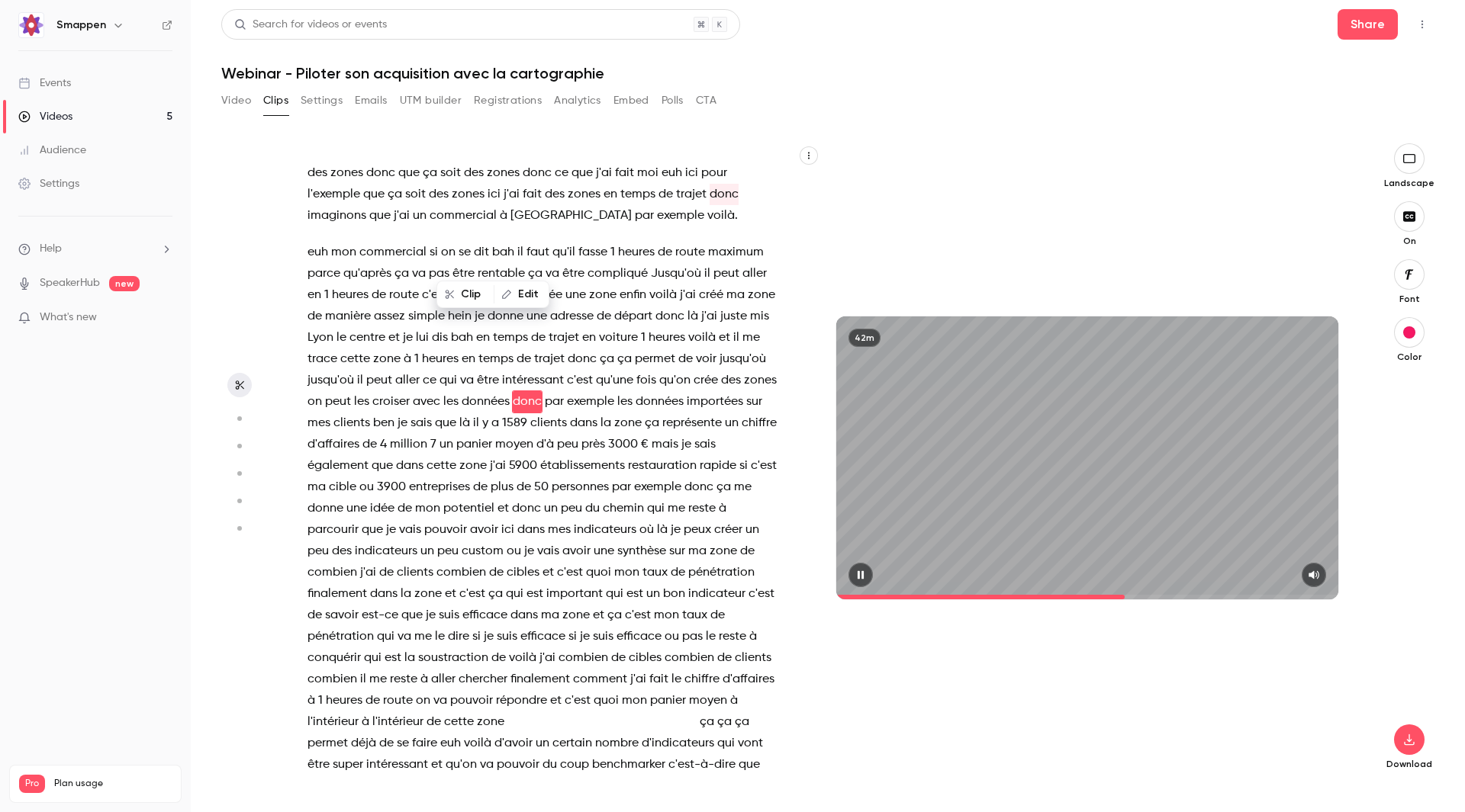
click at [866, 578] on icon "button" at bounding box center [860, 574] width 12 height 10
click at [854, 576] on button "button" at bounding box center [861, 575] width 25 height 25
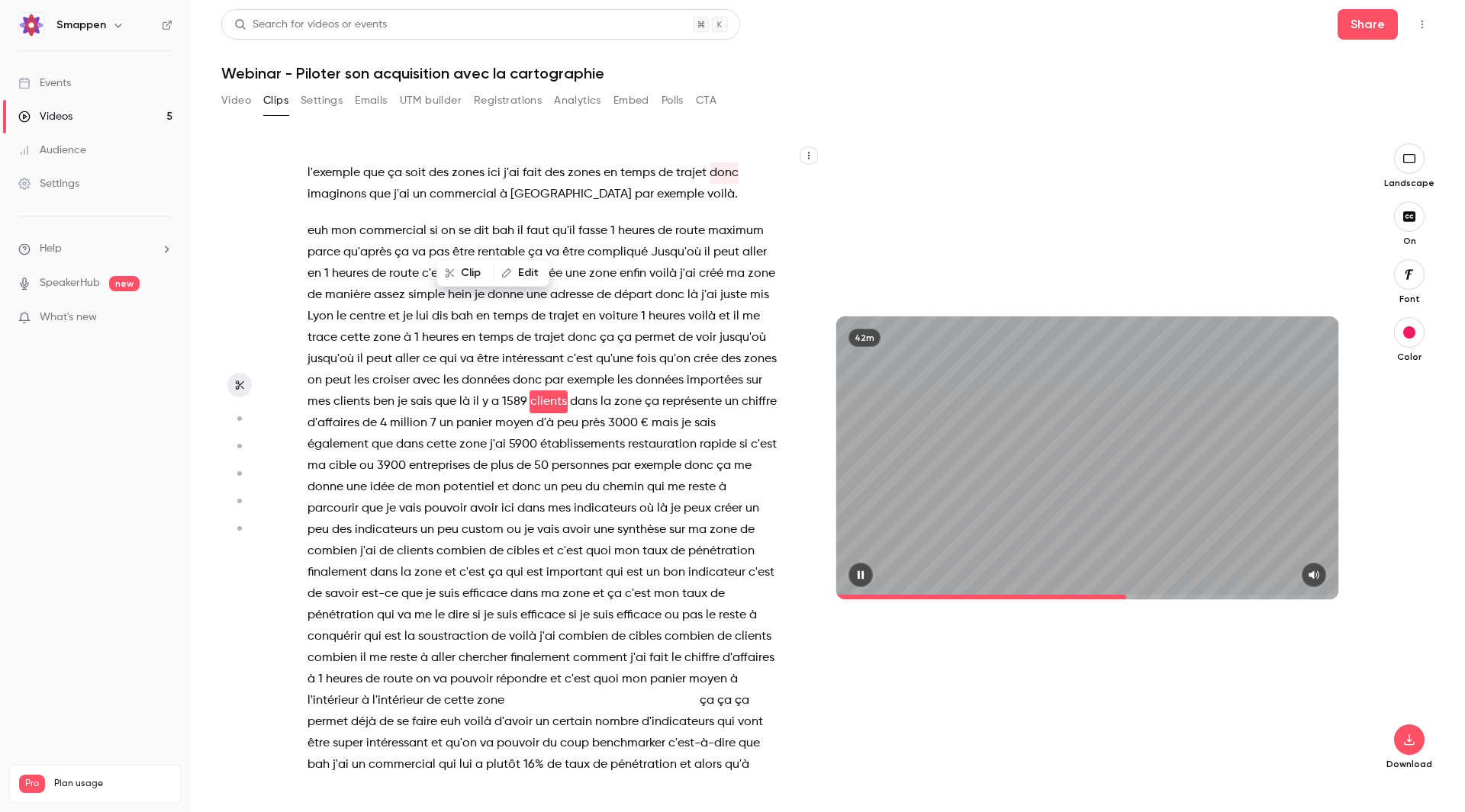
click at [854, 576] on button "button" at bounding box center [861, 575] width 25 height 25
click at [864, 576] on icon "button" at bounding box center [861, 574] width 6 height 9
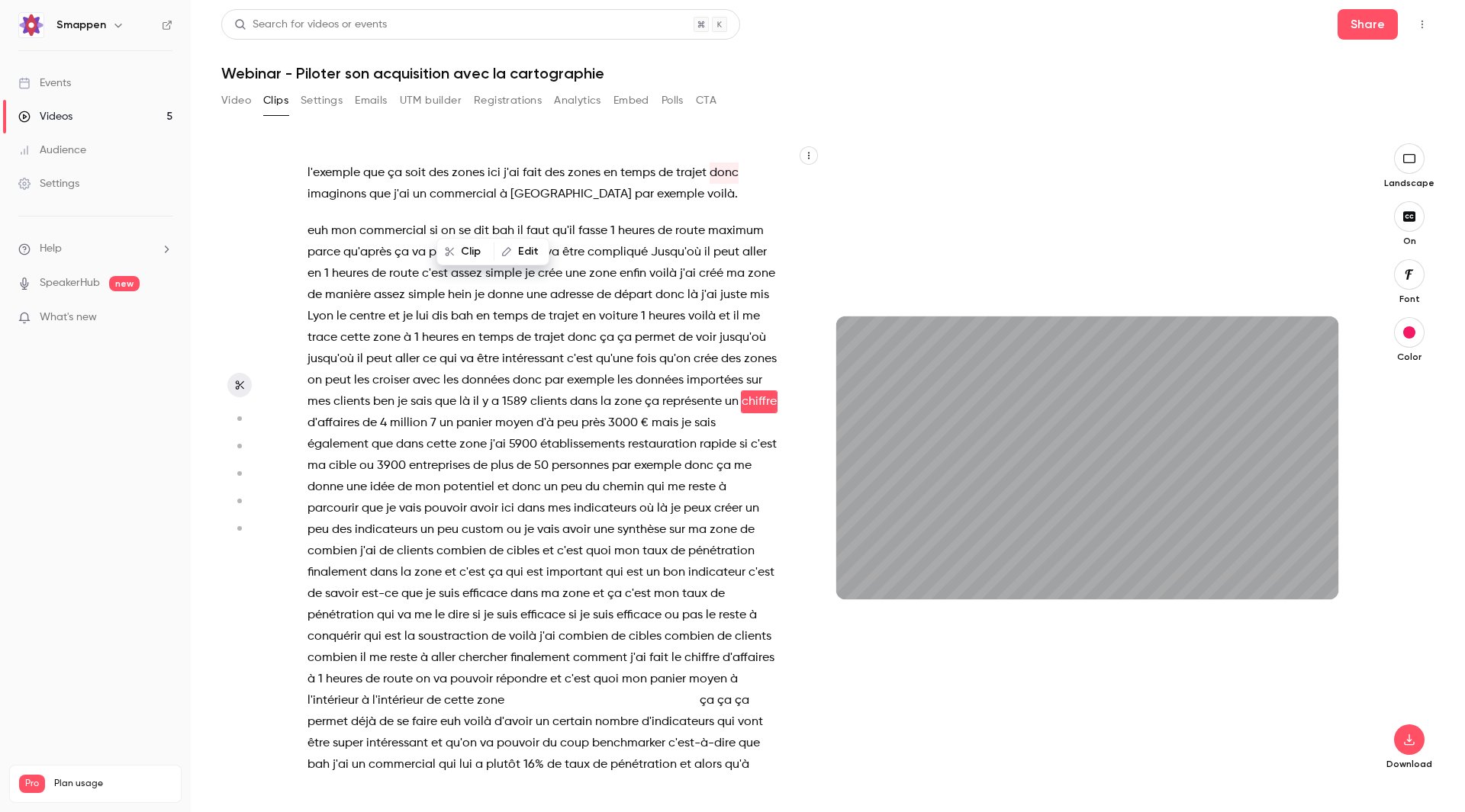
scroll to position [8177, 0]
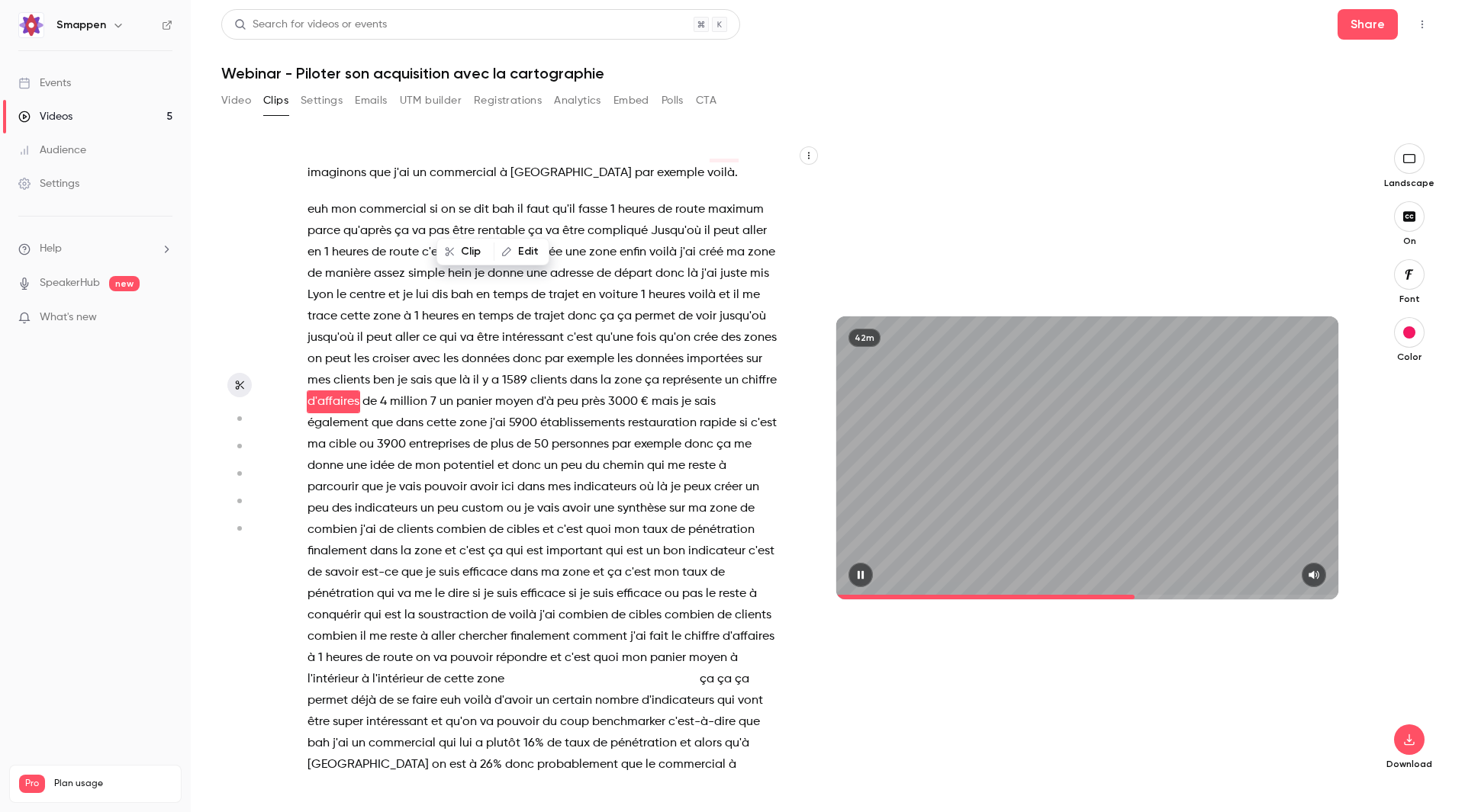
click at [1136, 593] on span at bounding box center [1087, 597] width 502 height 25
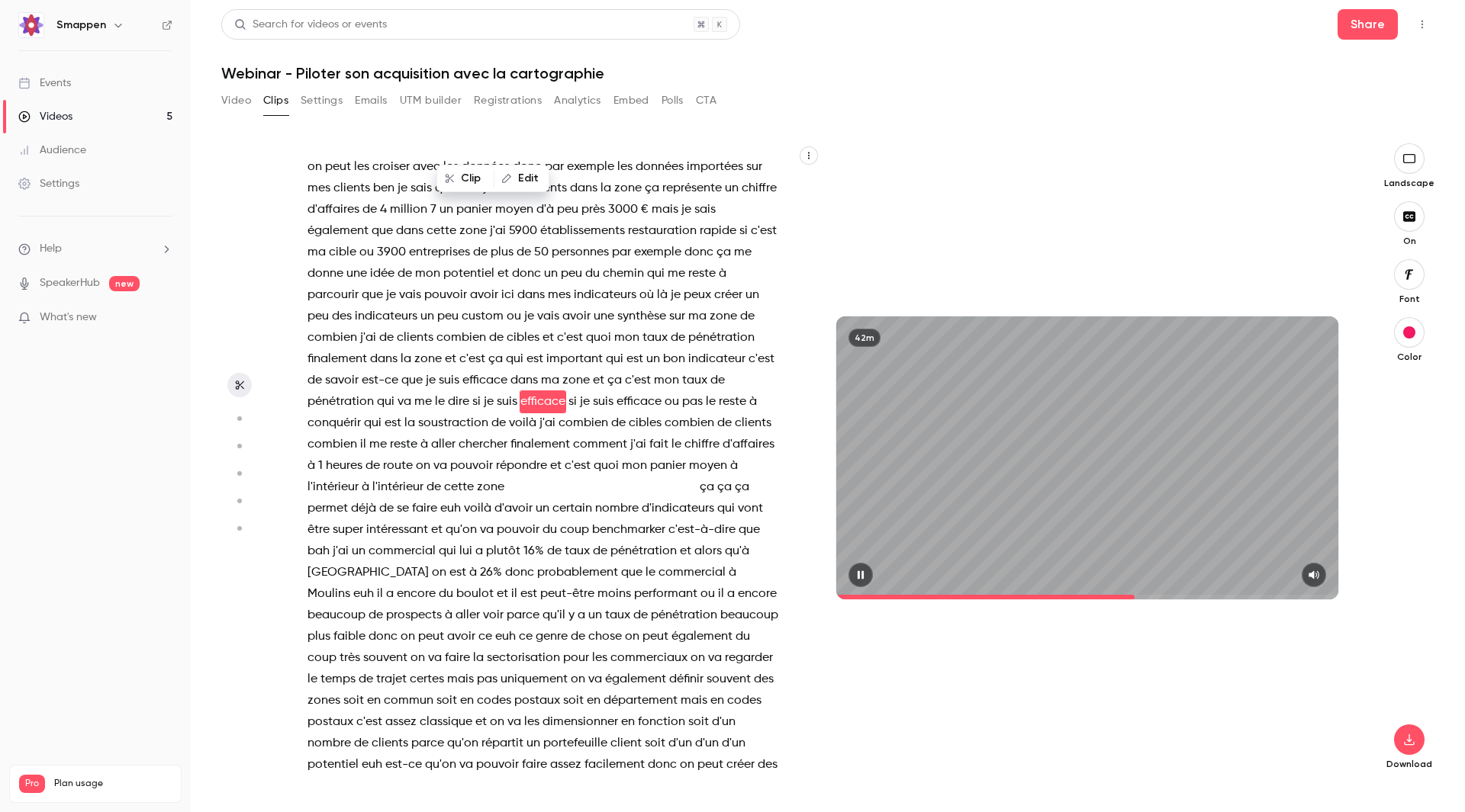
click at [1147, 595] on span at bounding box center [1087, 597] width 502 height 5
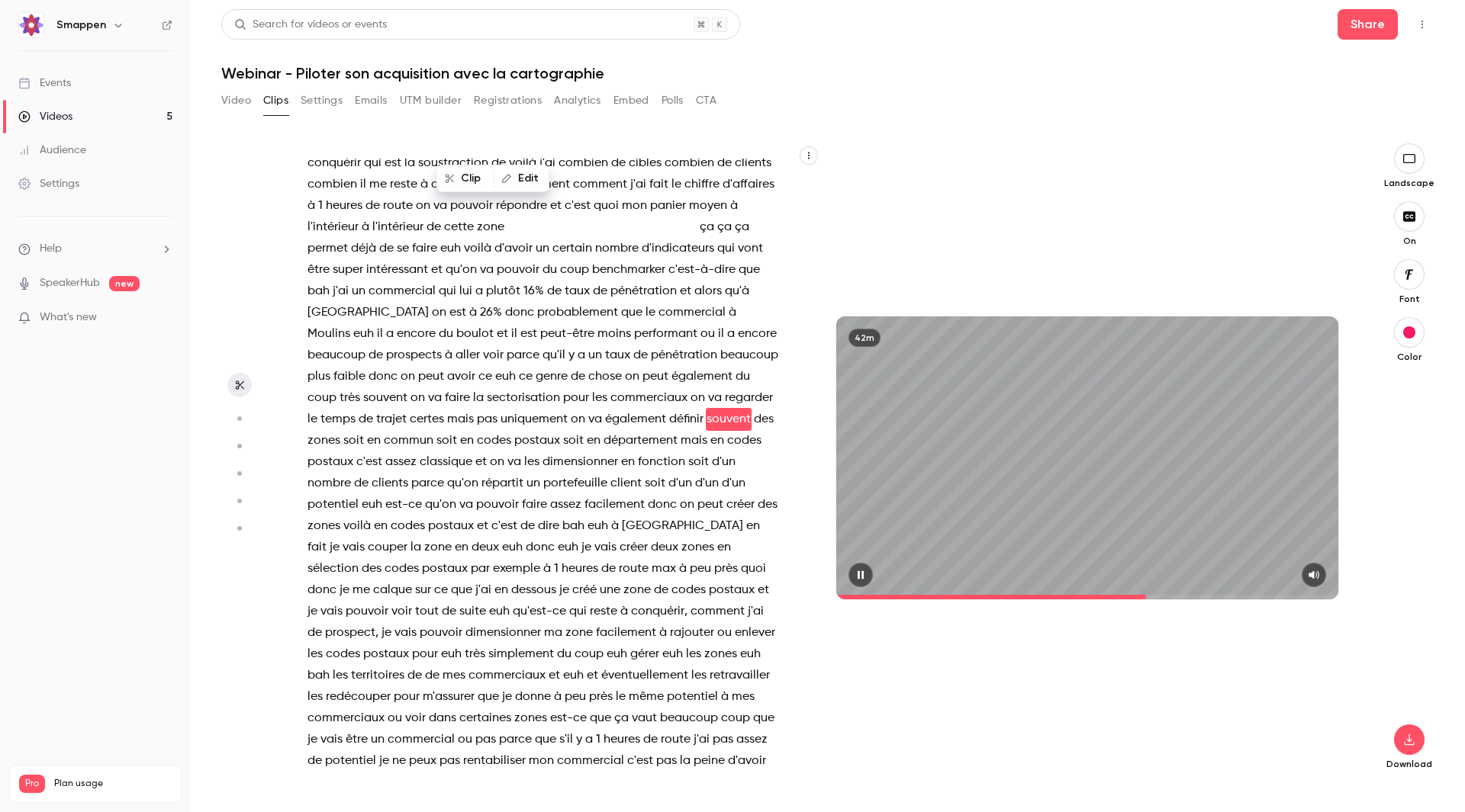
scroll to position [8648, 0]
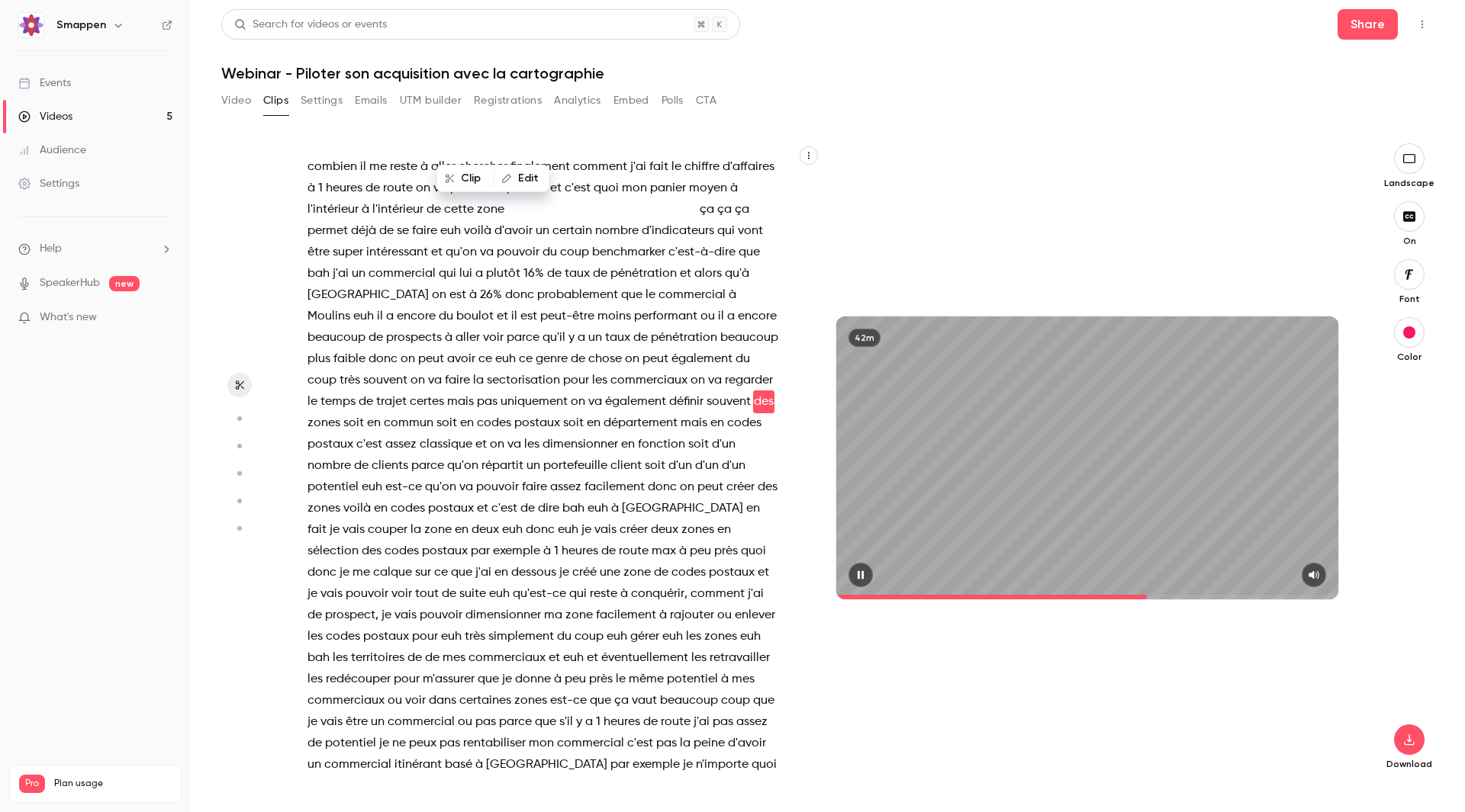
click at [867, 572] on icon "button" at bounding box center [860, 574] width 12 height 10
click at [986, 595] on span at bounding box center [991, 597] width 310 height 5
type input "*****"
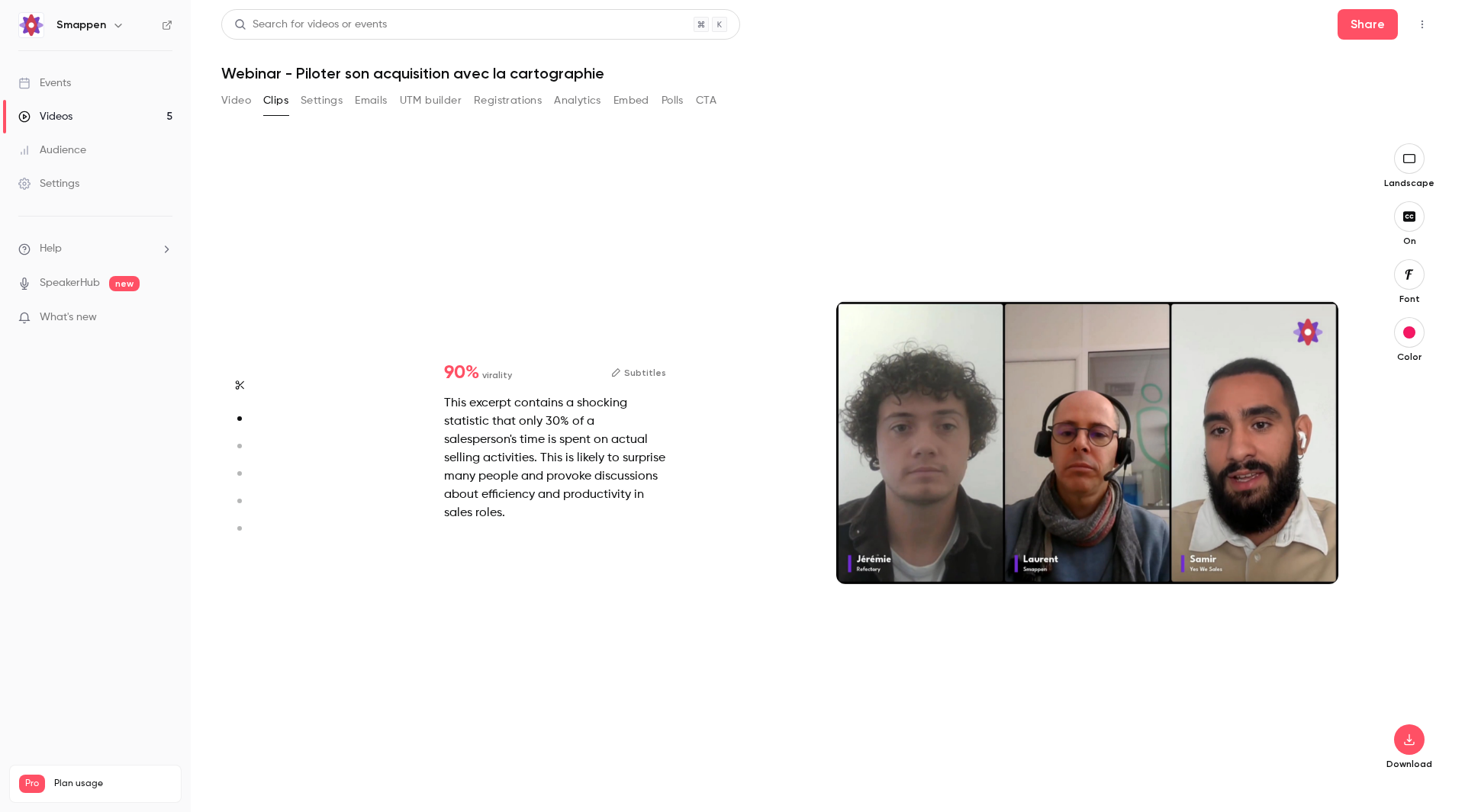
scroll to position [0, 0]
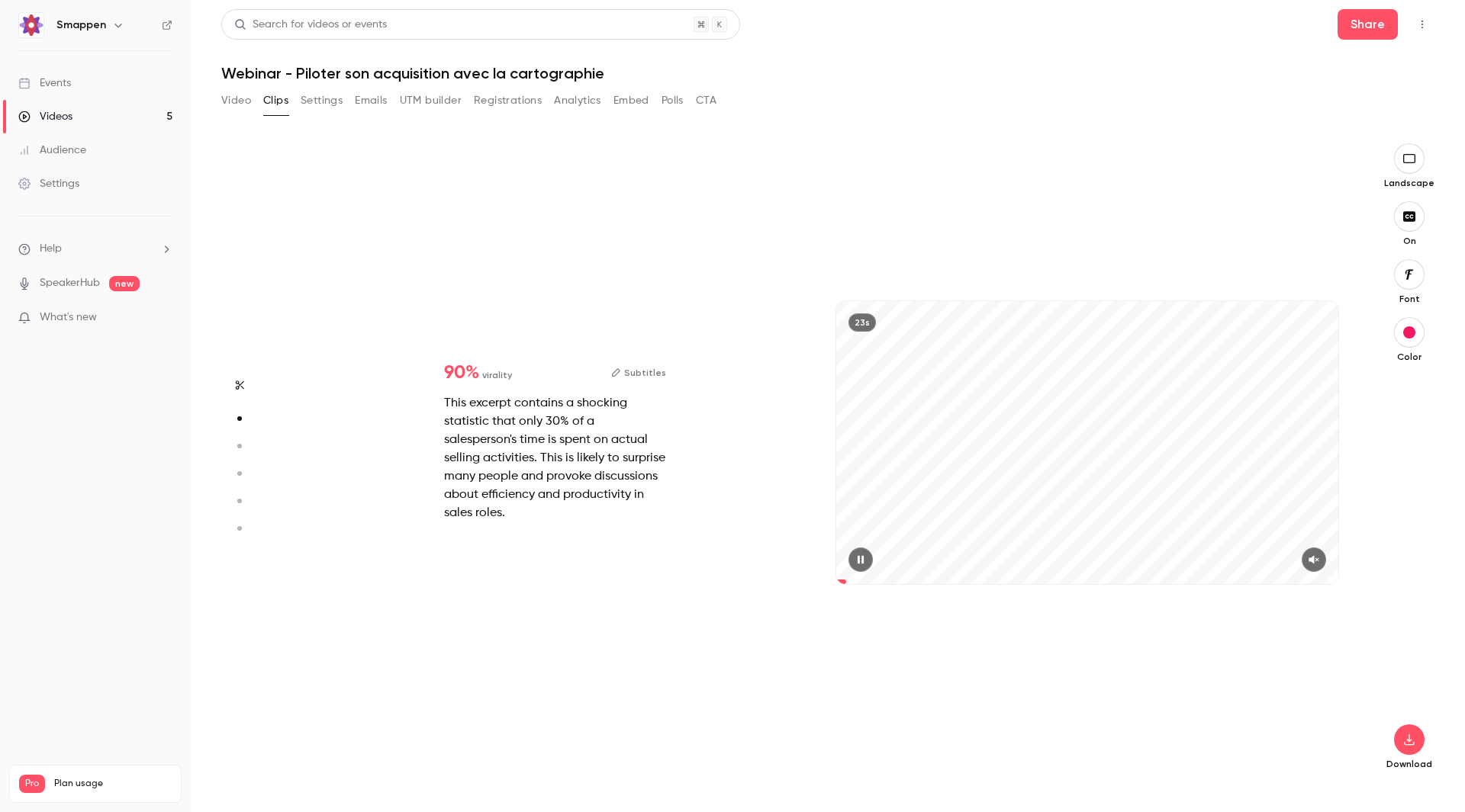
click at [994, 573] on span at bounding box center [1087, 582] width 502 height 25
click at [1005, 576] on span at bounding box center [1087, 582] width 502 height 25
click at [1022, 578] on span at bounding box center [1087, 582] width 502 height 25
drag, startPoint x: 1035, startPoint y: 579, endPoint x: 1067, endPoint y: 581, distance: 32.1
click at [1035, 580] on span at bounding box center [1087, 582] width 502 height 5
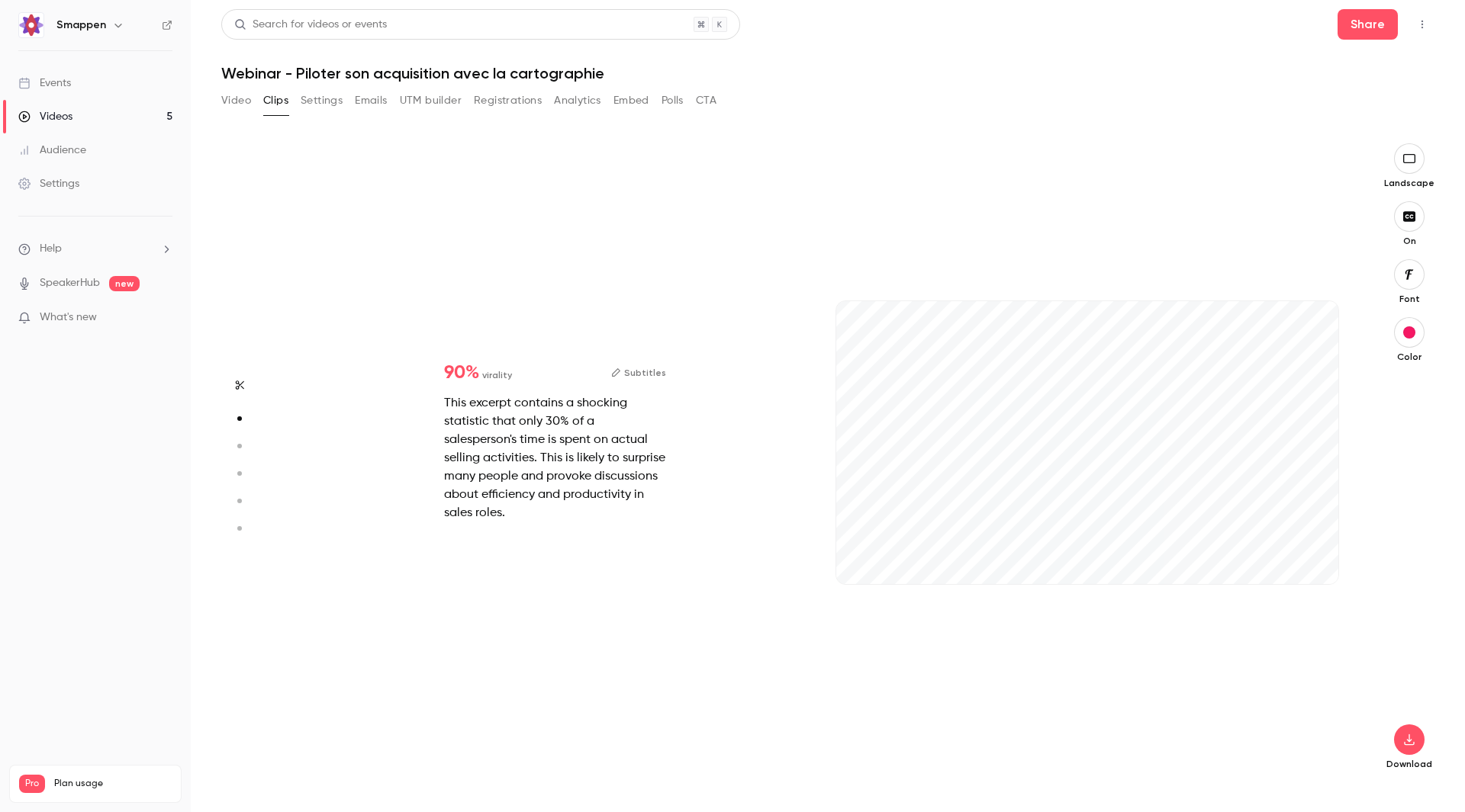
scroll to position [329, 0]
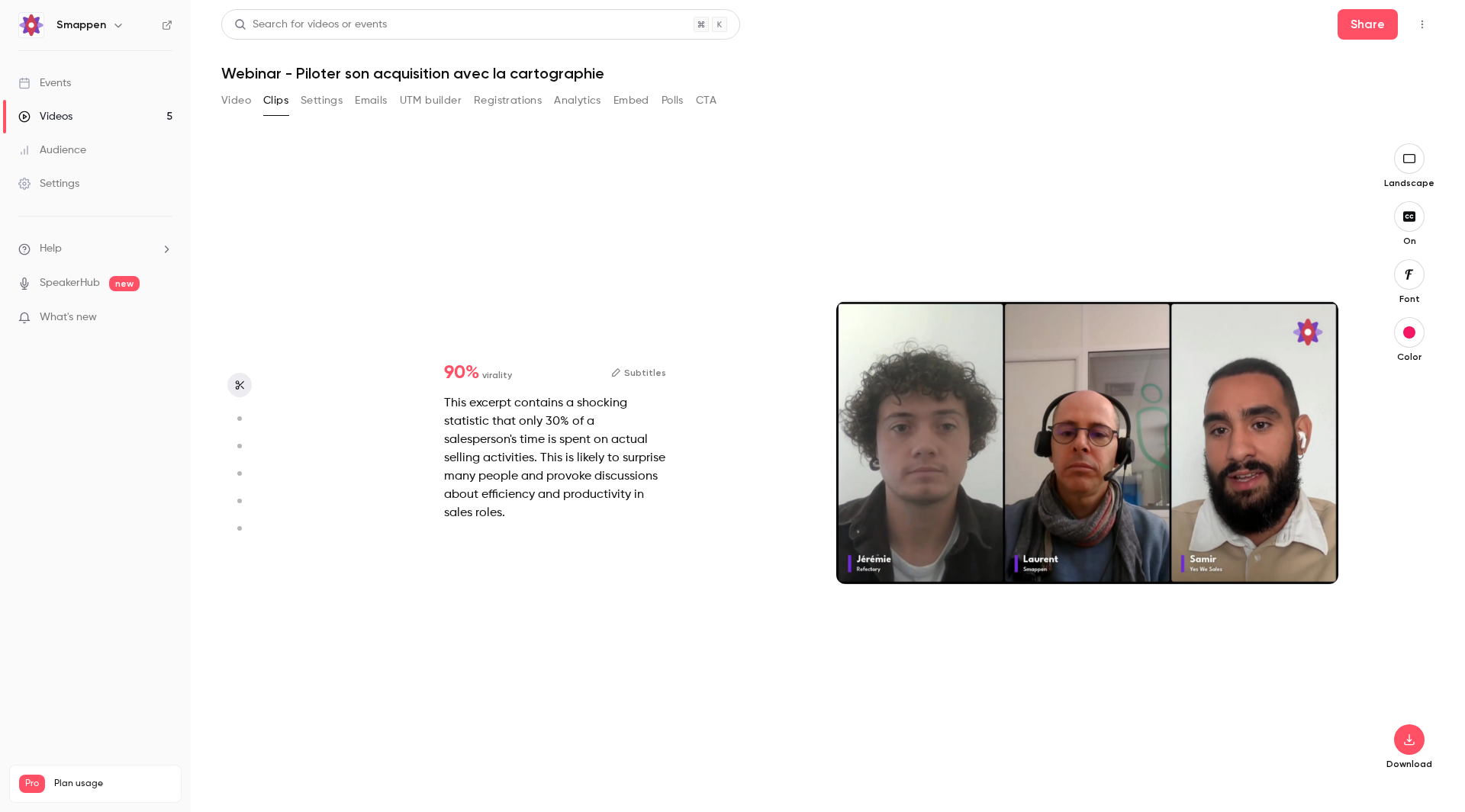
type input "*"
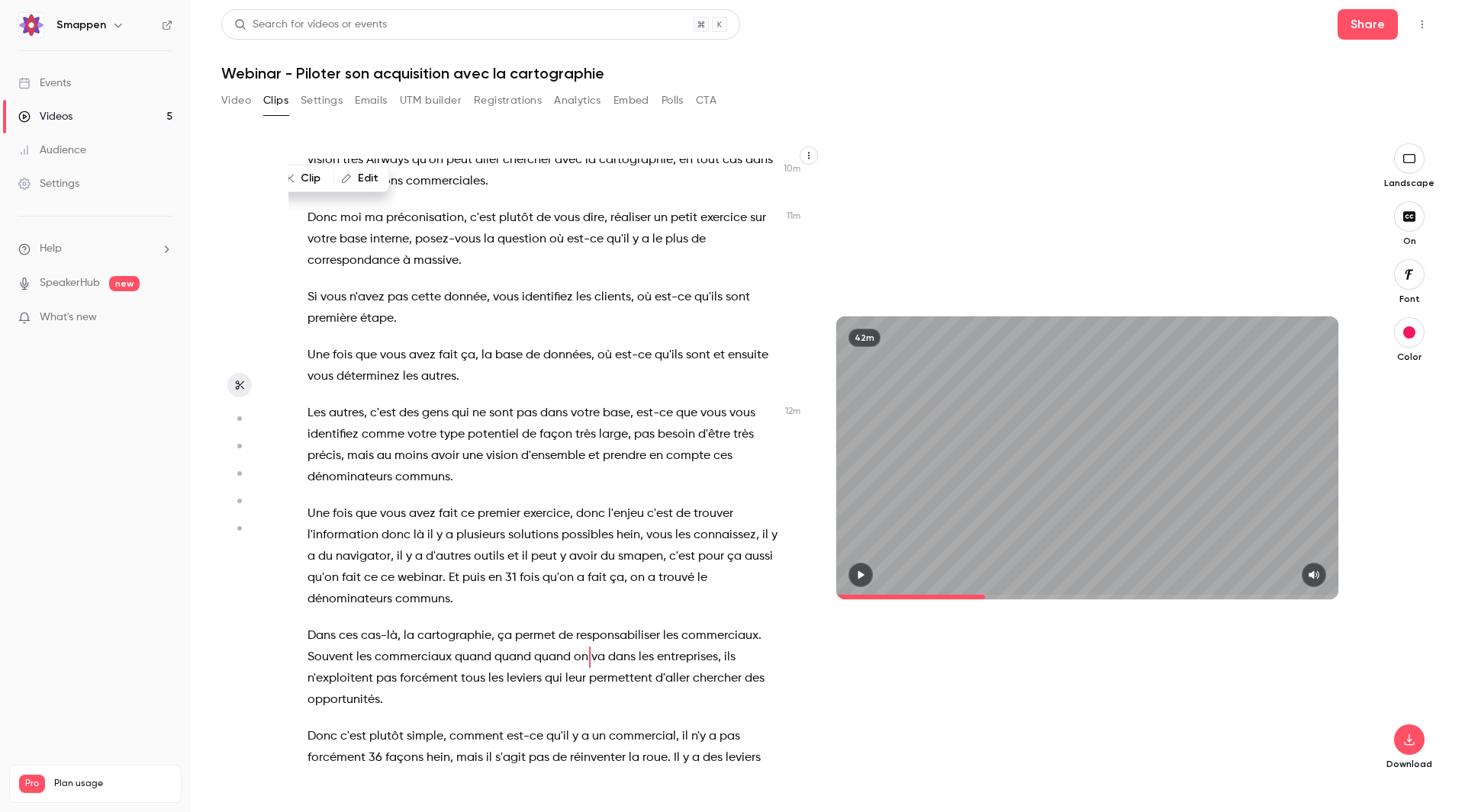
click at [995, 595] on span at bounding box center [1087, 597] width 502 height 5
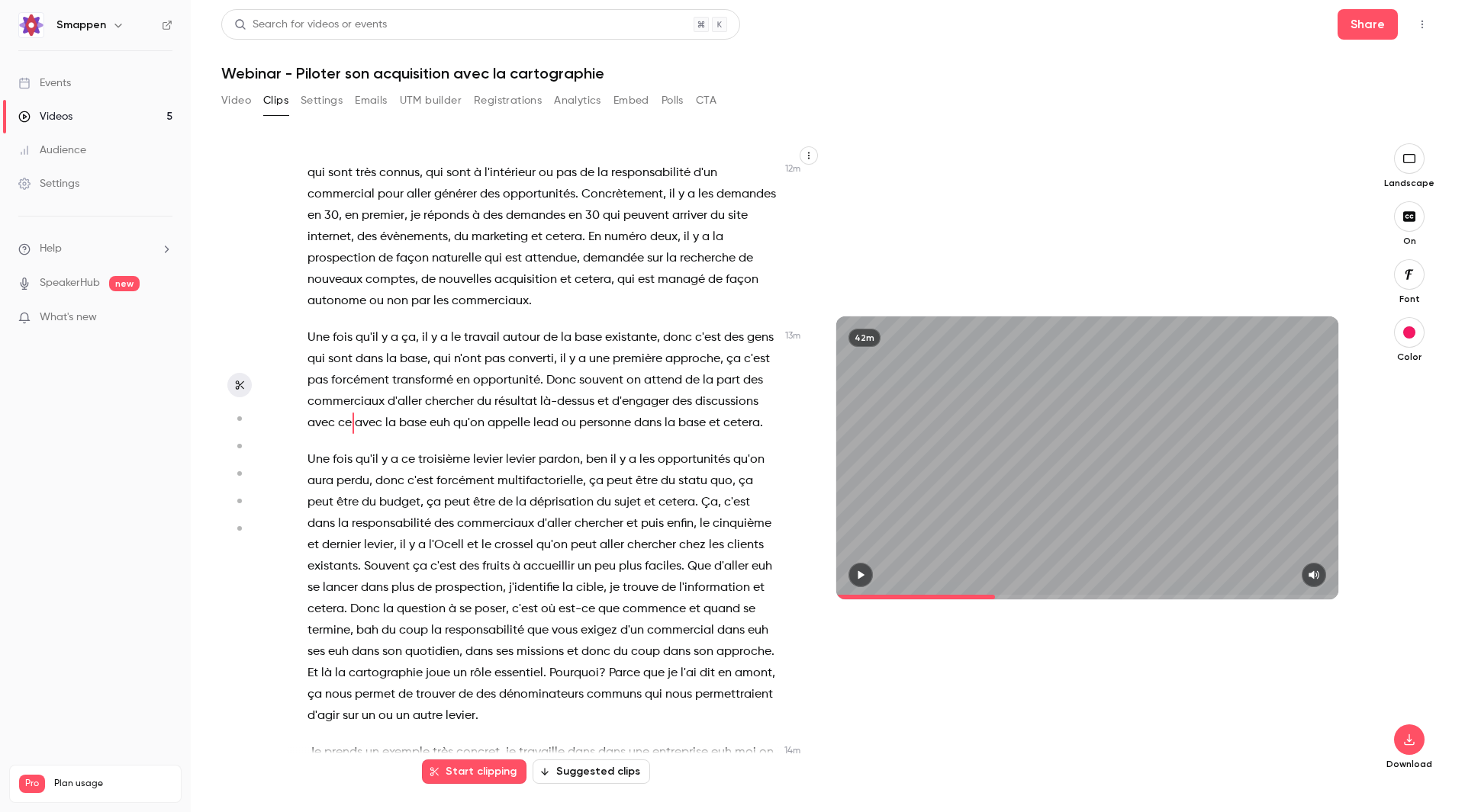
click at [1021, 596] on span at bounding box center [1087, 597] width 502 height 5
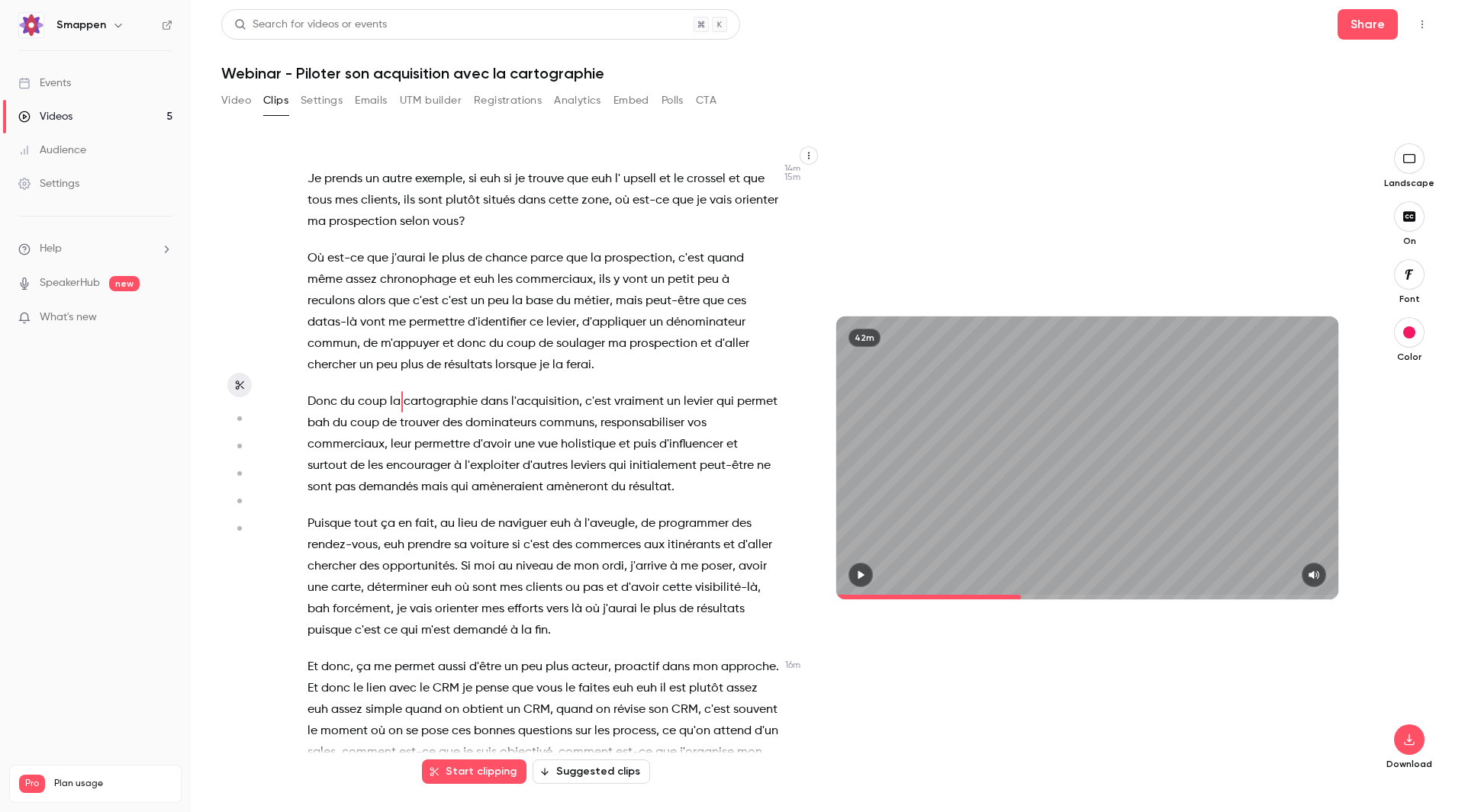
click at [984, 595] on span at bounding box center [928, 597] width 184 height 5
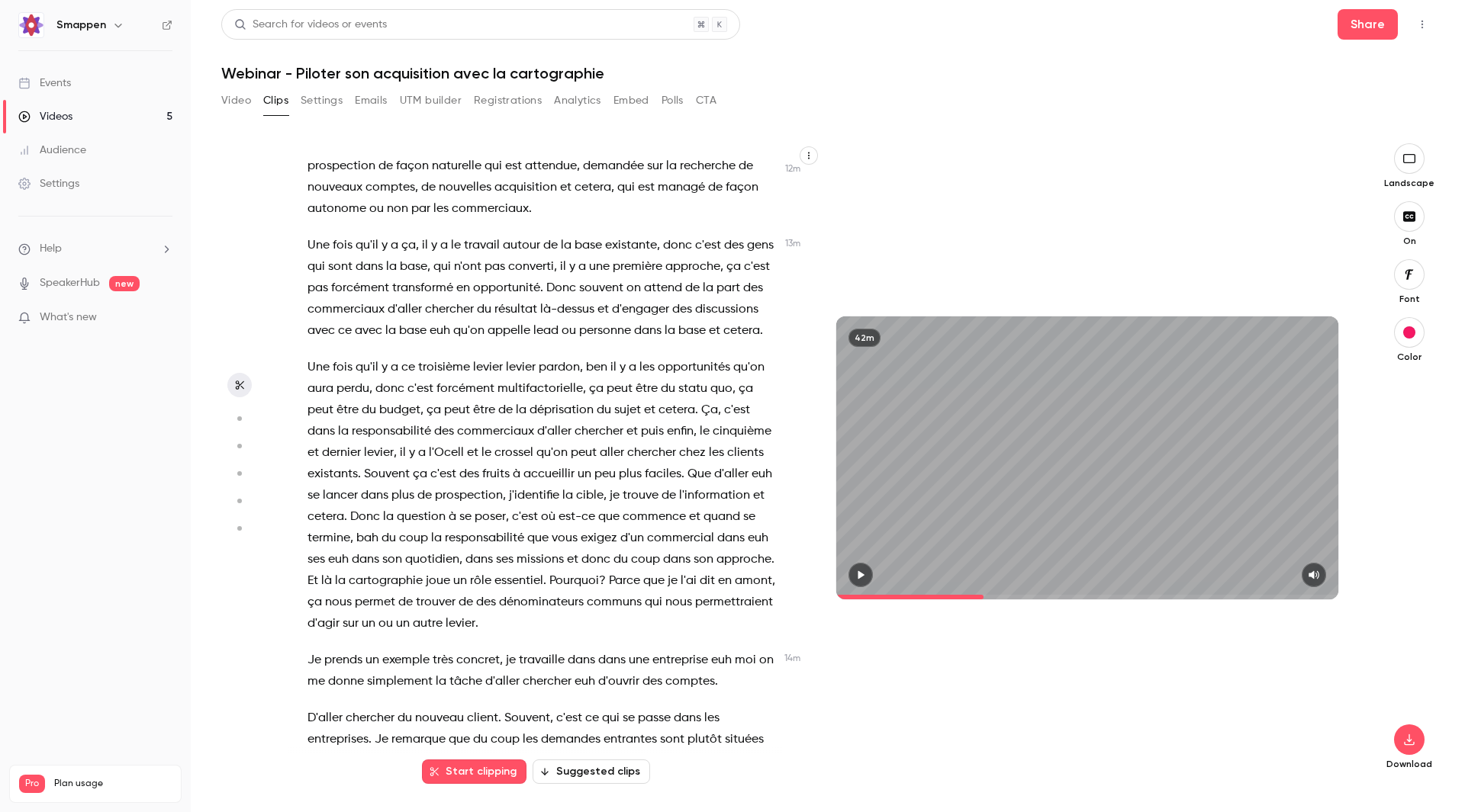
click at [955, 595] on span at bounding box center [910, 597] width 147 height 5
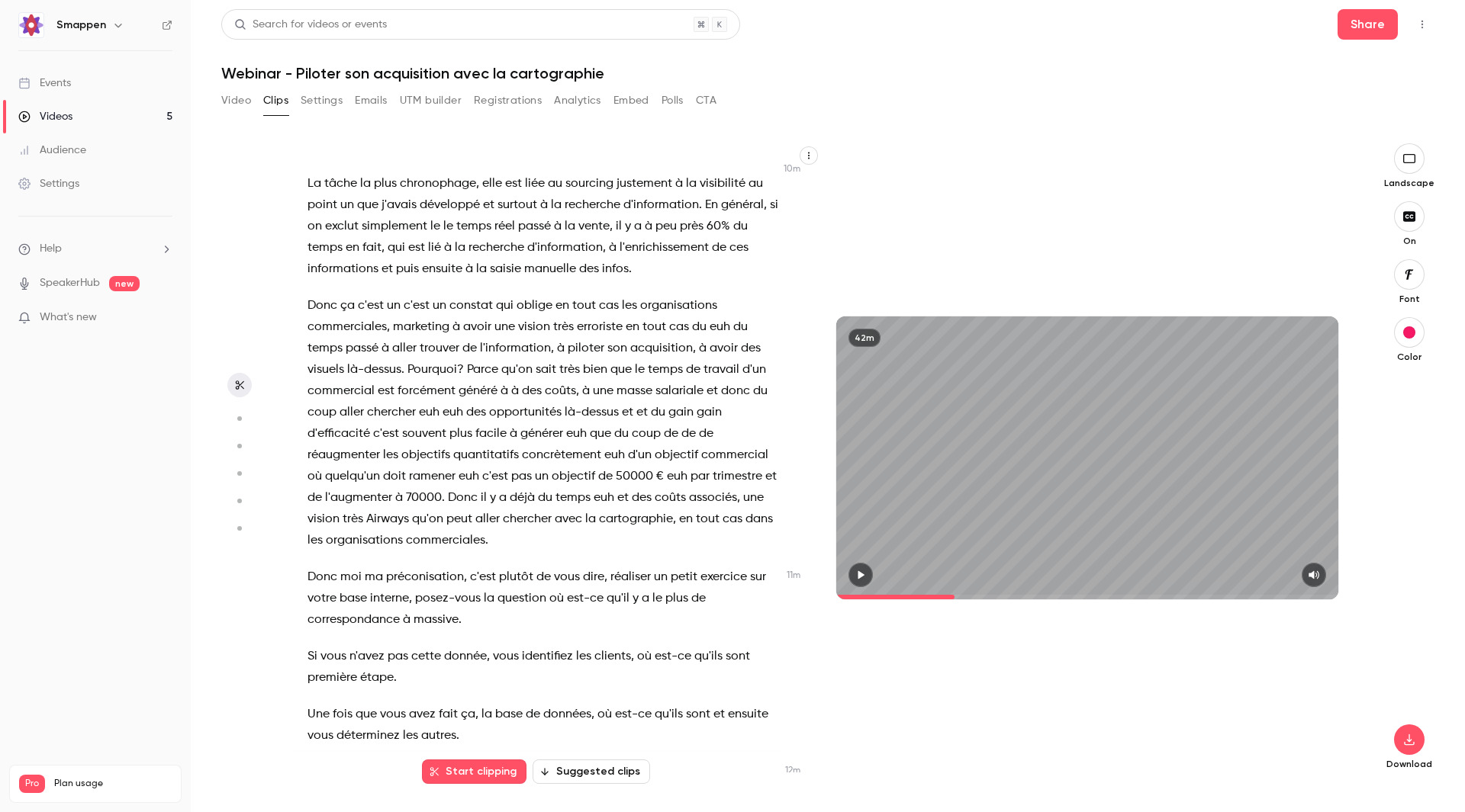
click at [929, 595] on span at bounding box center [895, 597] width 118 height 5
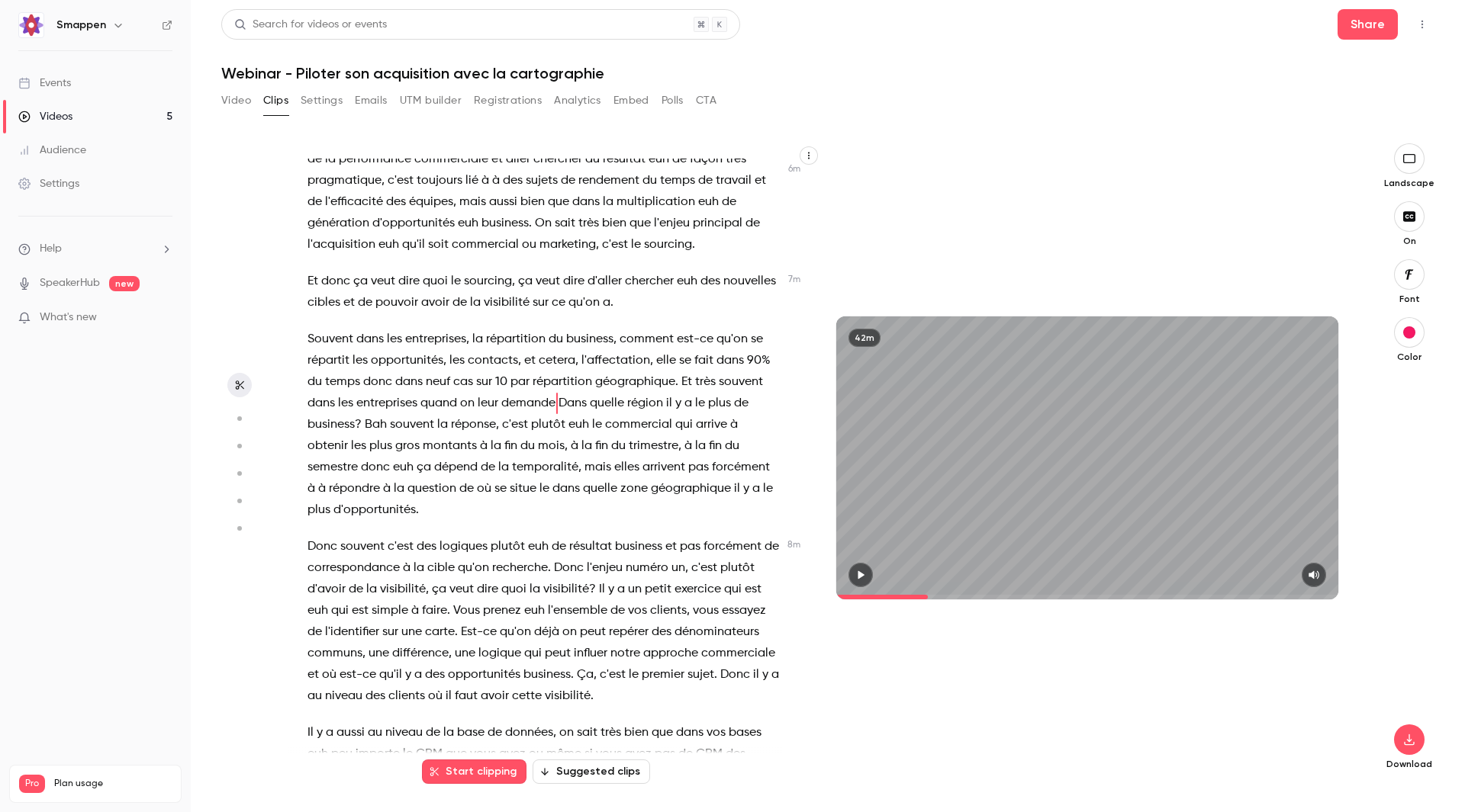
click at [864, 573] on icon "button" at bounding box center [860, 574] width 12 height 10
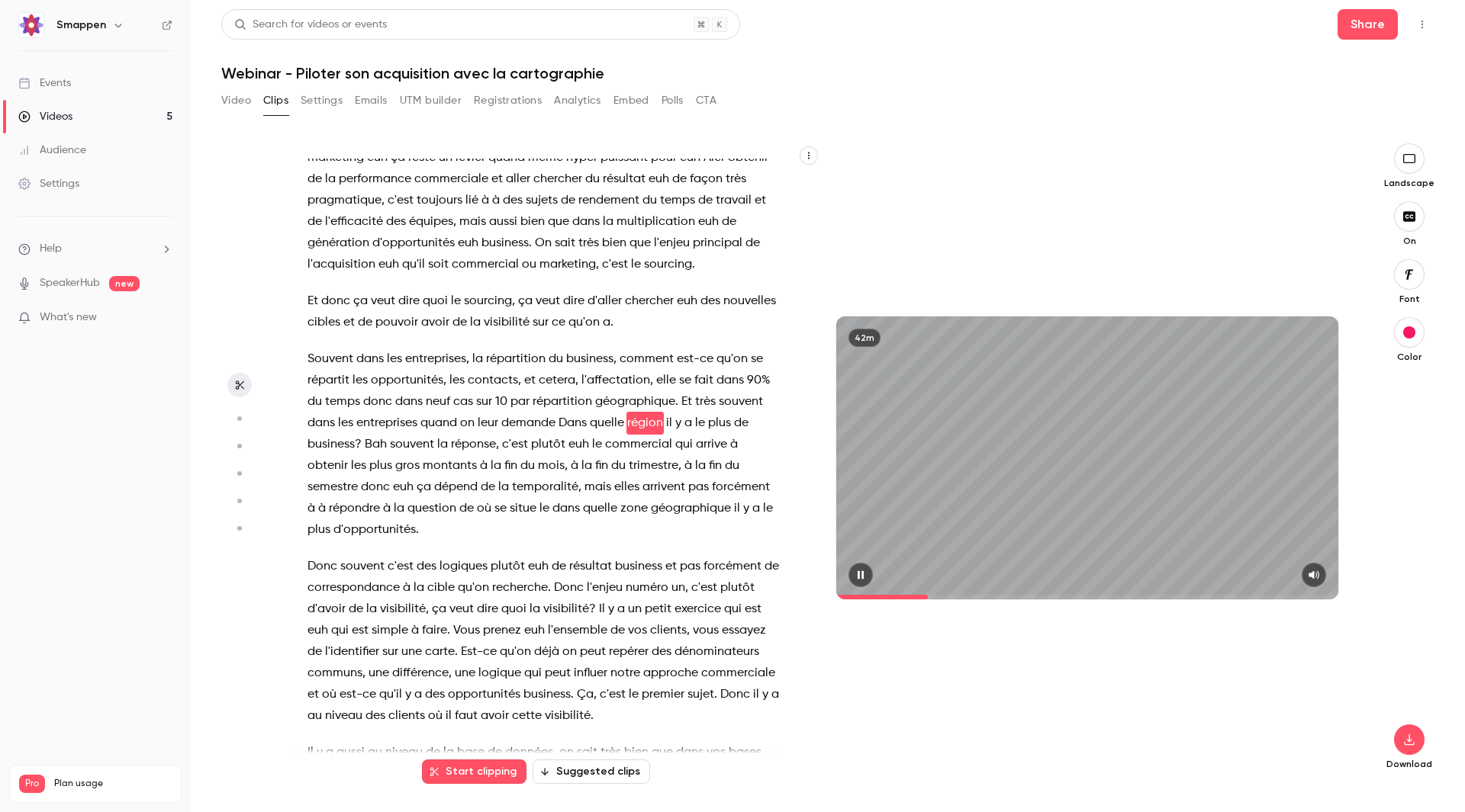
click at [937, 595] on span at bounding box center [1087, 597] width 502 height 5
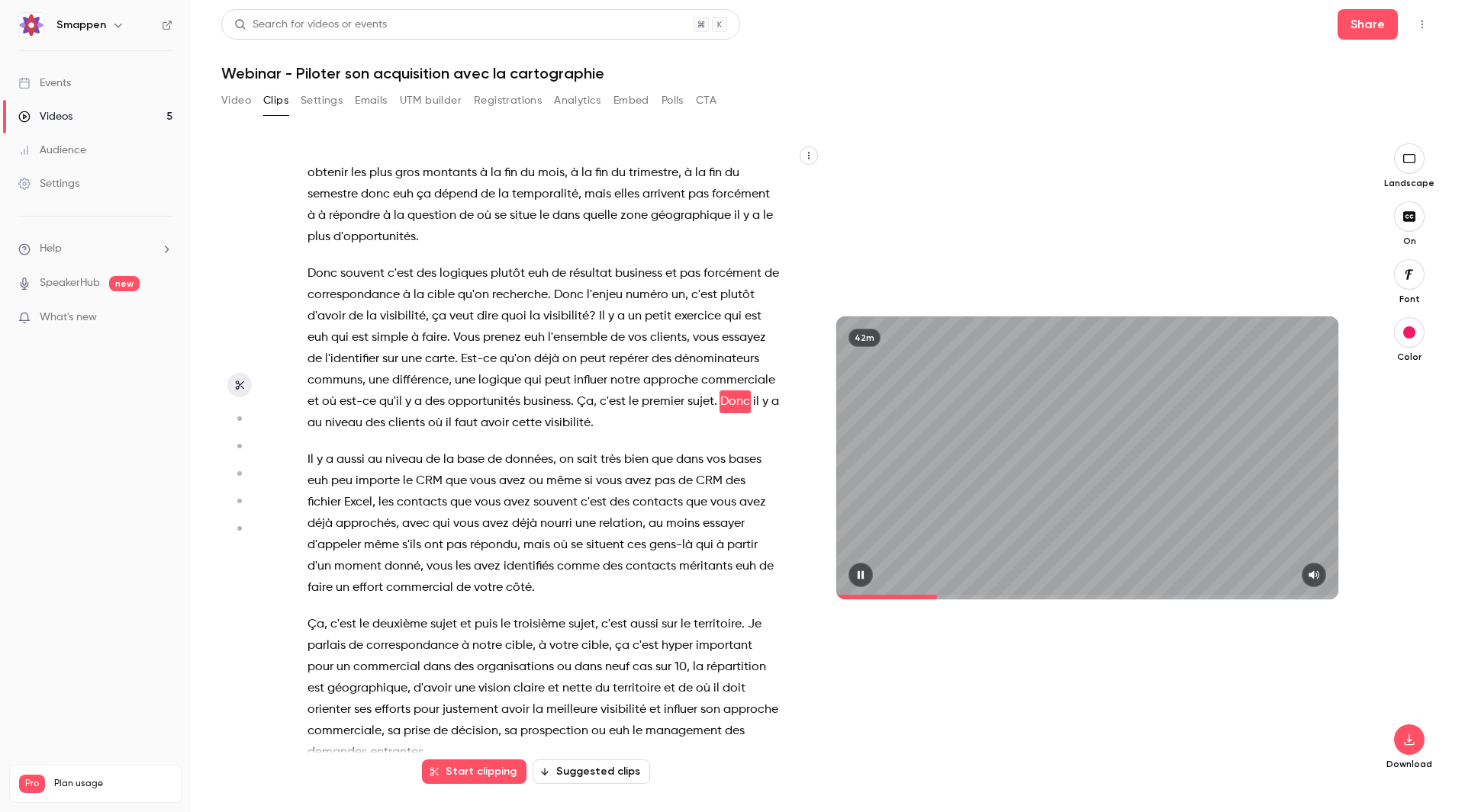
click at [961, 595] on span at bounding box center [1087, 597] width 502 height 5
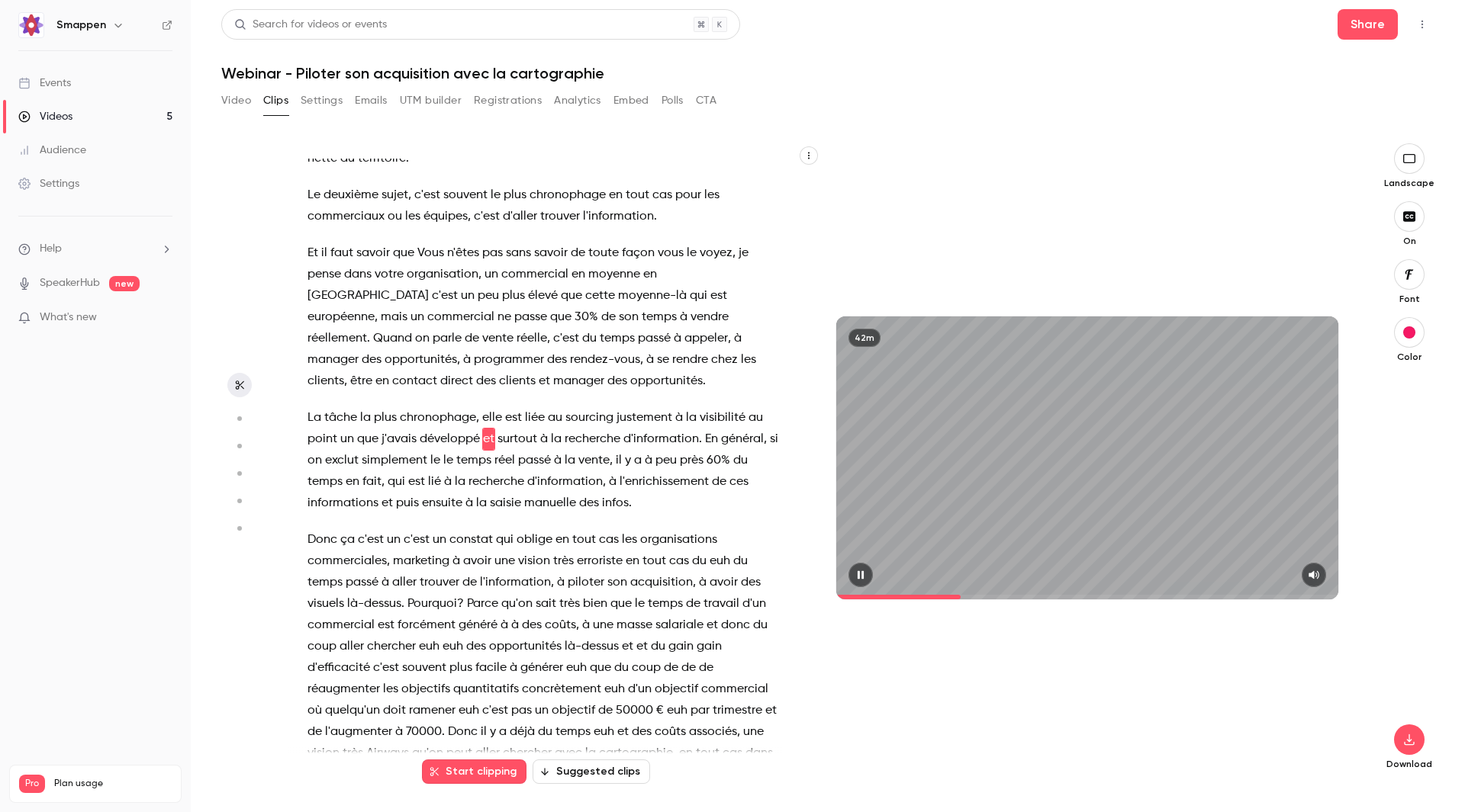
click at [980, 595] on span at bounding box center [1087, 597] width 502 height 5
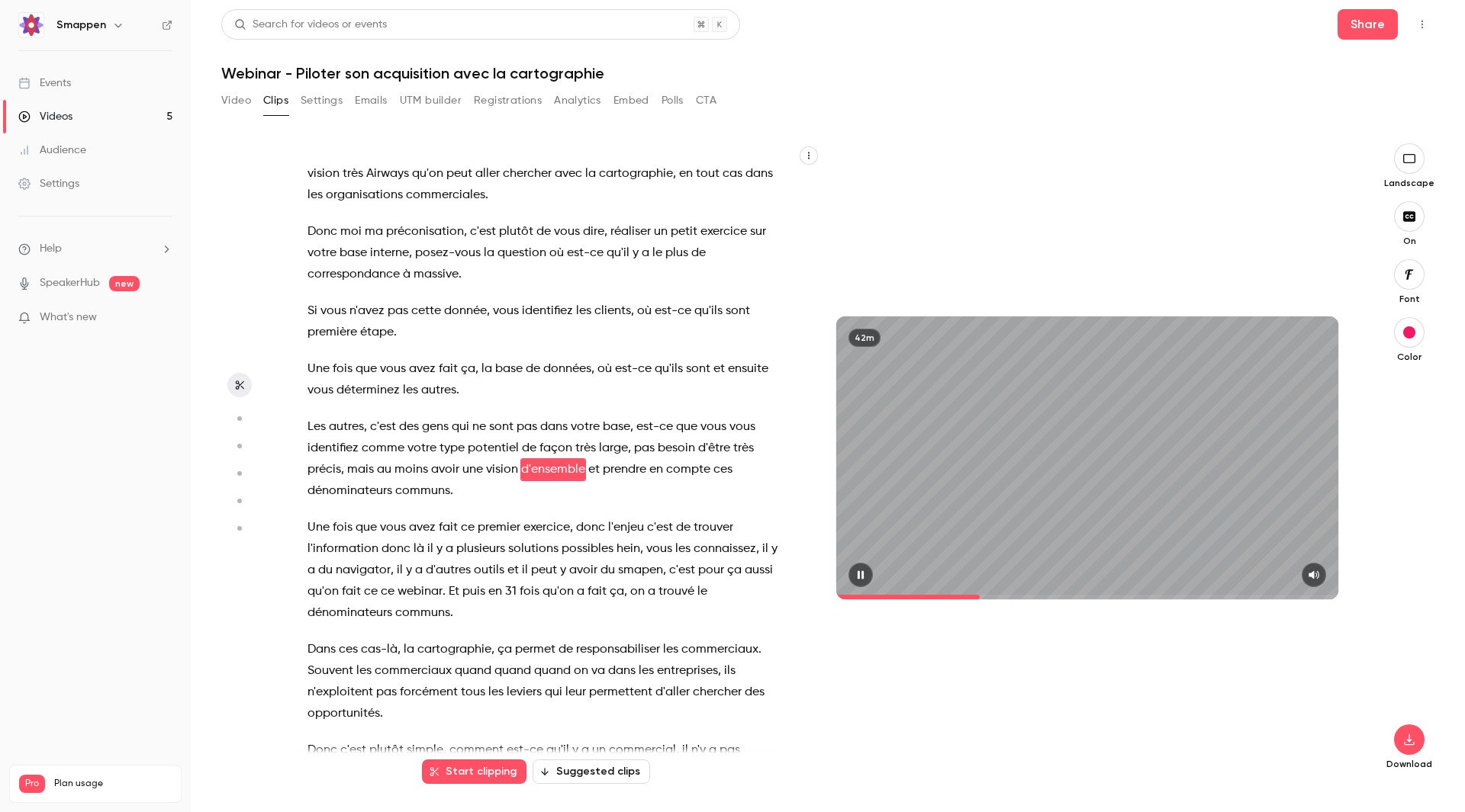
click at [1004, 597] on span at bounding box center [1087, 597] width 502 height 5
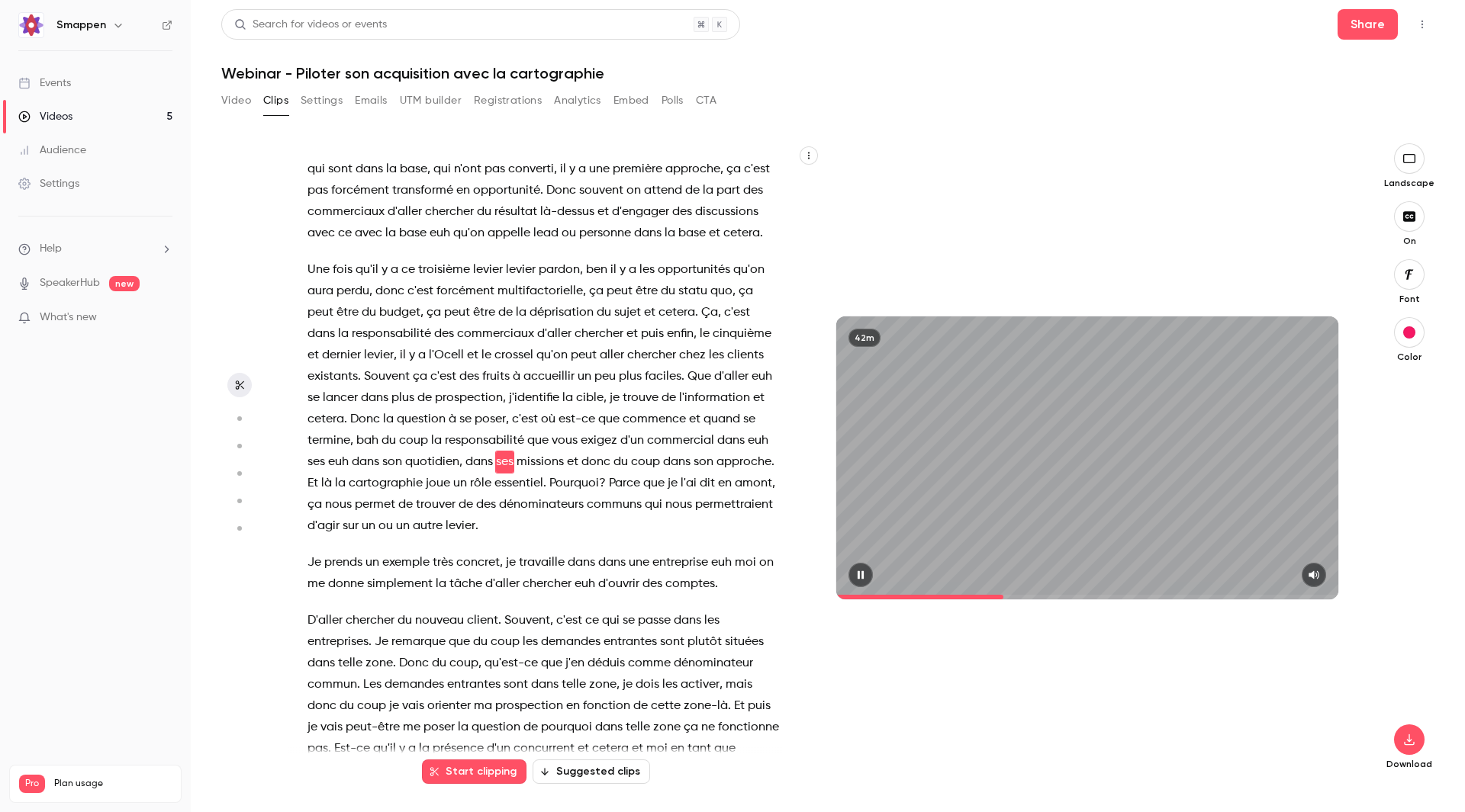
click at [1024, 599] on span at bounding box center [1087, 597] width 502 height 5
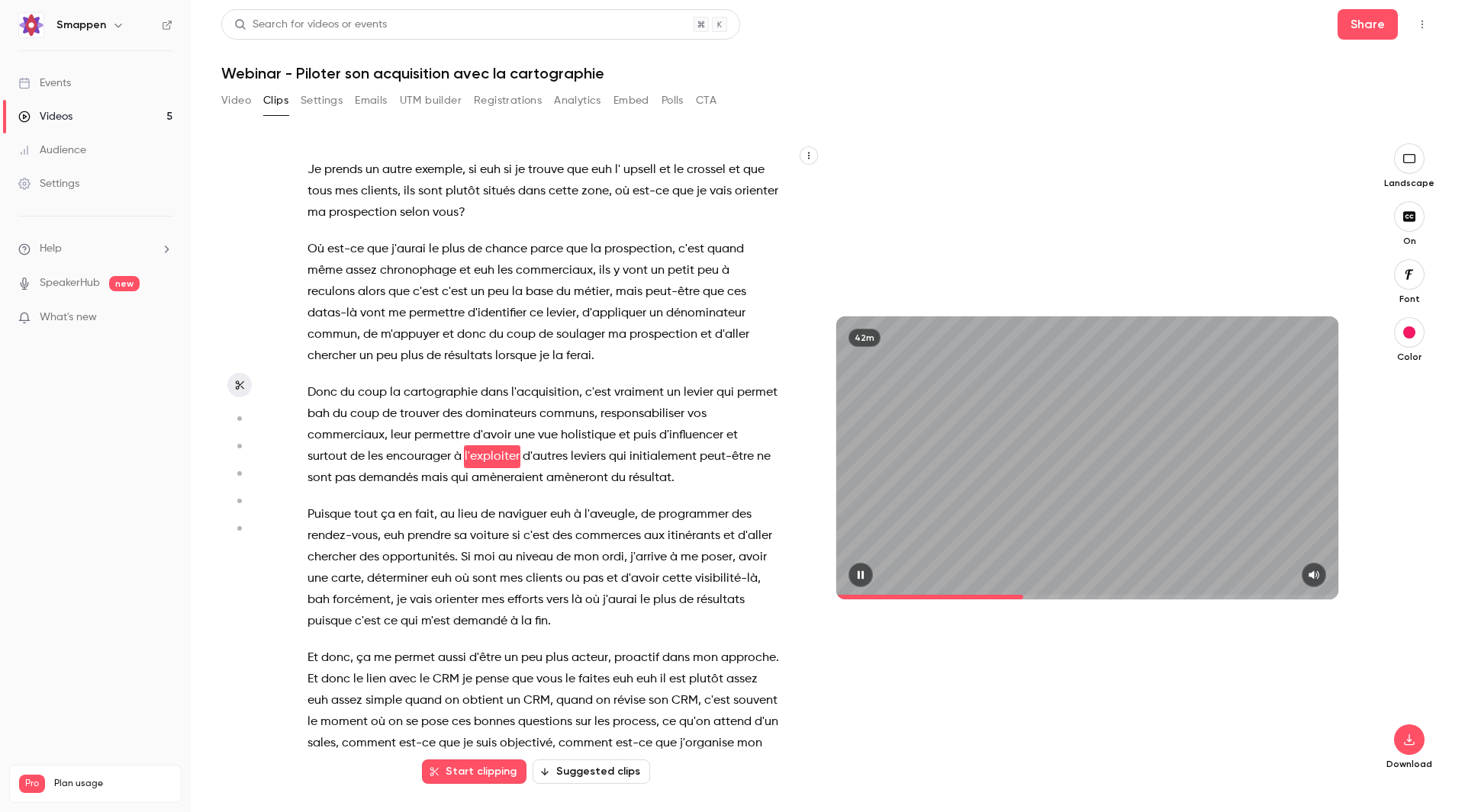
type input "******"
click at [1036, 599] on span at bounding box center [1087, 597] width 502 height 5
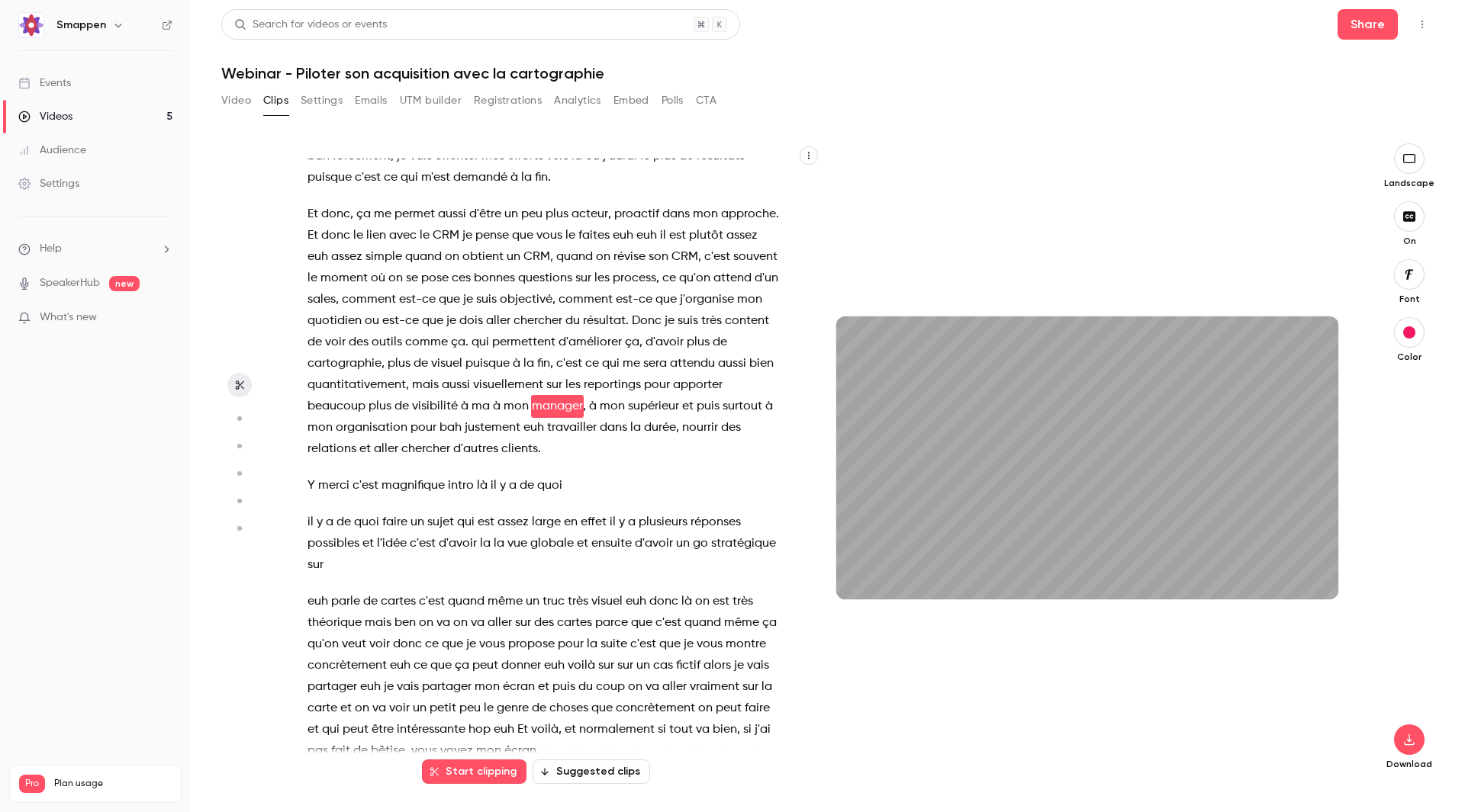
scroll to position [5883, 0]
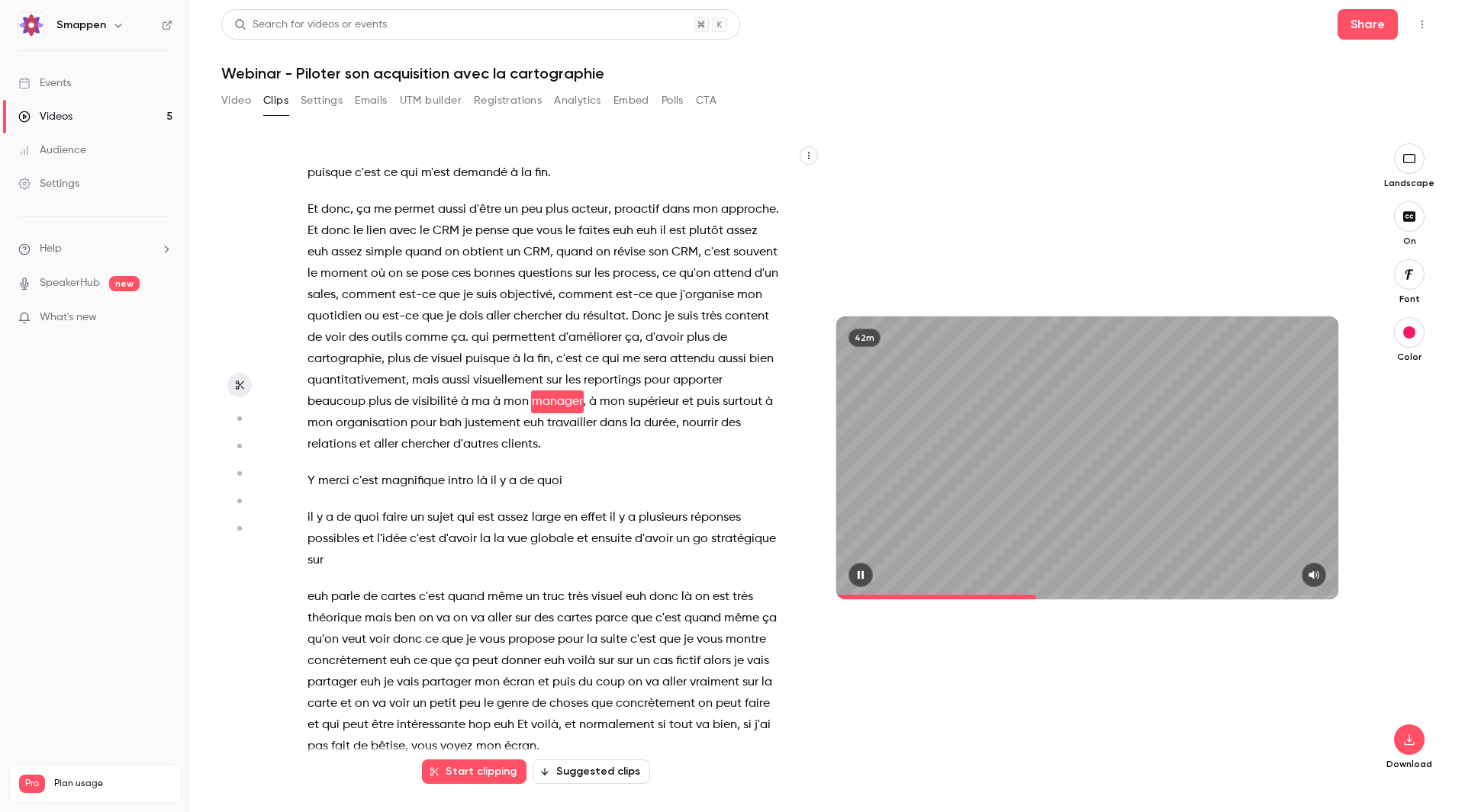
click at [1052, 593] on span at bounding box center [1087, 597] width 502 height 25
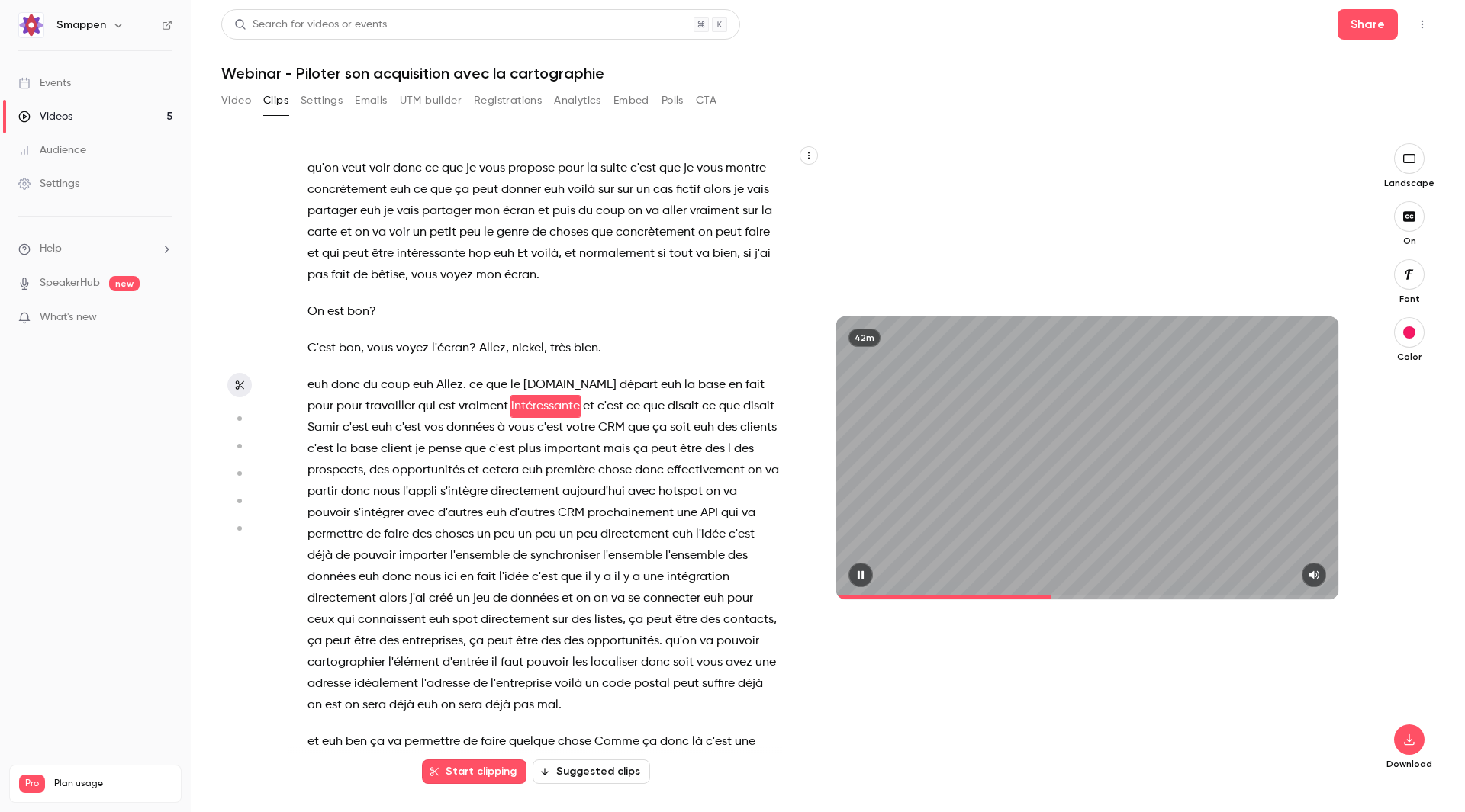
scroll to position [6360, 0]
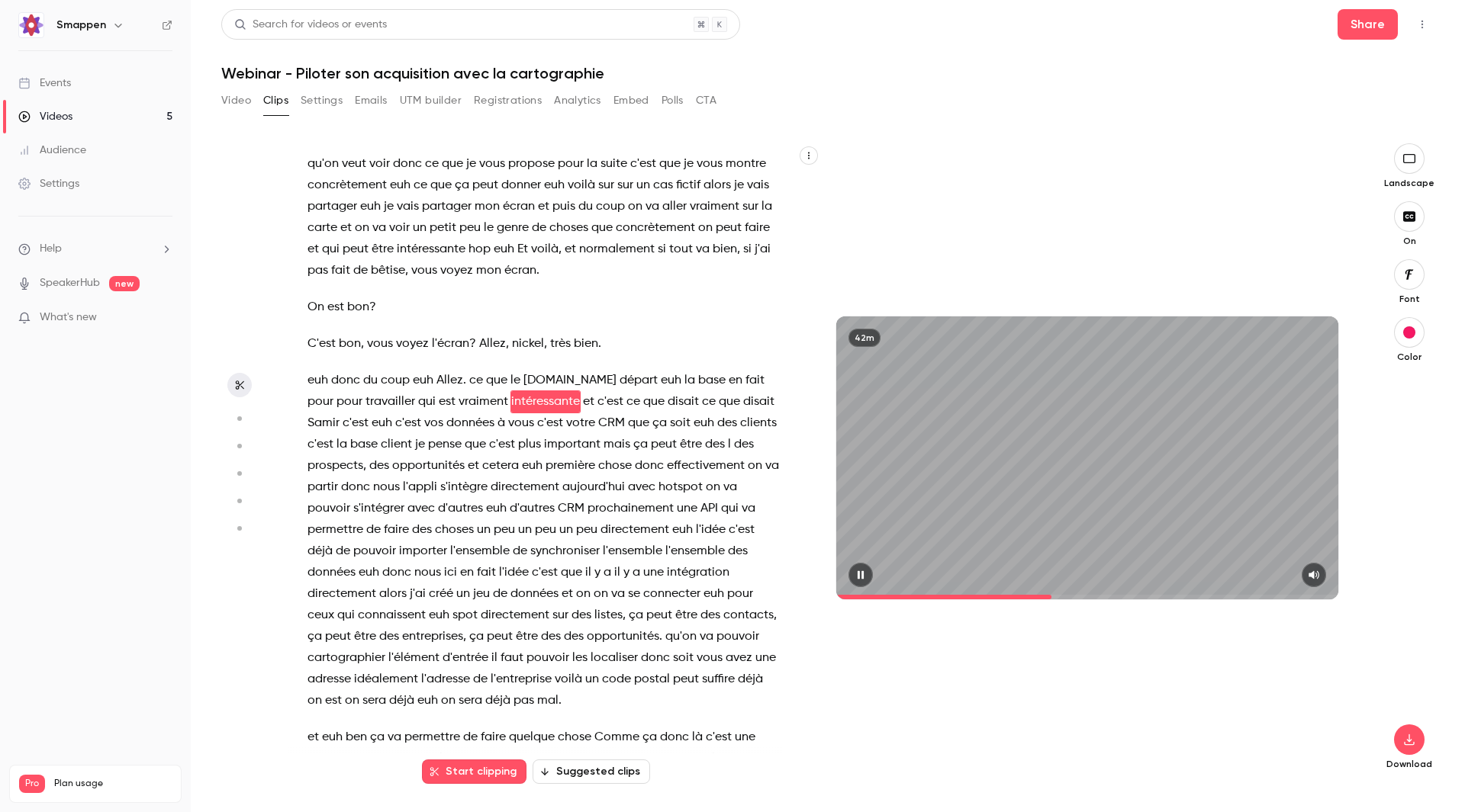
click at [863, 573] on icon "button" at bounding box center [861, 574] width 6 height 9
click at [867, 573] on icon "button" at bounding box center [860, 574] width 12 height 10
click at [1058, 596] on span at bounding box center [1087, 597] width 502 height 5
click at [1070, 598] on span at bounding box center [1087, 597] width 502 height 5
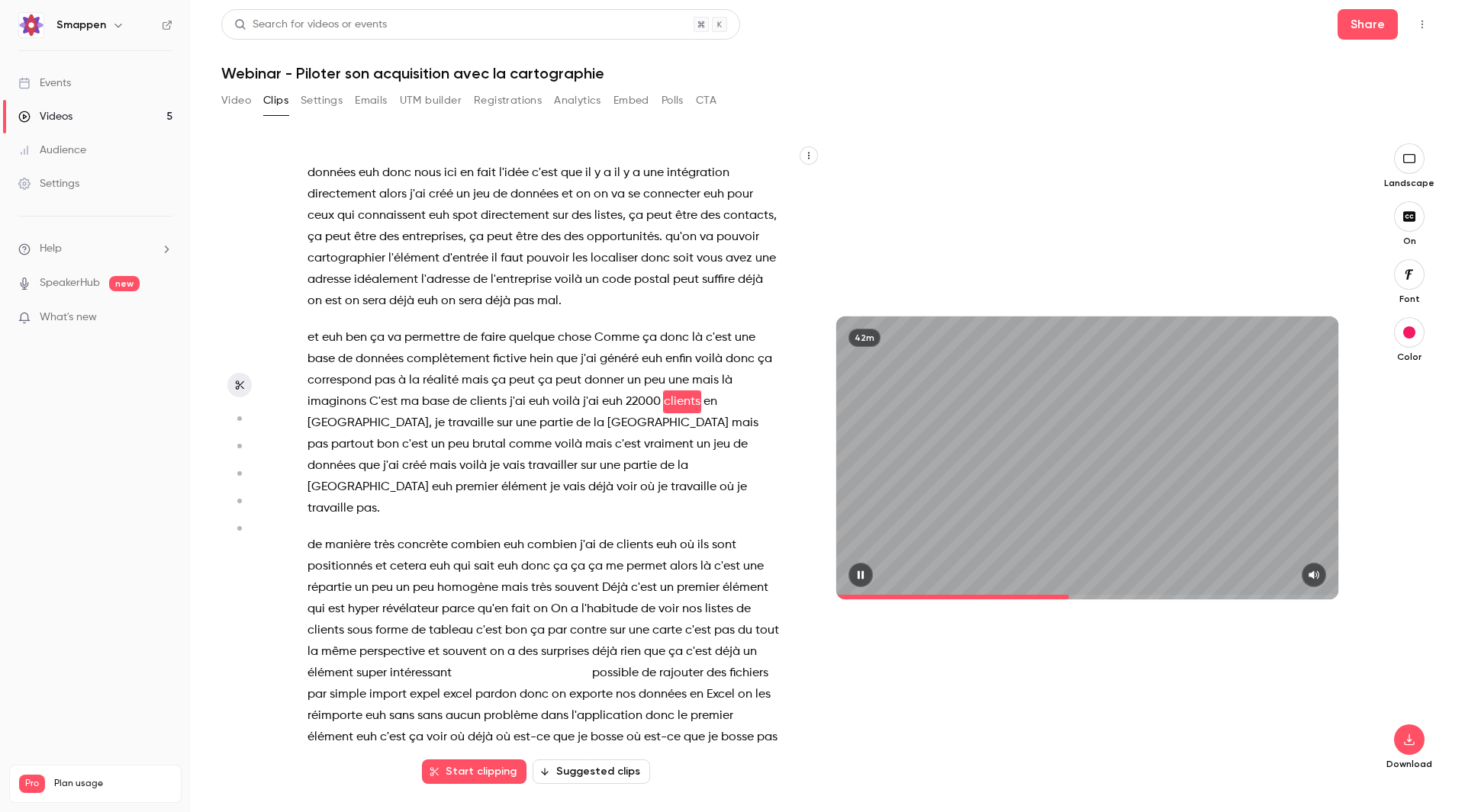
click at [1081, 597] on span at bounding box center [1087, 597] width 502 height 5
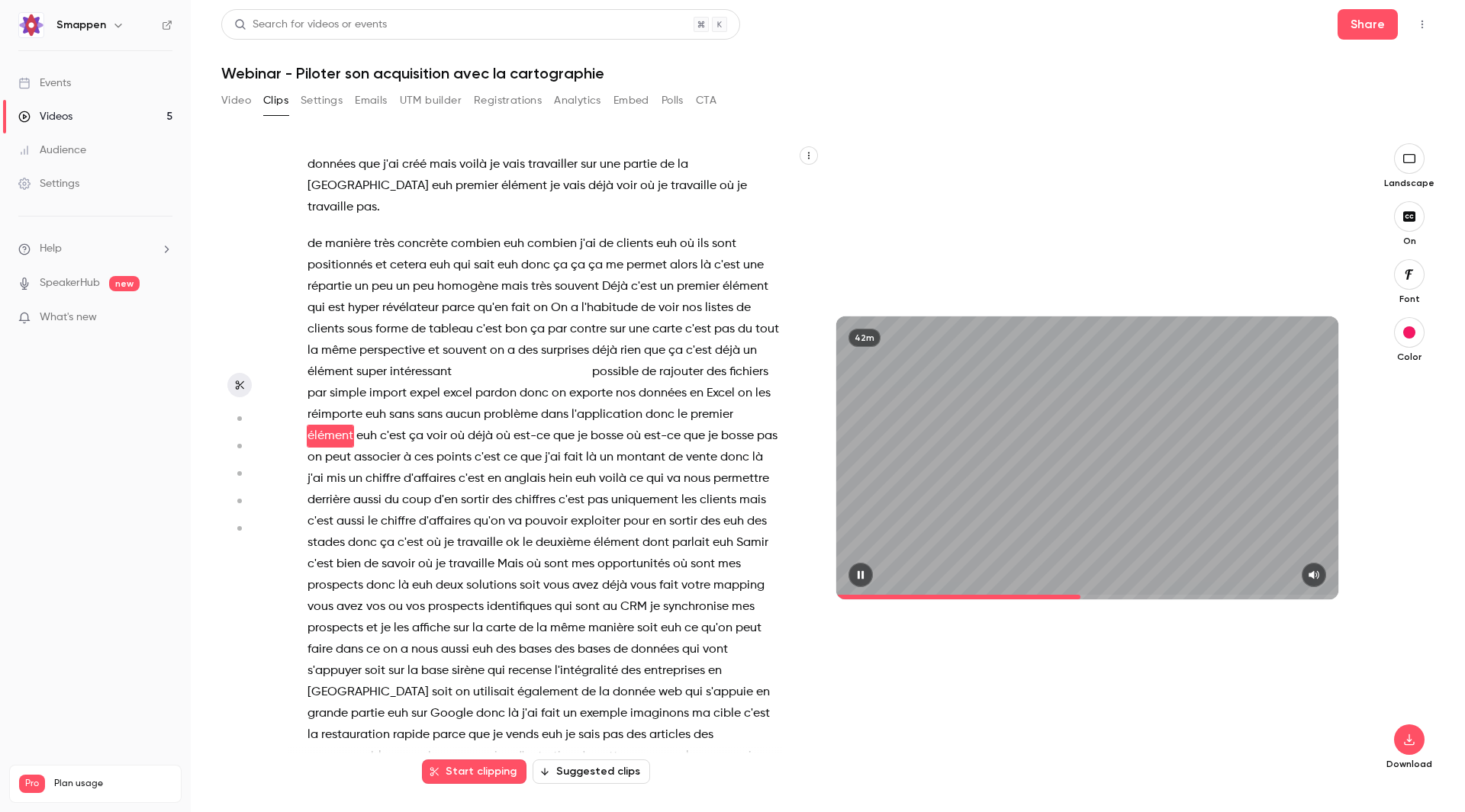
scroll to position [7073, 0]
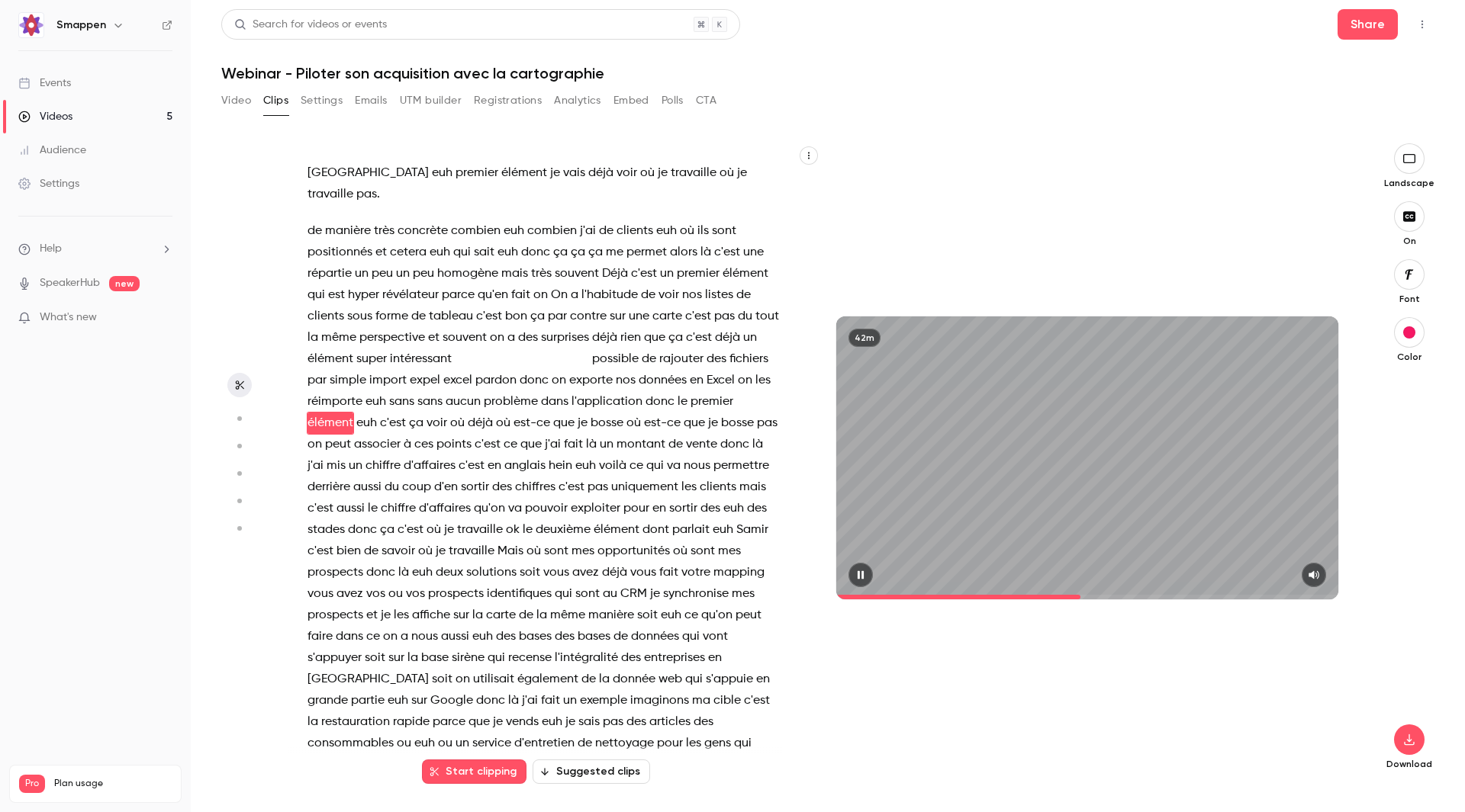
click at [860, 573] on icon "button" at bounding box center [861, 574] width 6 height 9
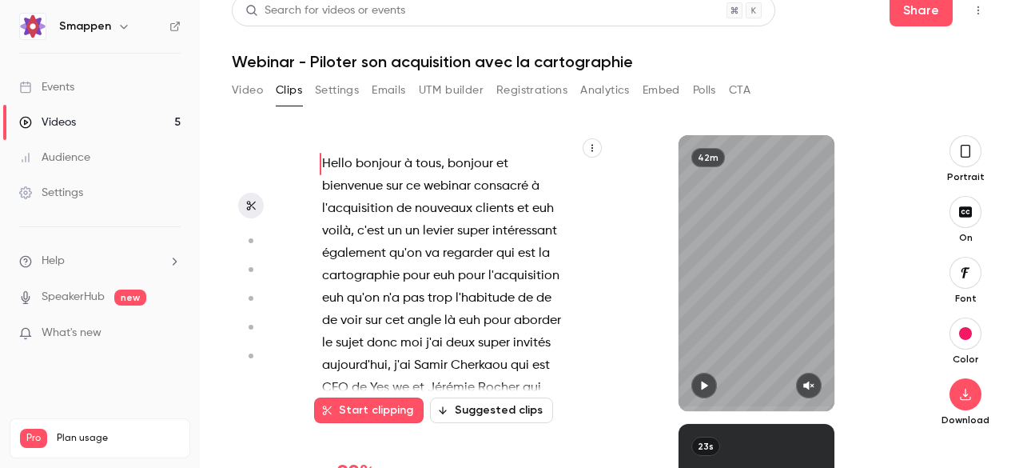
scroll to position [15222, 0]
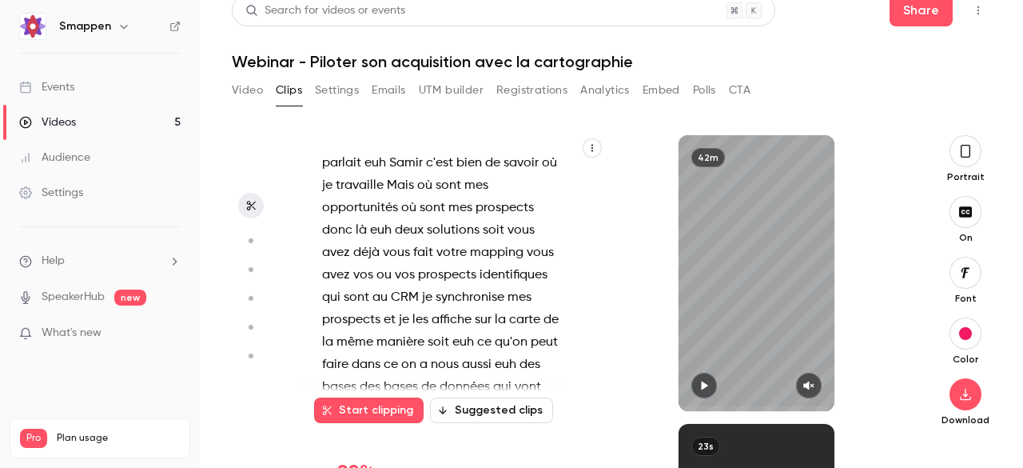
click at [961, 155] on icon "button" at bounding box center [966, 151] width 10 height 13
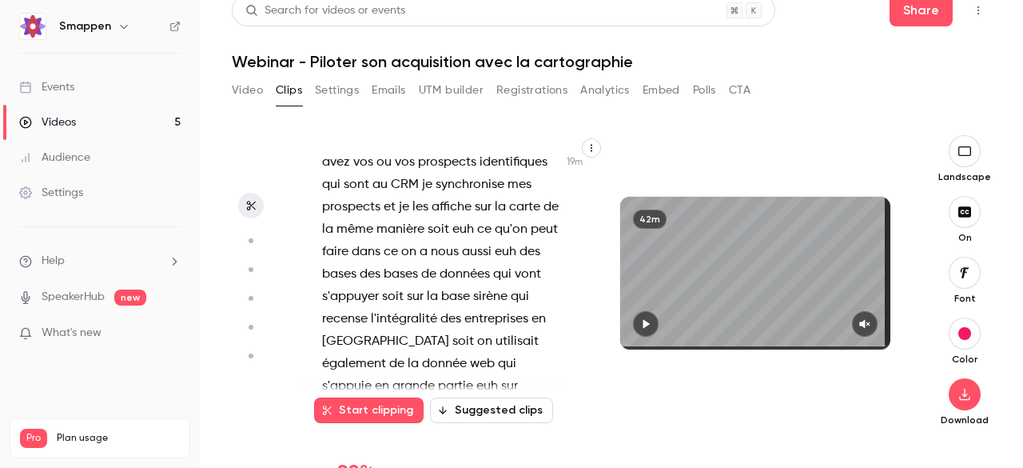
scroll to position [15381, 0]
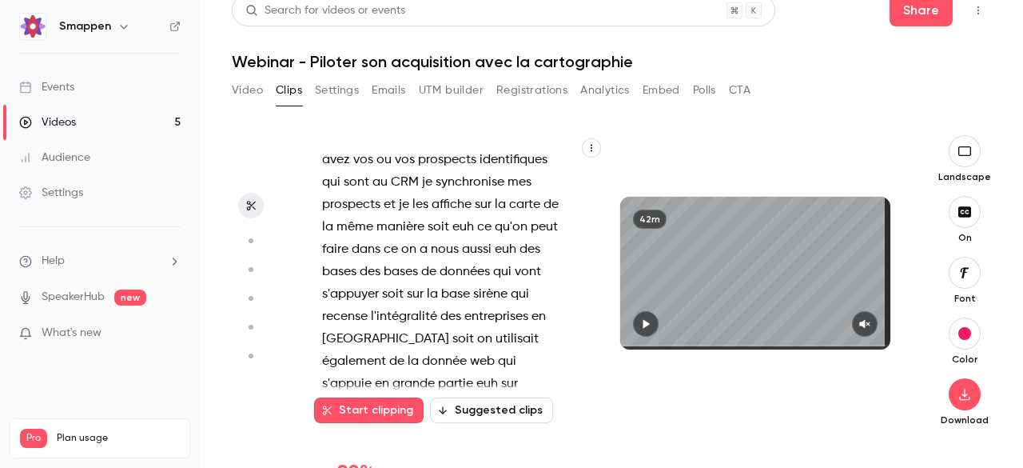
drag, startPoint x: 432, startPoint y: 283, endPoint x: 487, endPoint y: 324, distance: 68.6
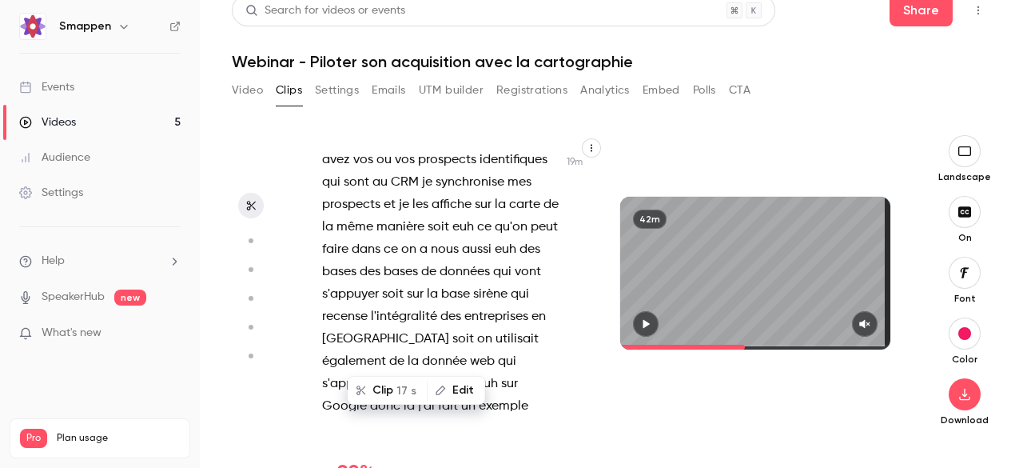
scroll to position [15222, 0]
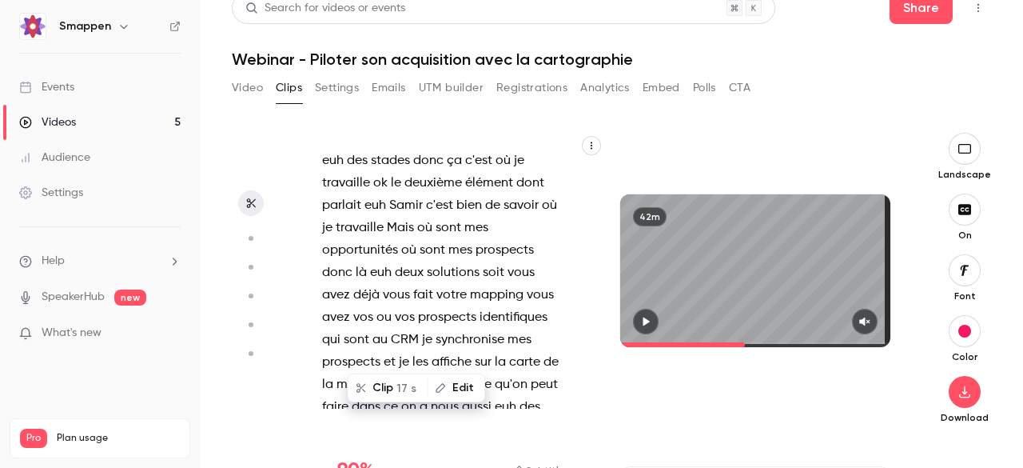
click at [715, 342] on span at bounding box center [682, 344] width 125 height 5
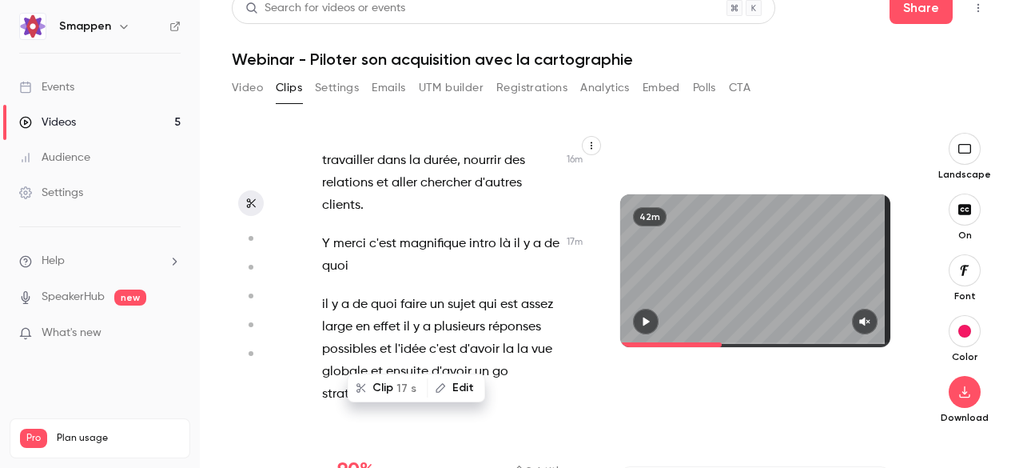
drag, startPoint x: 719, startPoint y: 338, endPoint x: 733, endPoint y: 344, distance: 15.4
click at [719, 338] on span at bounding box center [755, 345] width 270 height 26
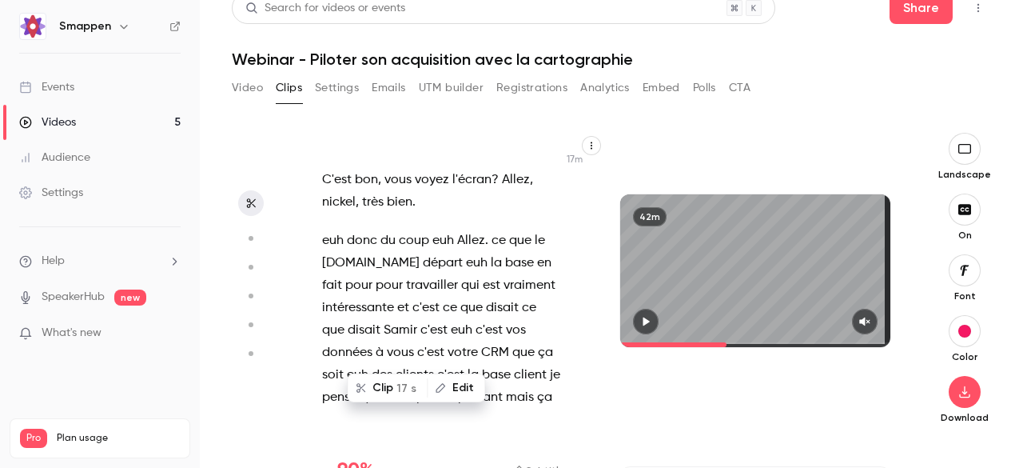
click at [730, 342] on span at bounding box center [755, 344] width 270 height 5
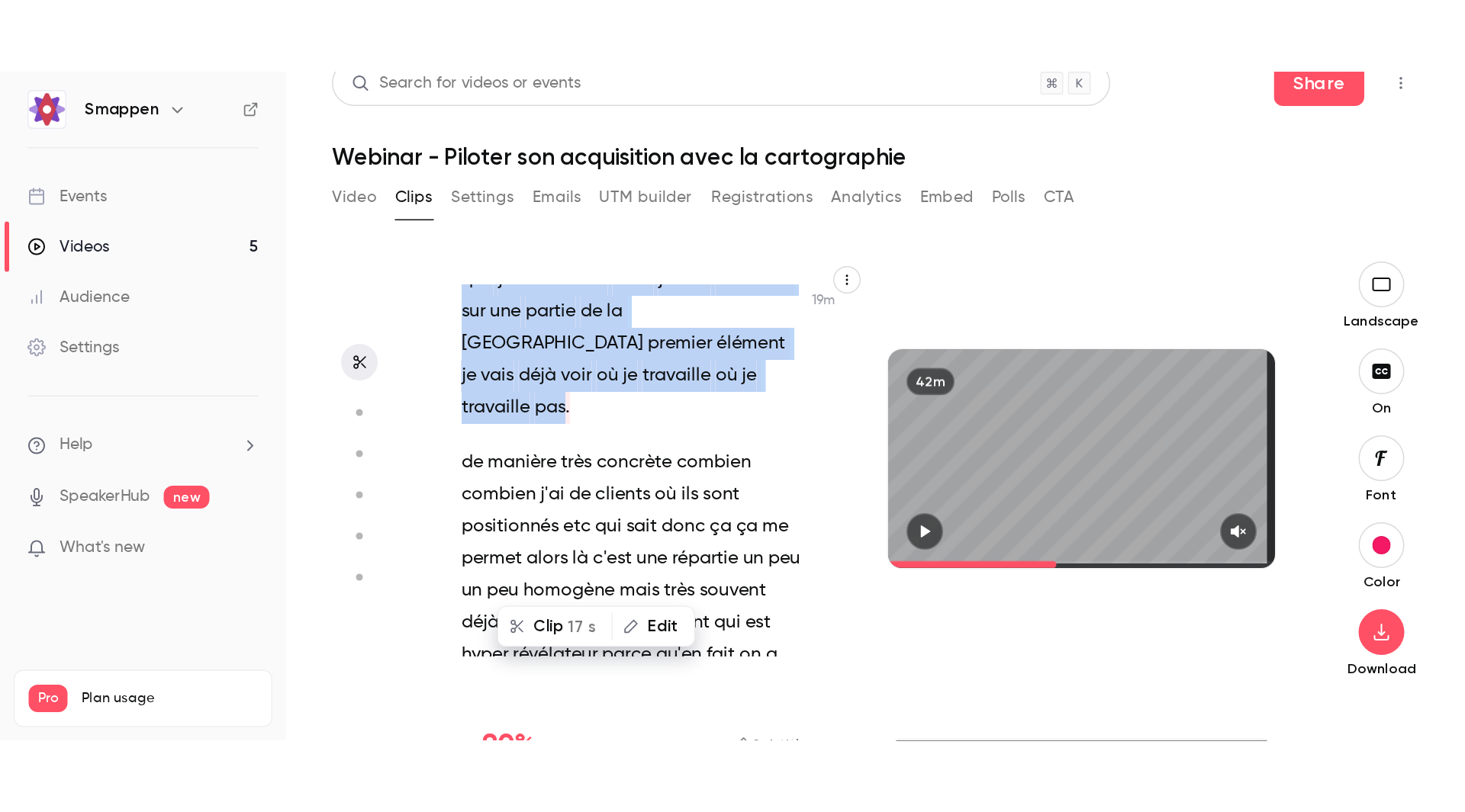
scroll to position [13804, 0]
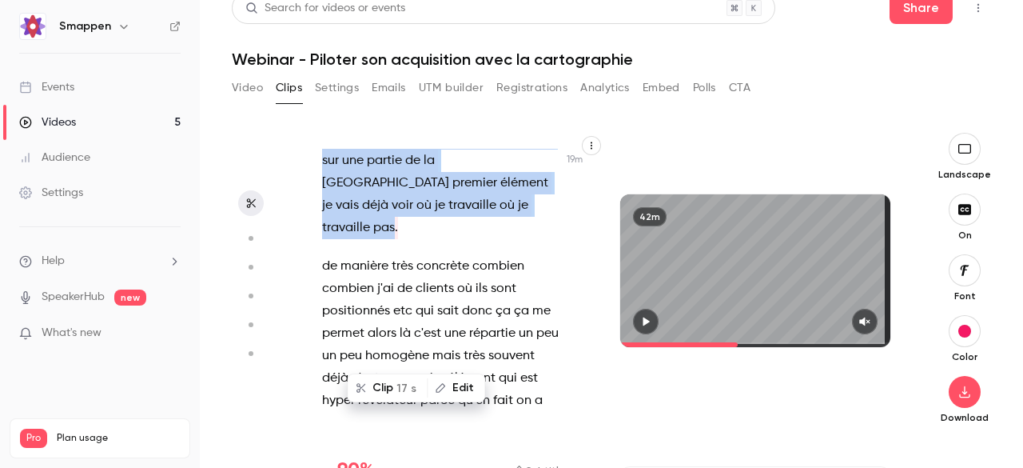
click at [644, 321] on icon "button" at bounding box center [647, 321] width 6 height 9
click at [859, 321] on icon "button" at bounding box center [865, 321] width 13 height 11
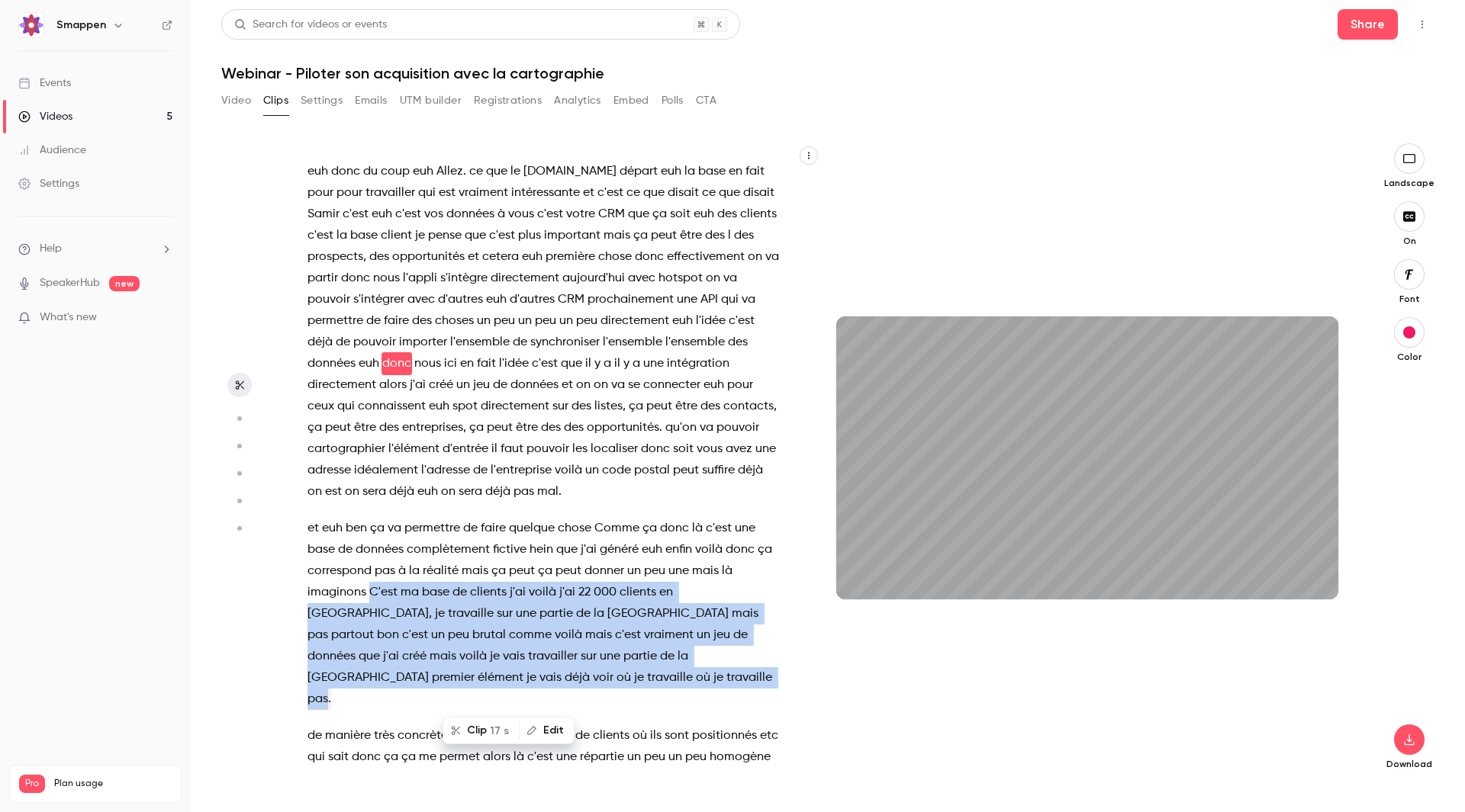
scroll to position [6530, 0]
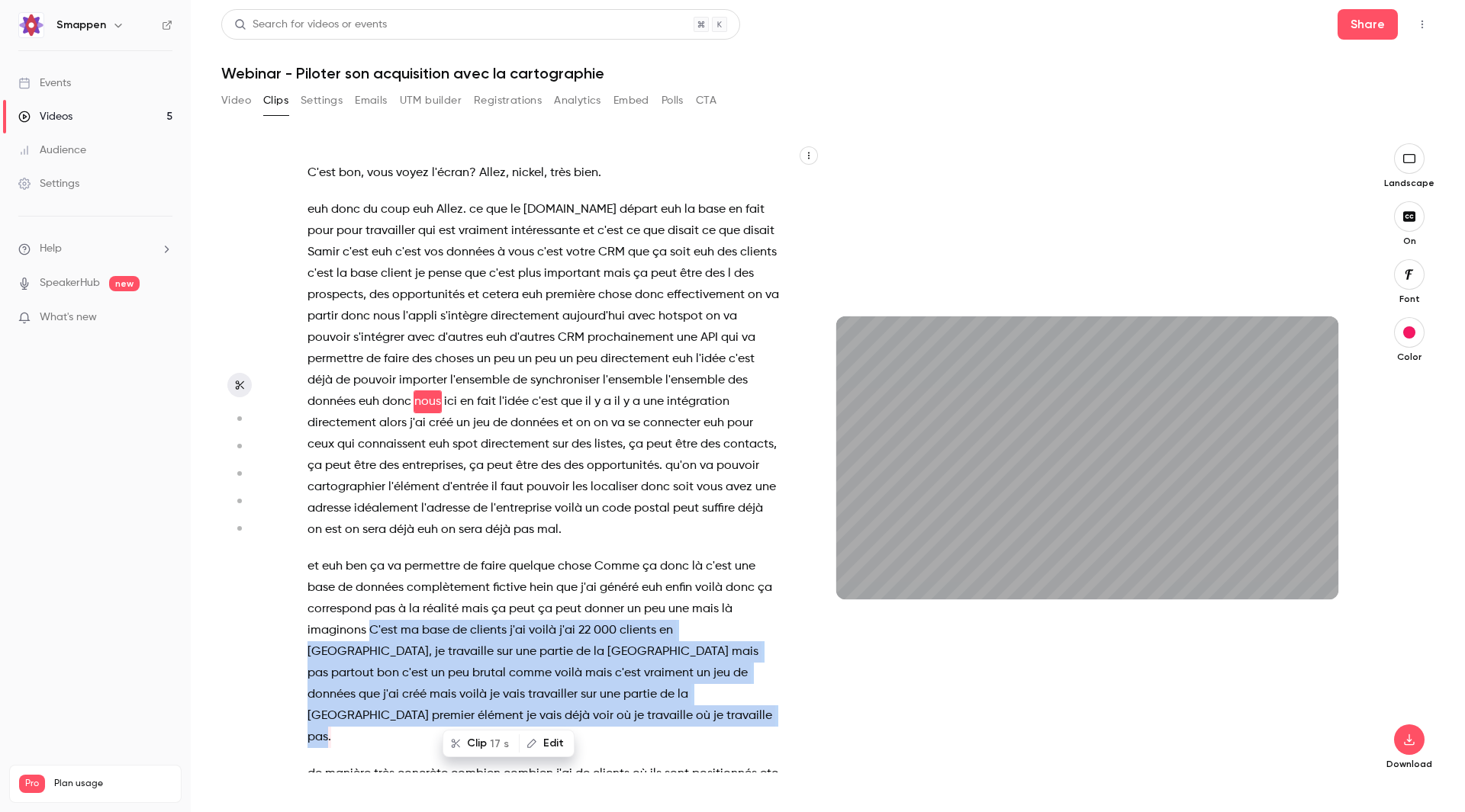
click at [366, 446] on span at bounding box center [367, 631] width 3 height 12
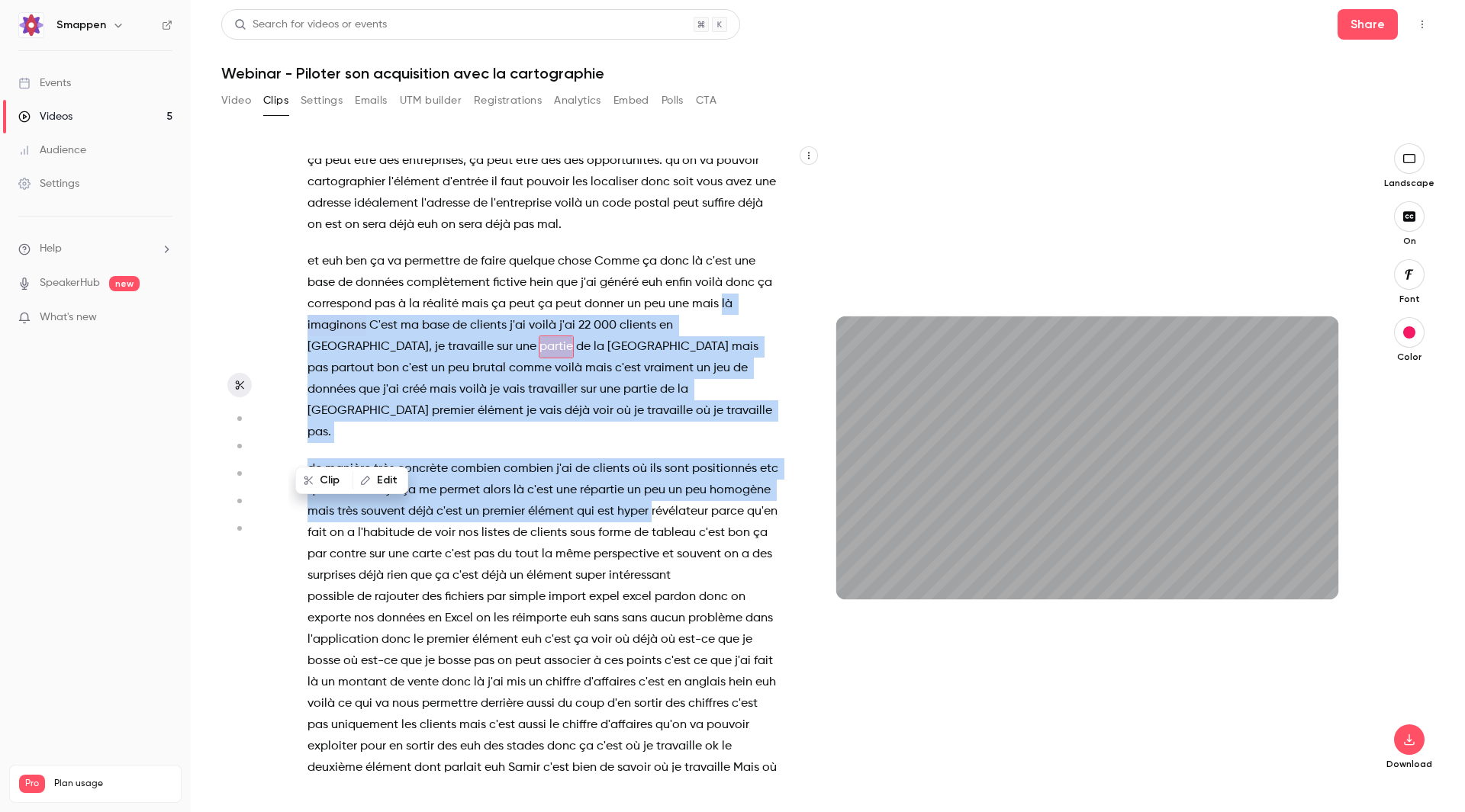
scroll to position [6780, 0]
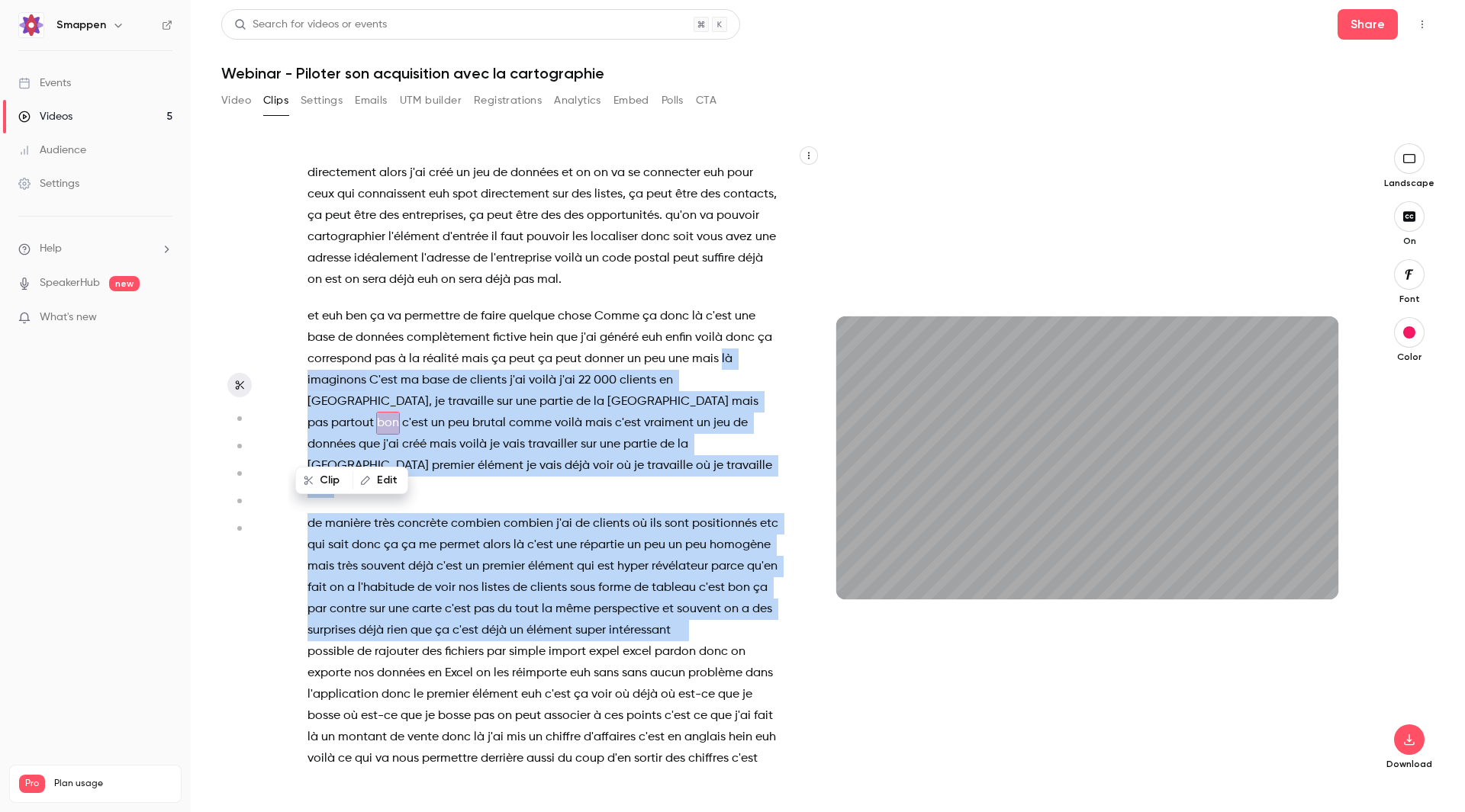
drag, startPoint x: 738, startPoint y: 447, endPoint x: 422, endPoint y: 694, distance: 401.1
click at [422, 446] on div "Hello bonjour à tous , bonjour et bienvenue sur ce webinar consacré à l'acquisi…" at bounding box center [551, 466] width 525 height 614
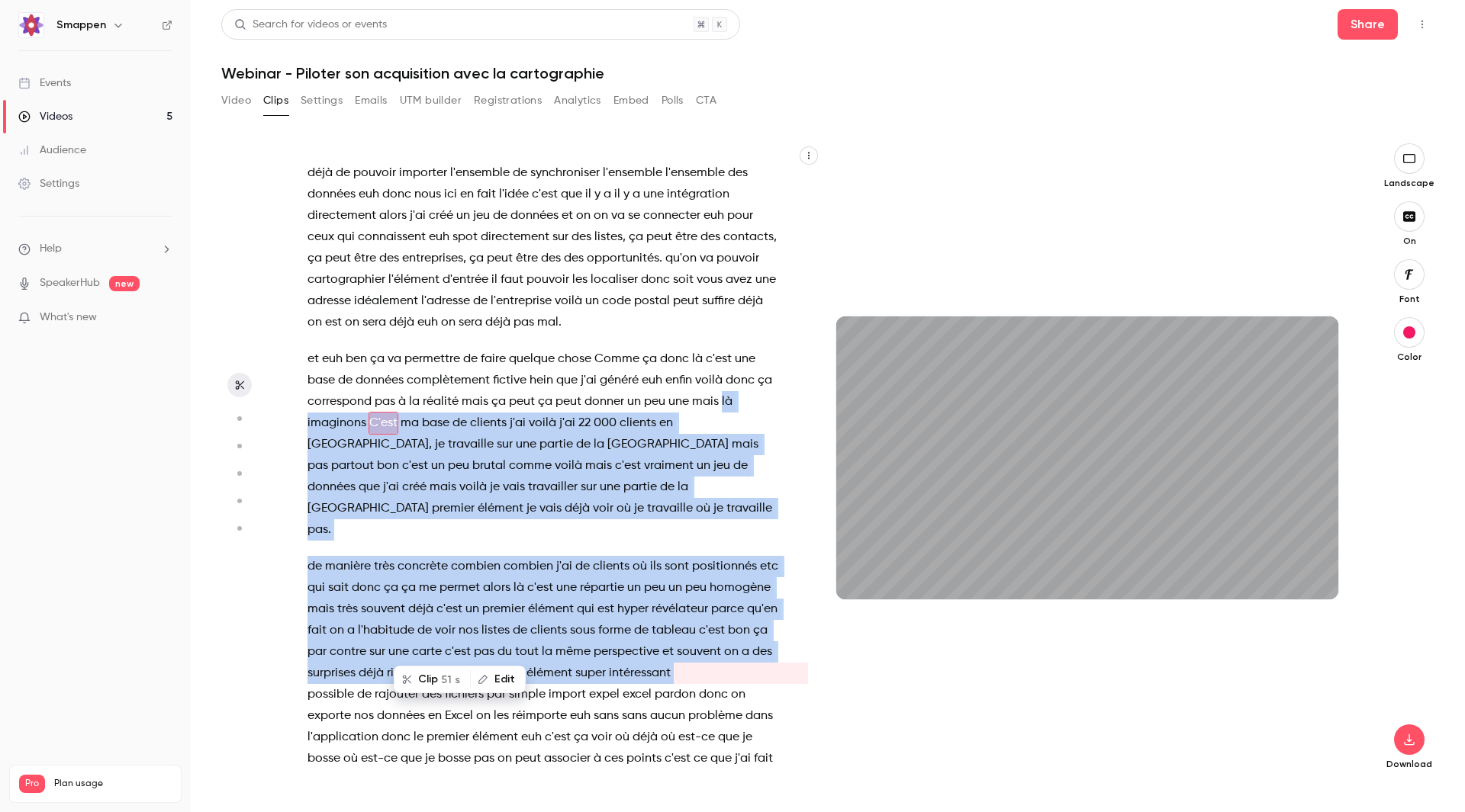
scroll to position [6759, 0]
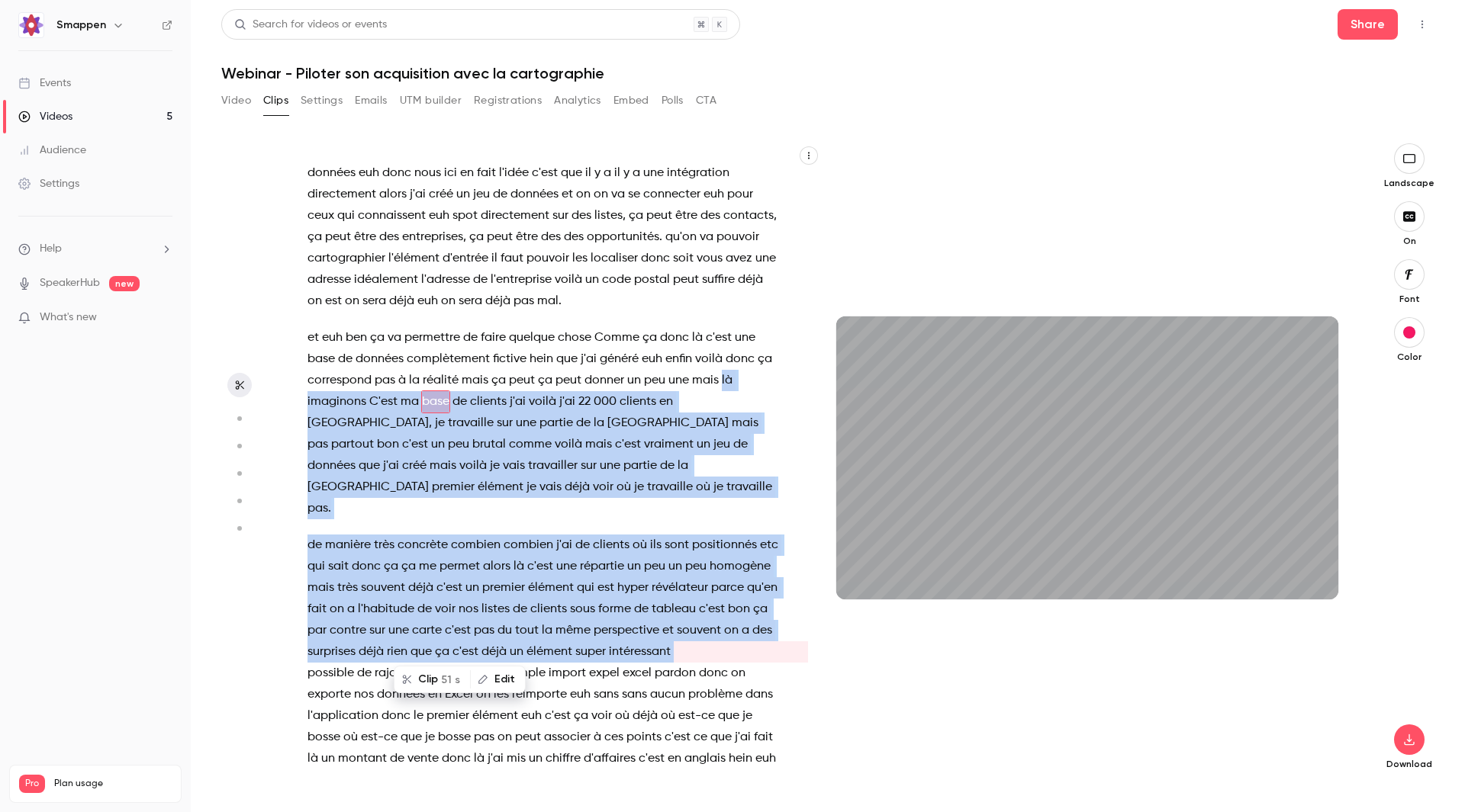
click at [429, 446] on button "Clip 51 s" at bounding box center [432, 679] width 74 height 25
type input "*"
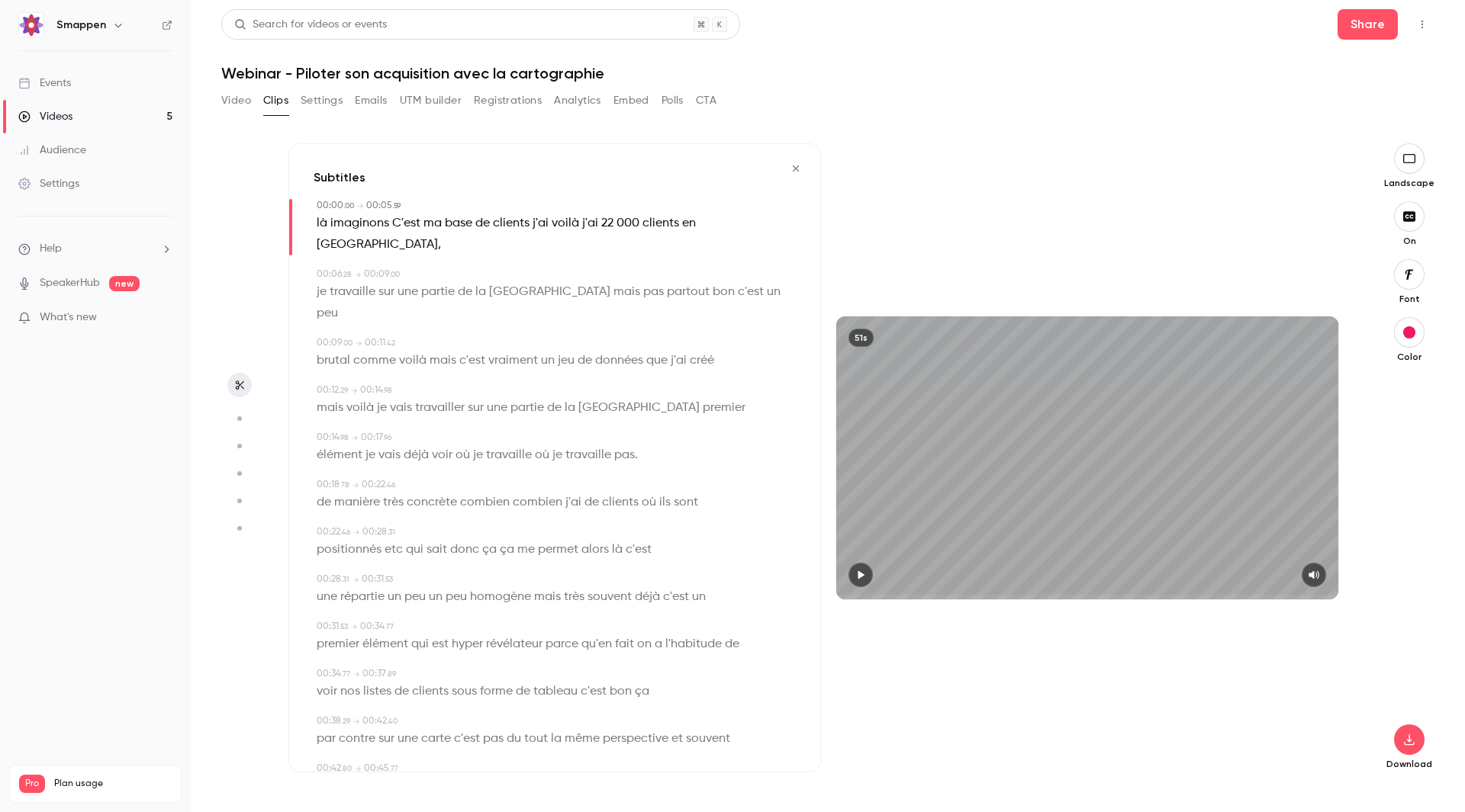
click at [324, 220] on span "là" at bounding box center [322, 223] width 10 height 21
click at [329, 240] on button "Edit" at bounding box center [316, 252] width 52 height 25
type input "**"
click at [459, 255] on button "Replace" at bounding box center [468, 257] width 69 height 31
click at [399, 222] on span "C'est" at bounding box center [409, 223] width 29 height 21
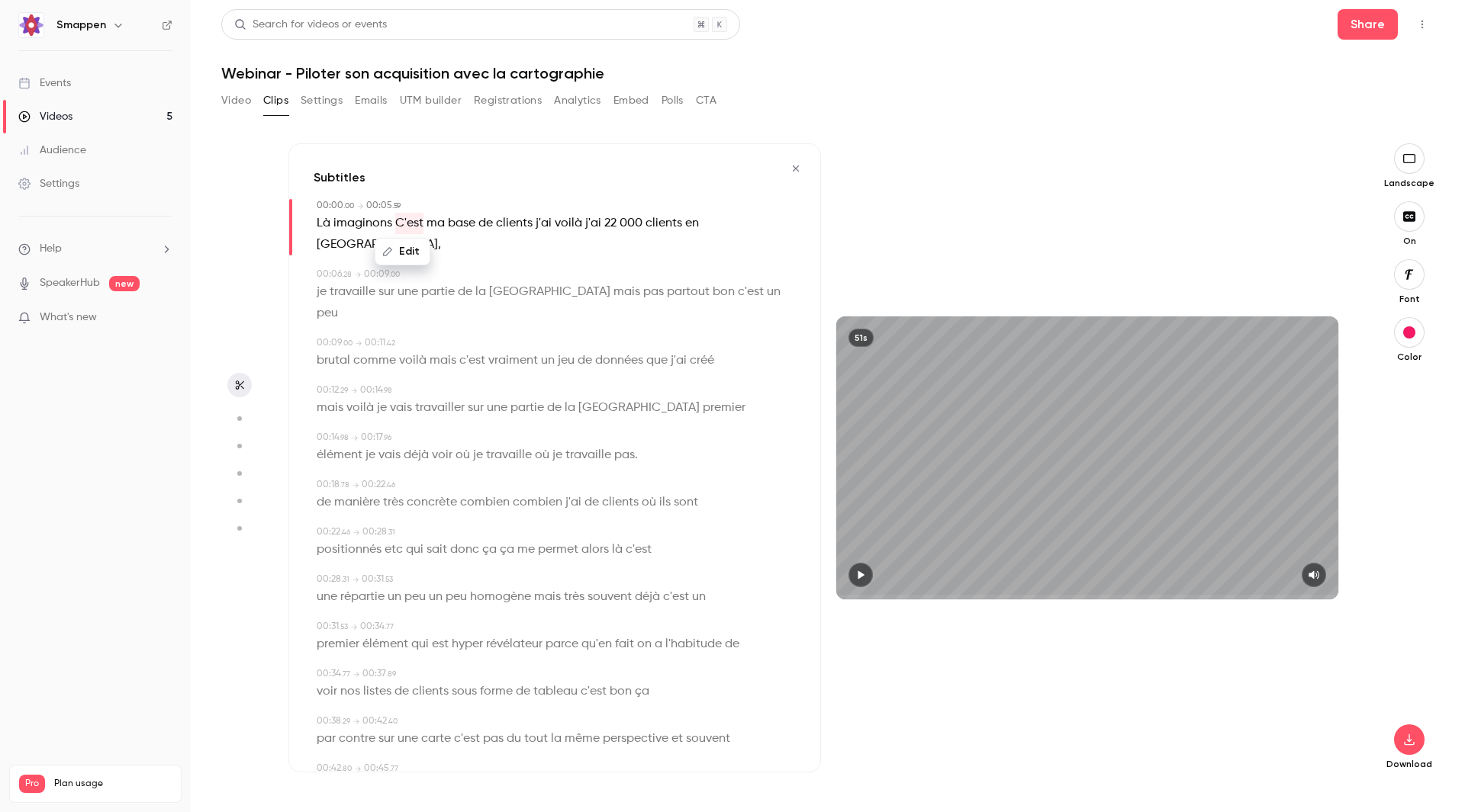
click at [401, 267] on div "Edit" at bounding box center [408, 251] width 44 height 49
click at [405, 268] on div "00:06 . 28 → 00:09 . 00" at bounding box center [556, 275] width 479 height 13
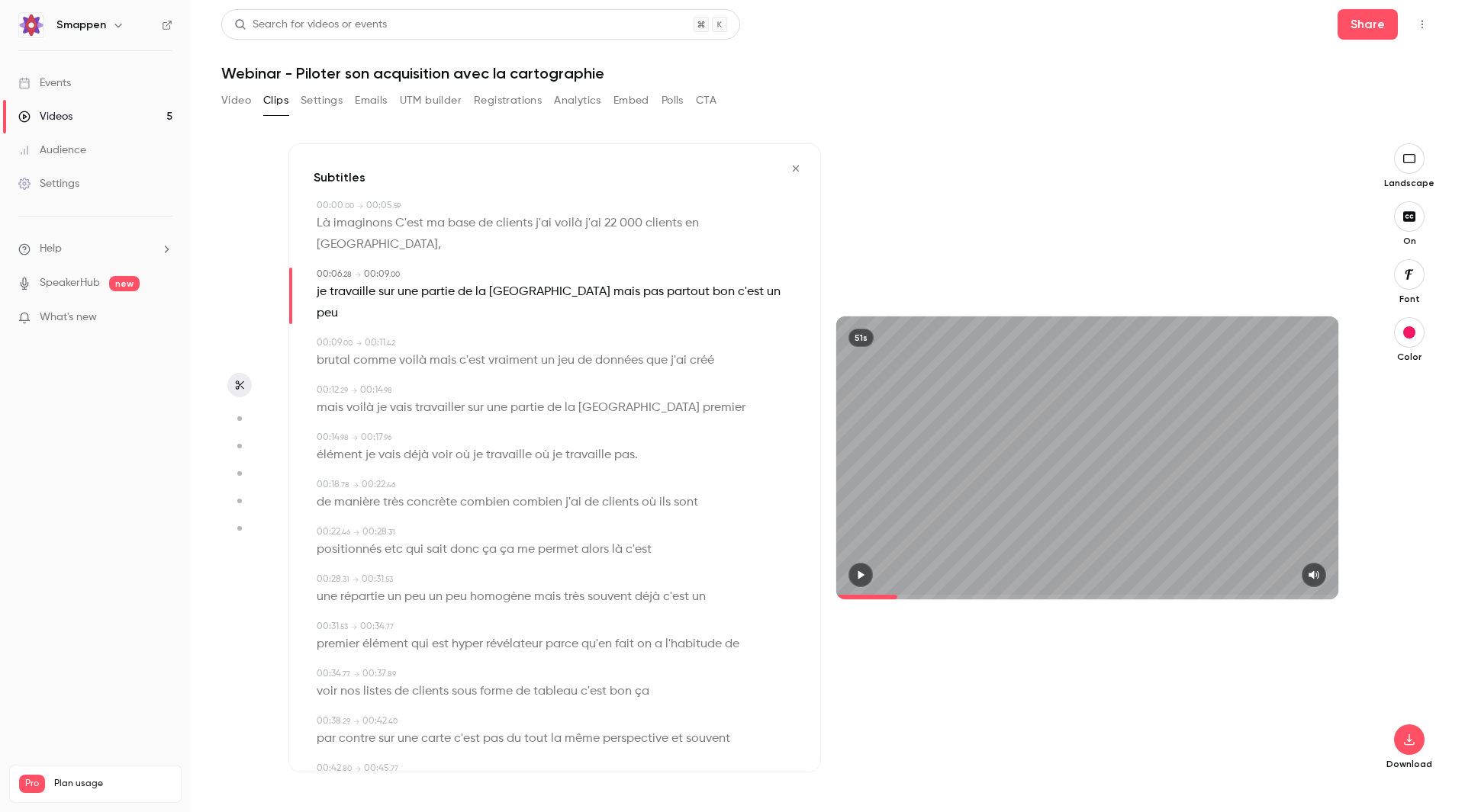
click at [405, 229] on span "C'est" at bounding box center [409, 223] width 29 height 21
type input "*"
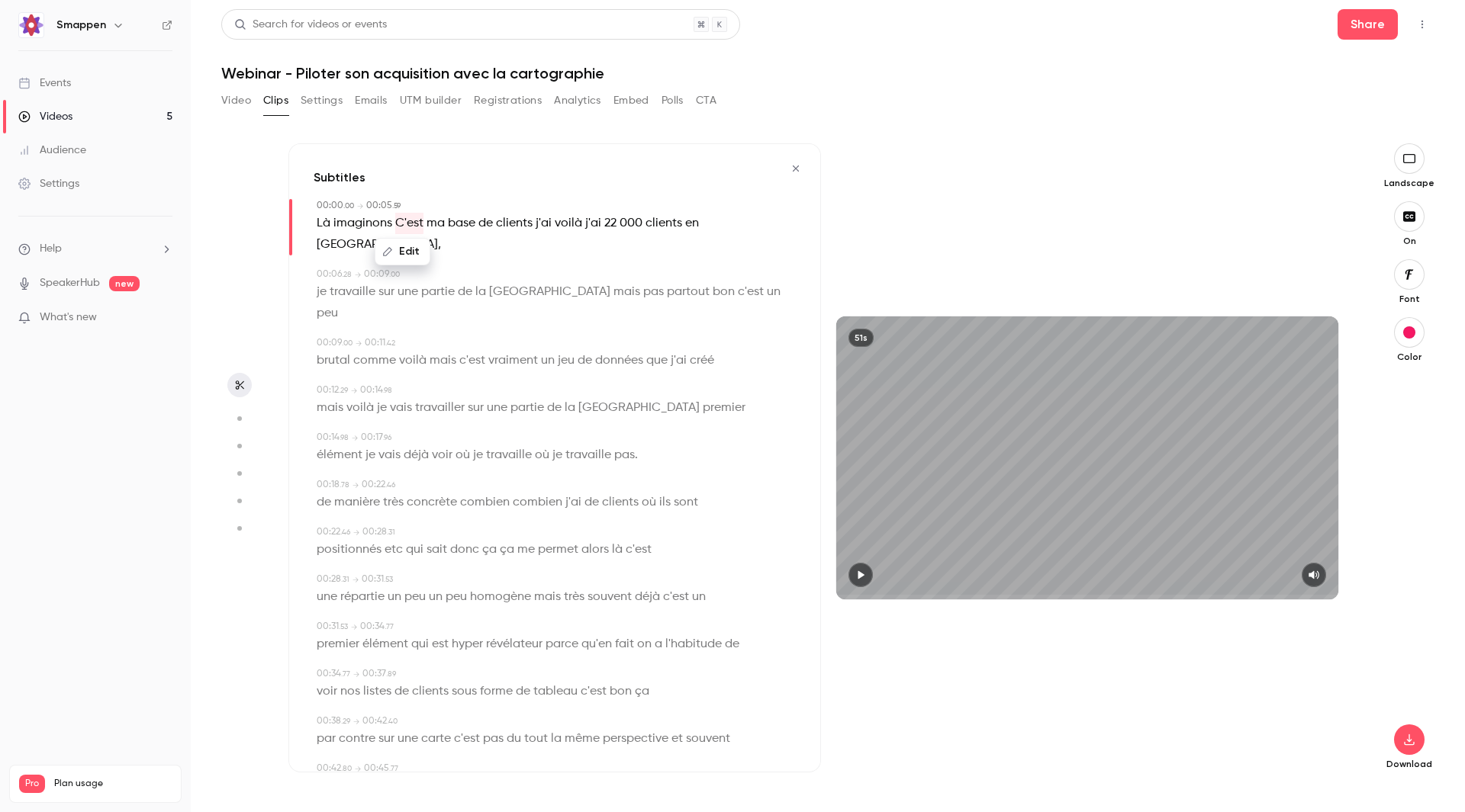
click at [405, 256] on button "Edit" at bounding box center [402, 252] width 52 height 25
click at [311, 260] on input "*****" at bounding box center [373, 257] width 137 height 31
type input "*****"
click at [470, 254] on button "Replace" at bounding box center [479, 257] width 69 height 31
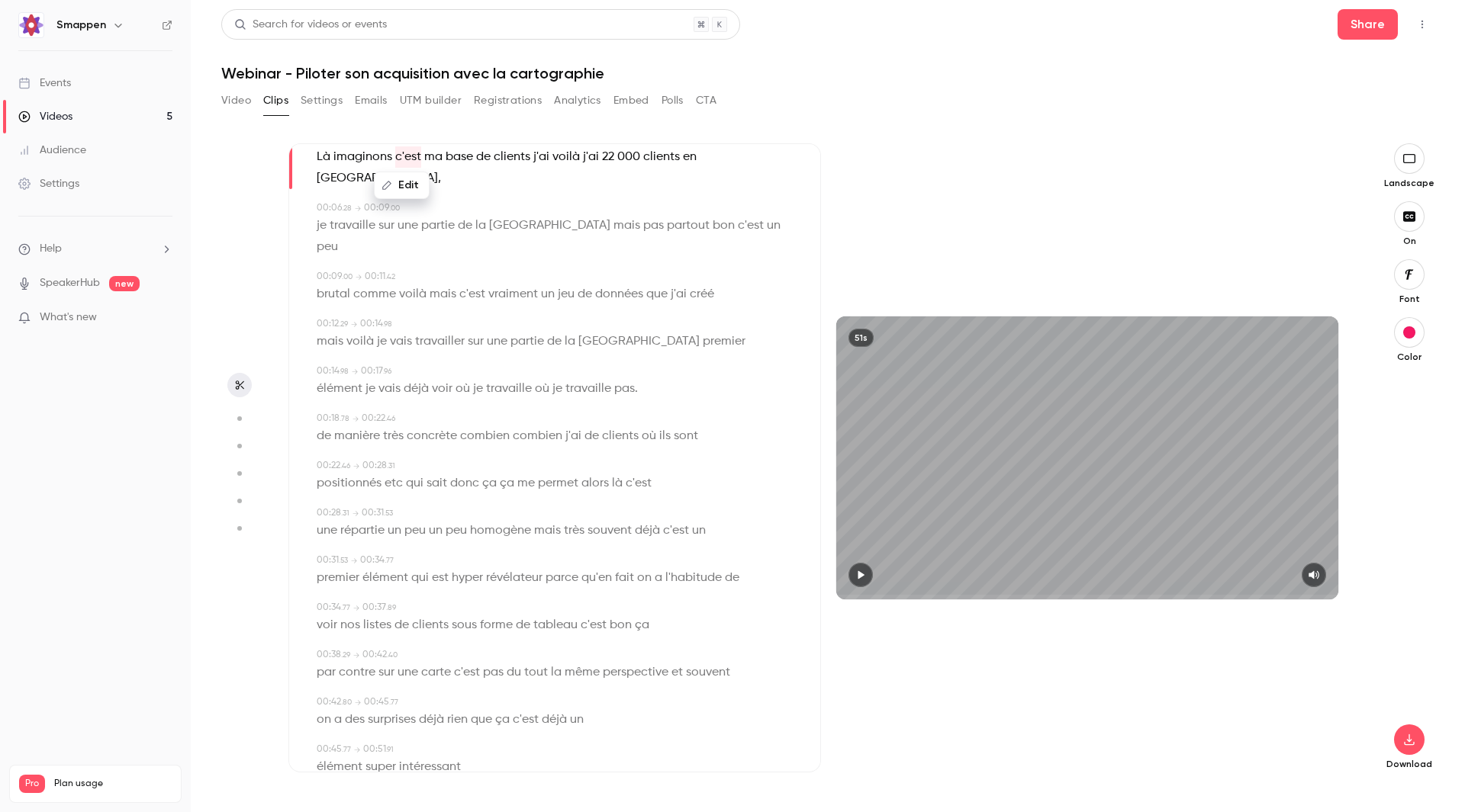
scroll to position [0, 0]
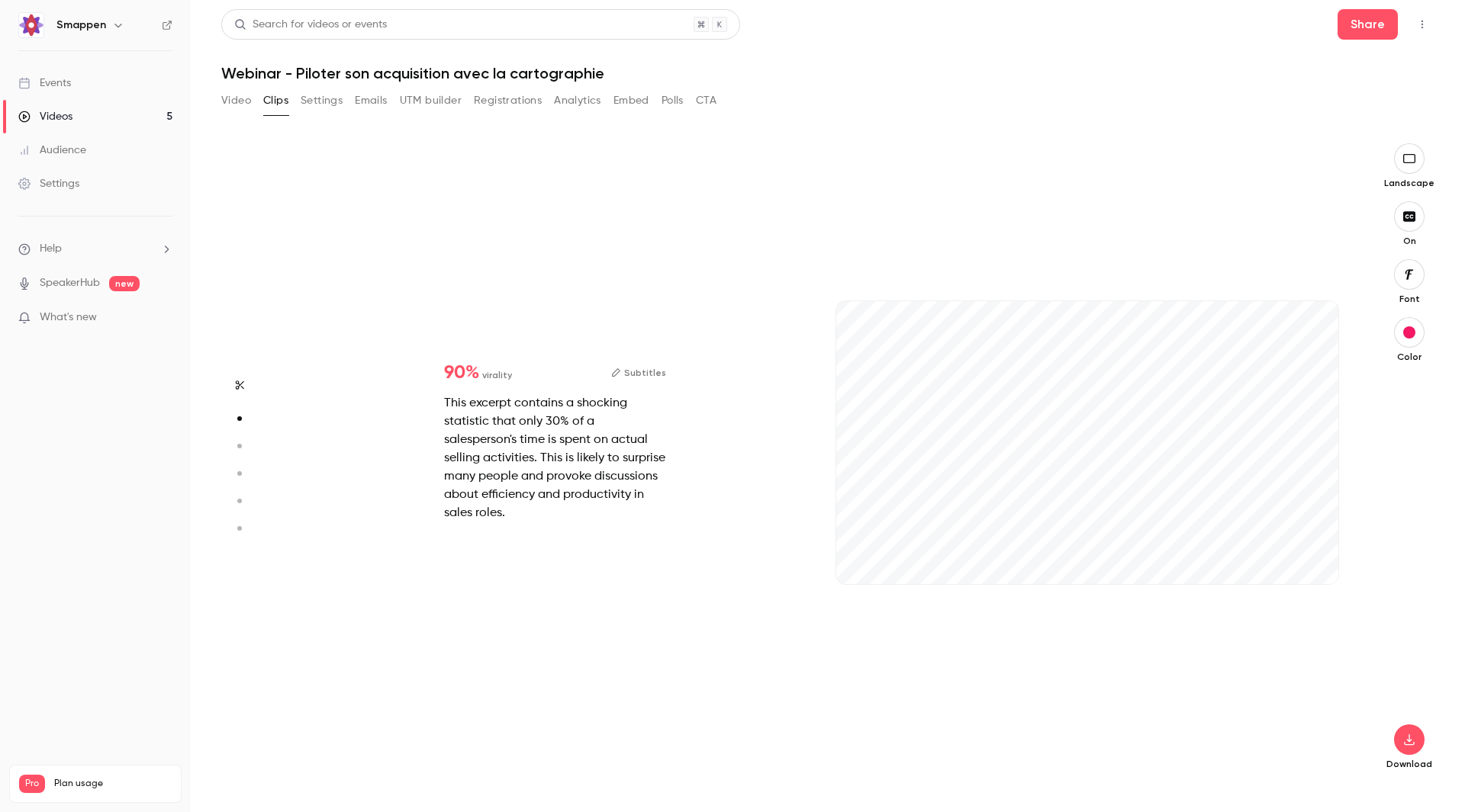
type input "*"
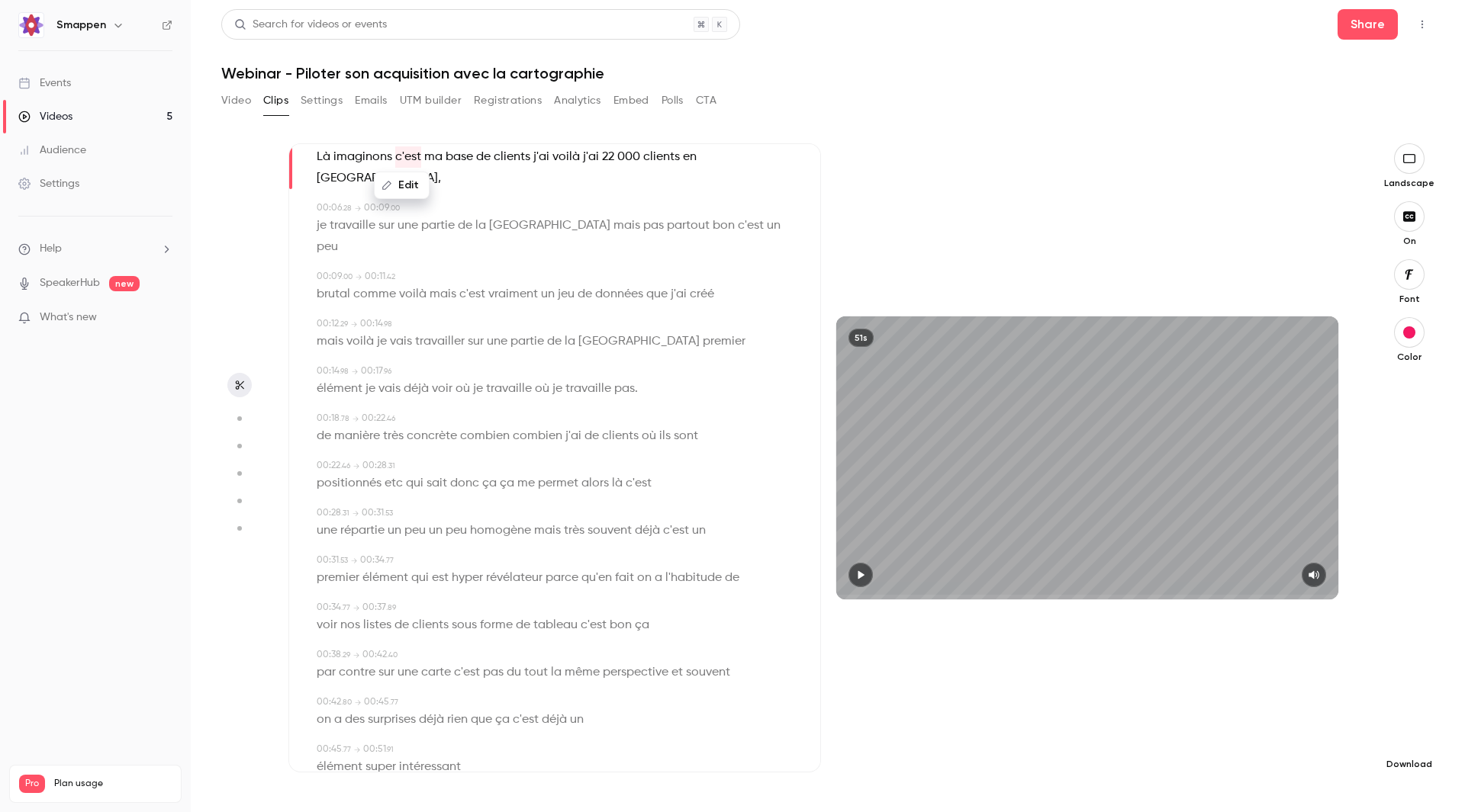
click at [975, 446] on icon "button" at bounding box center [1409, 739] width 18 height 12
click at [975, 446] on span "Standard" at bounding box center [1294, 766] width 175 height 16
click at [379, 446] on span "super" at bounding box center [381, 767] width 31 height 21
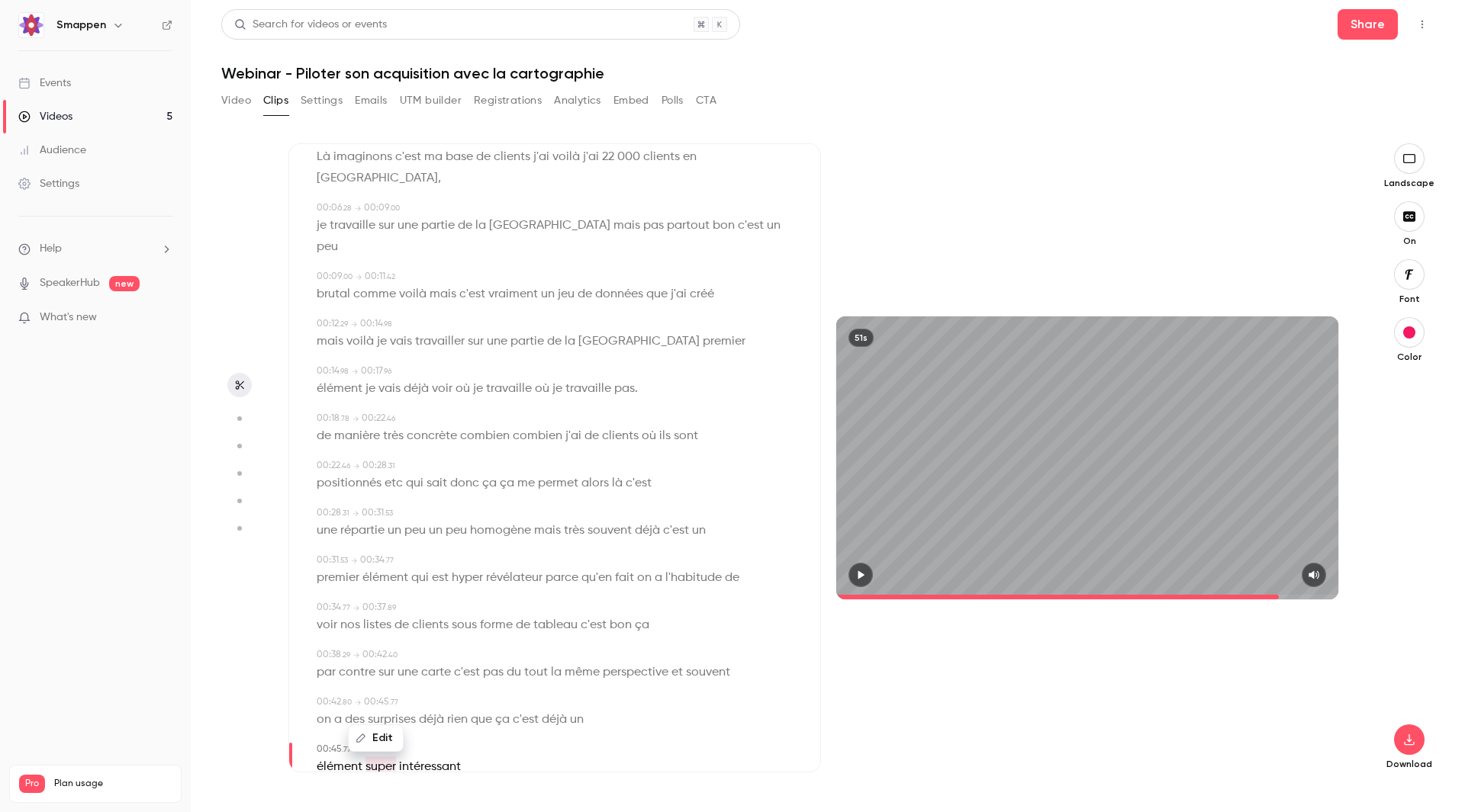
click at [860, 446] on button "button" at bounding box center [861, 575] width 25 height 25
click at [858, 446] on button "button" at bounding box center [861, 575] width 25 height 25
type input "****"
